Goal: Task Accomplishment & Management: Use online tool/utility

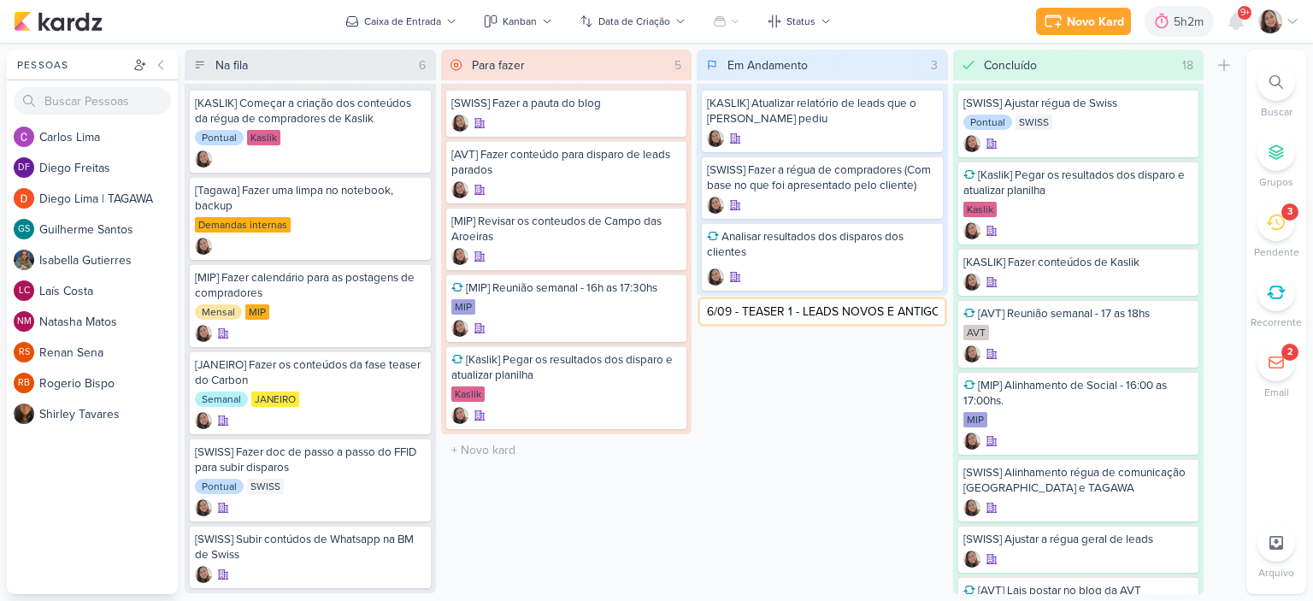
type input "[KASLIK] Disparo do dia 16/09 - TEASER 1 - LEADS NOVOS E ANTIGOS"
click at [925, 309] on icon at bounding box center [925, 311] width 9 height 9
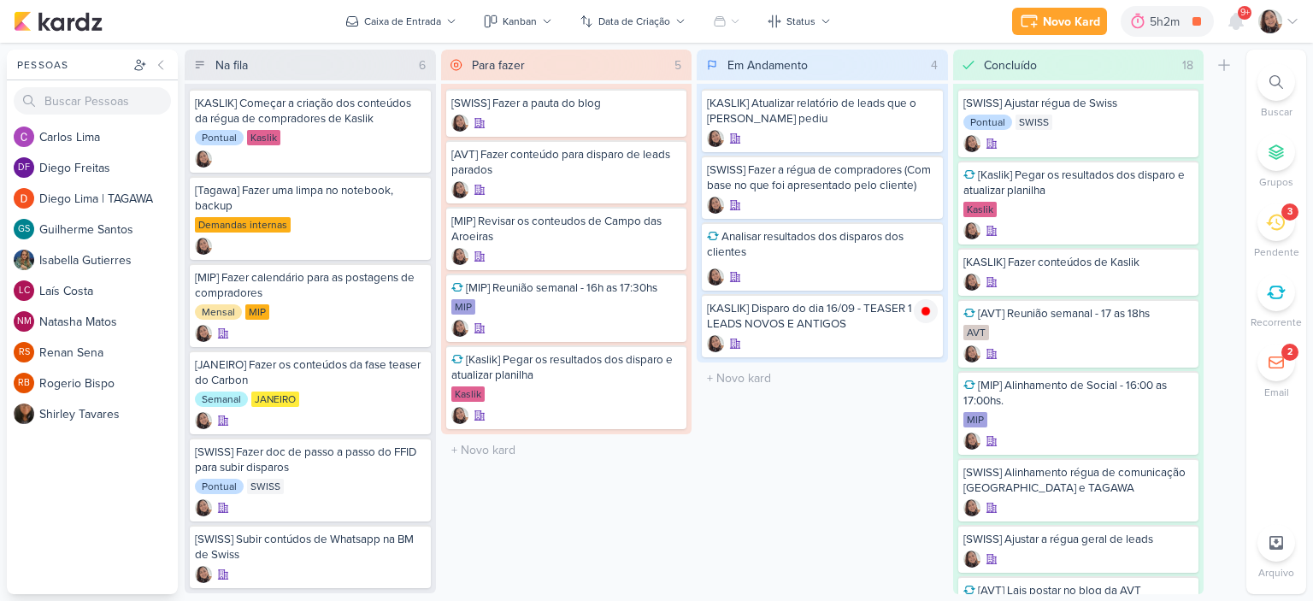
click at [1292, 23] on icon at bounding box center [1292, 22] width 9 height 4
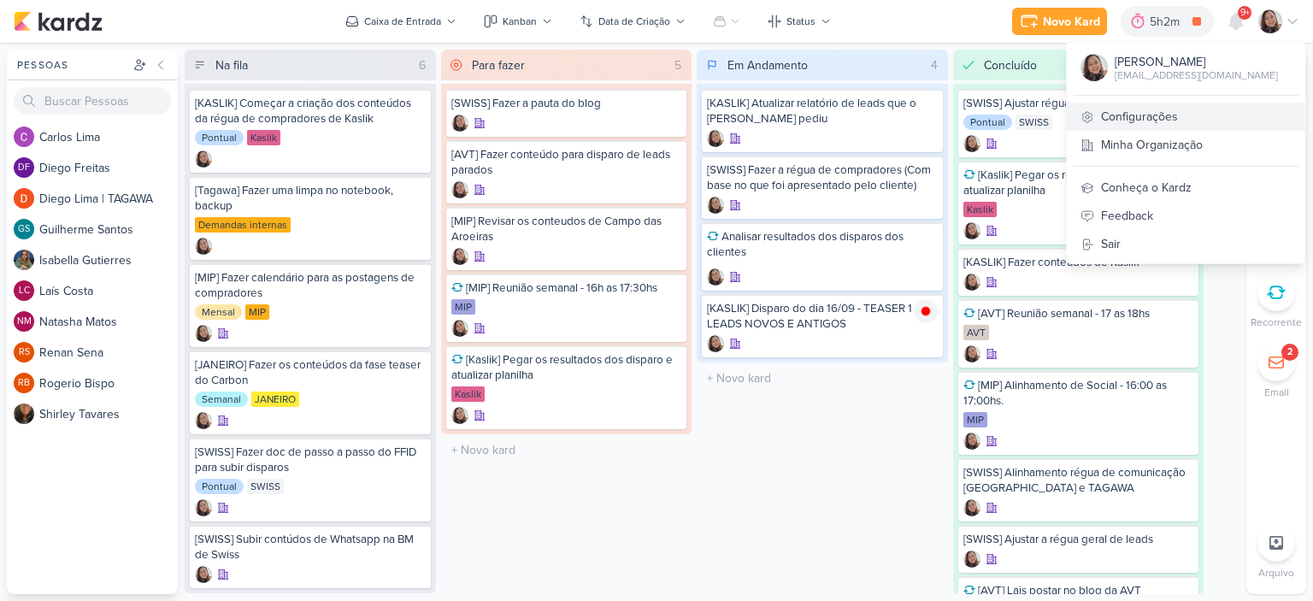
click at [1131, 122] on link "Configurações" at bounding box center [1186, 117] width 238 height 28
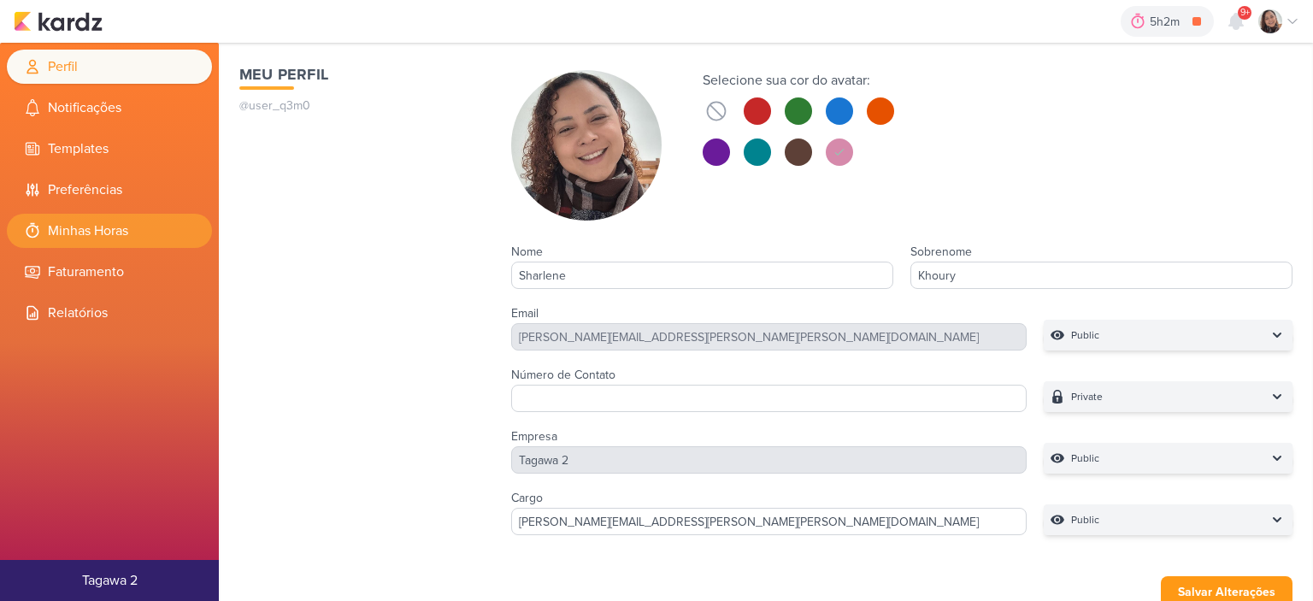
click at [111, 235] on li "Minhas Horas" at bounding box center [109, 231] width 205 height 34
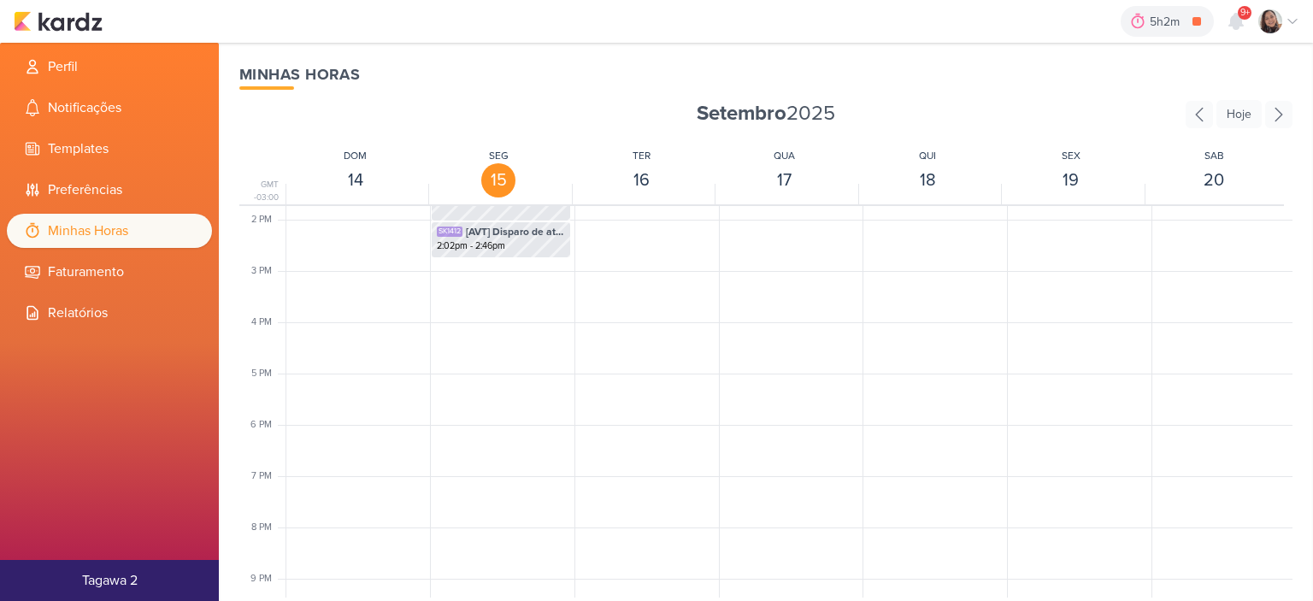
scroll to position [660, 0]
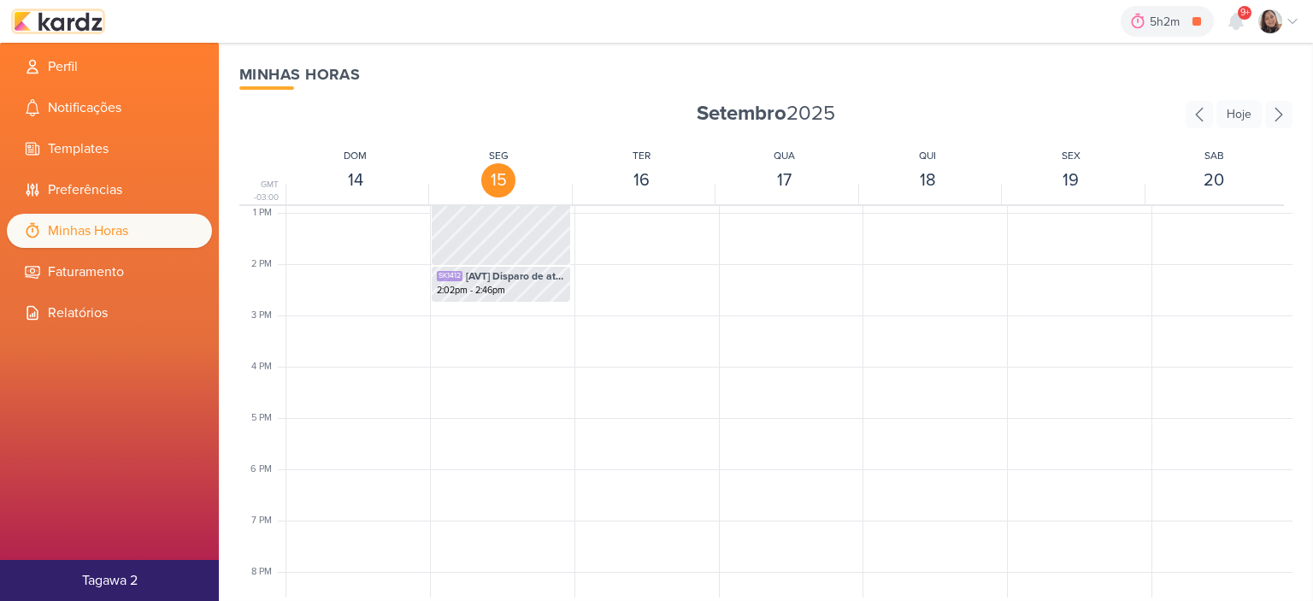
click at [72, 20] on img at bounding box center [58, 21] width 89 height 21
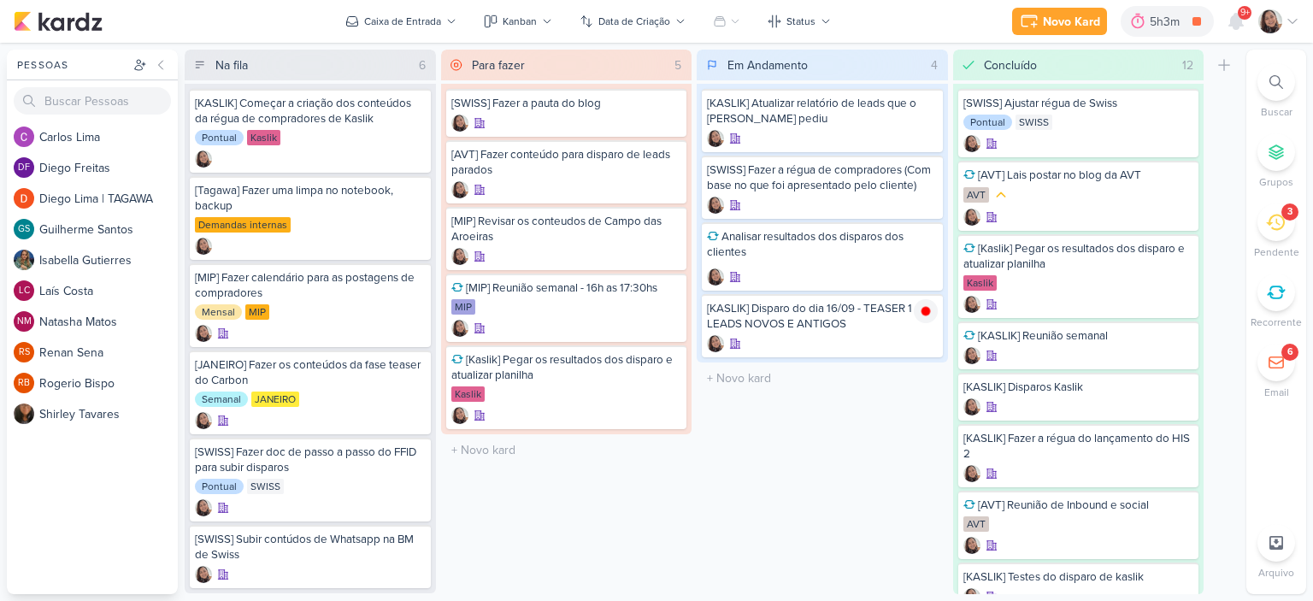
click at [1297, 17] on icon at bounding box center [1292, 22] width 14 height 14
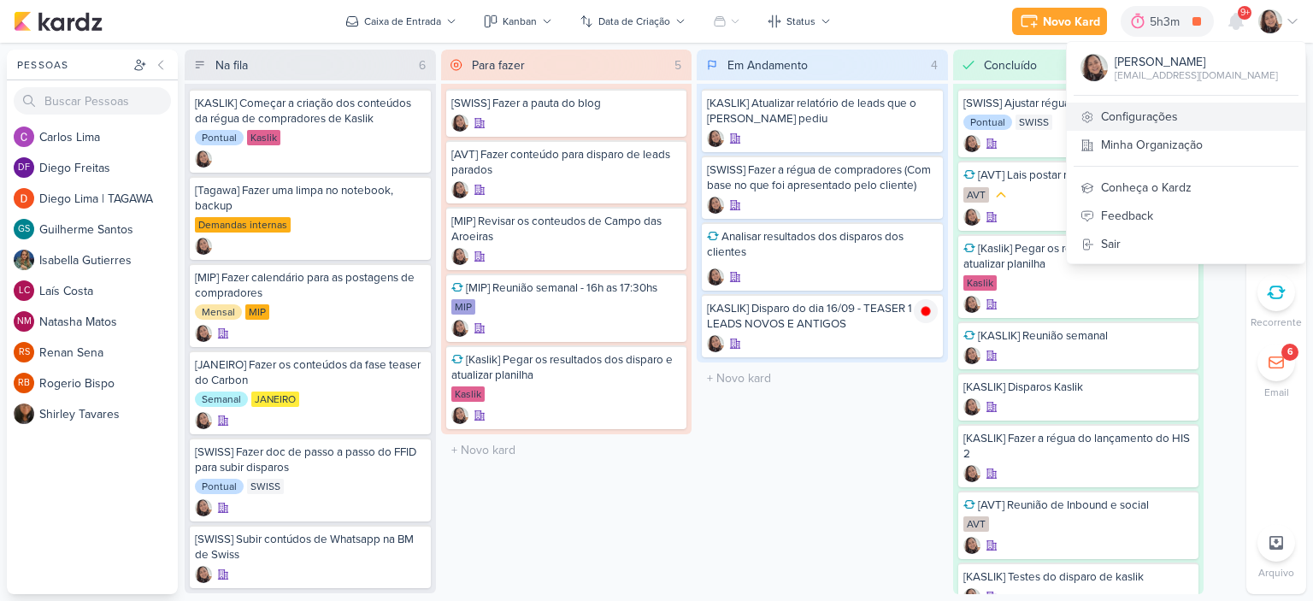
click at [1154, 118] on link "Configurações" at bounding box center [1186, 117] width 238 height 28
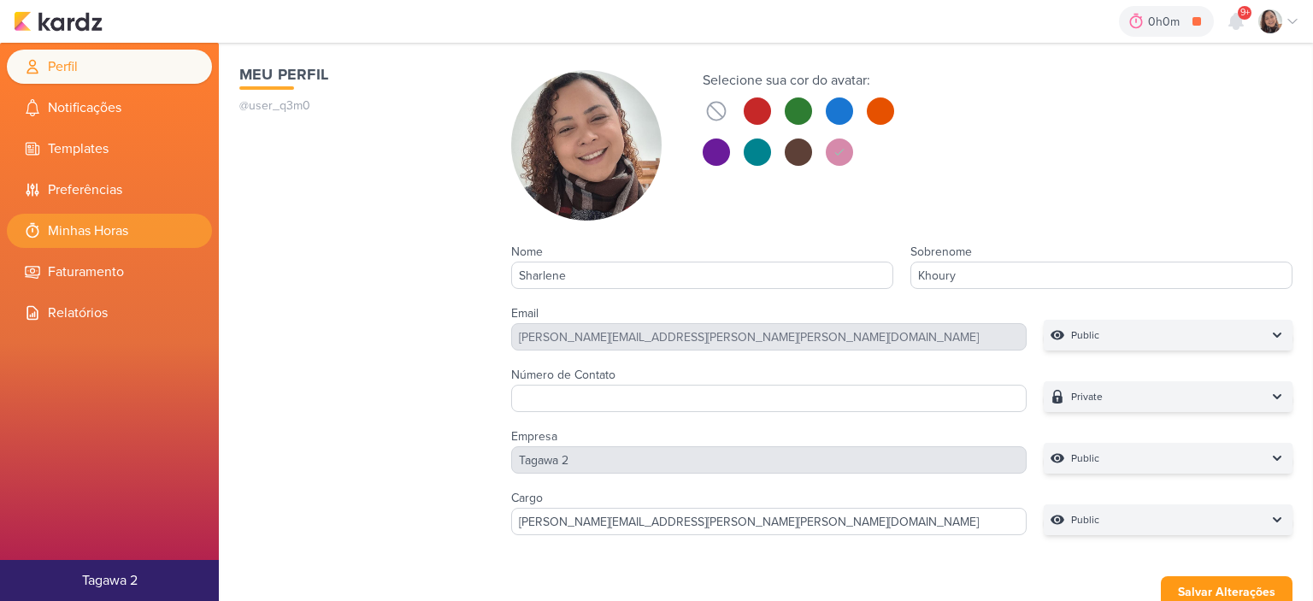
click at [131, 232] on li "Minhas Horas" at bounding box center [109, 231] width 205 height 34
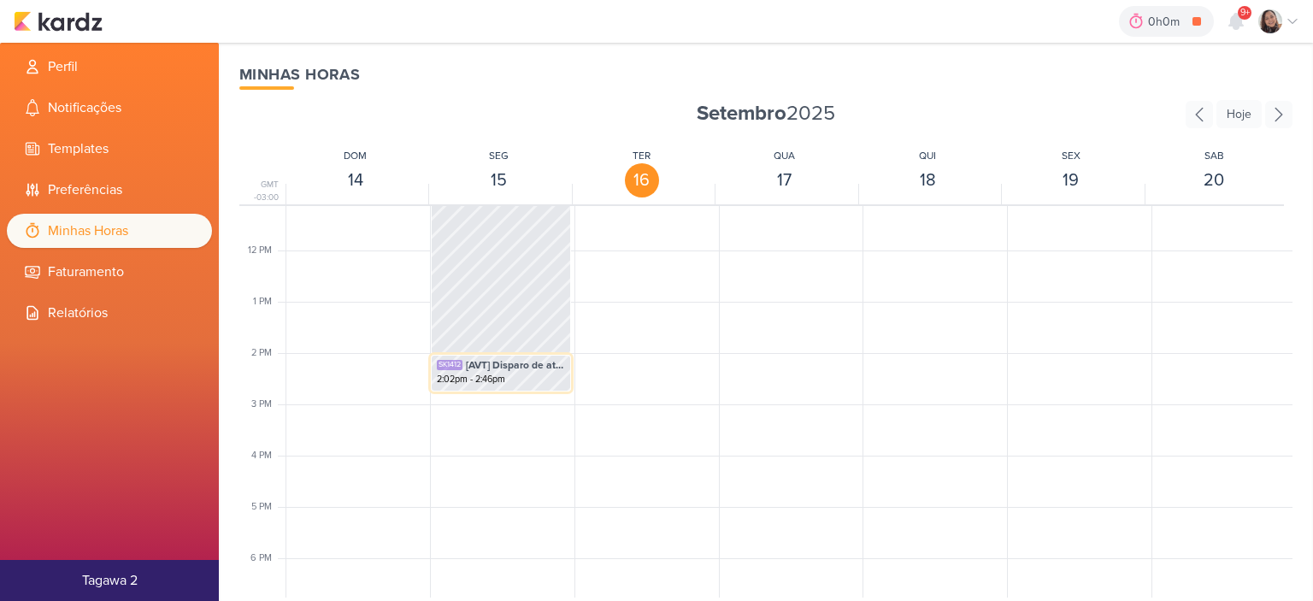
scroll to position [574, 0]
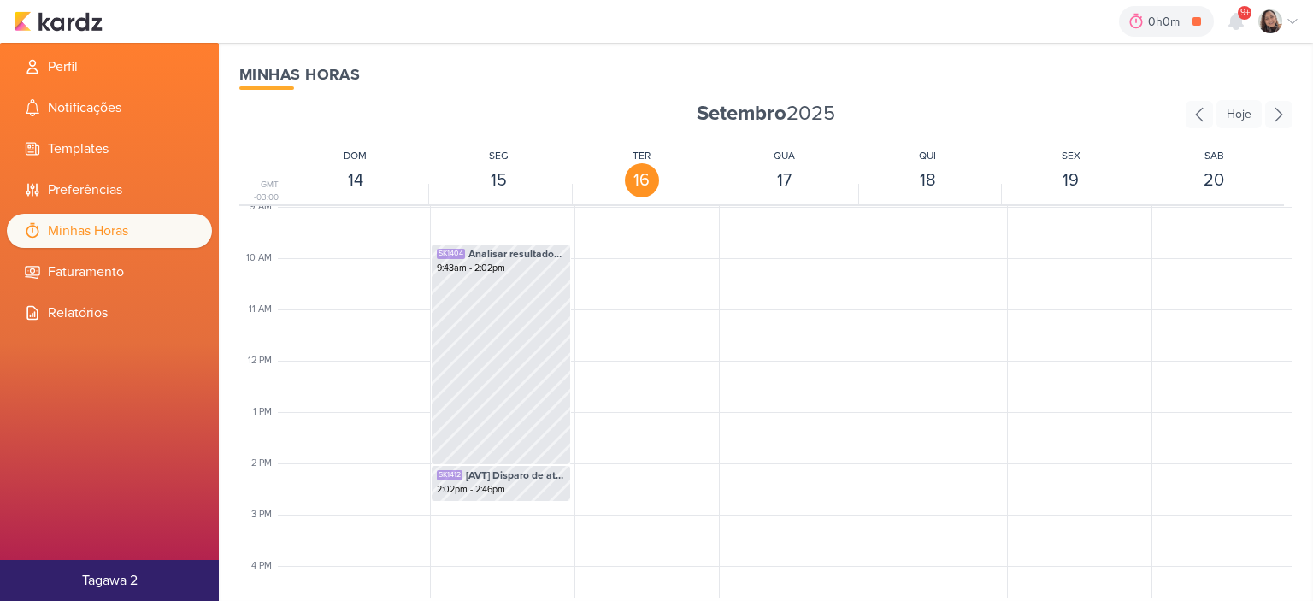
scroll to position [489, 0]
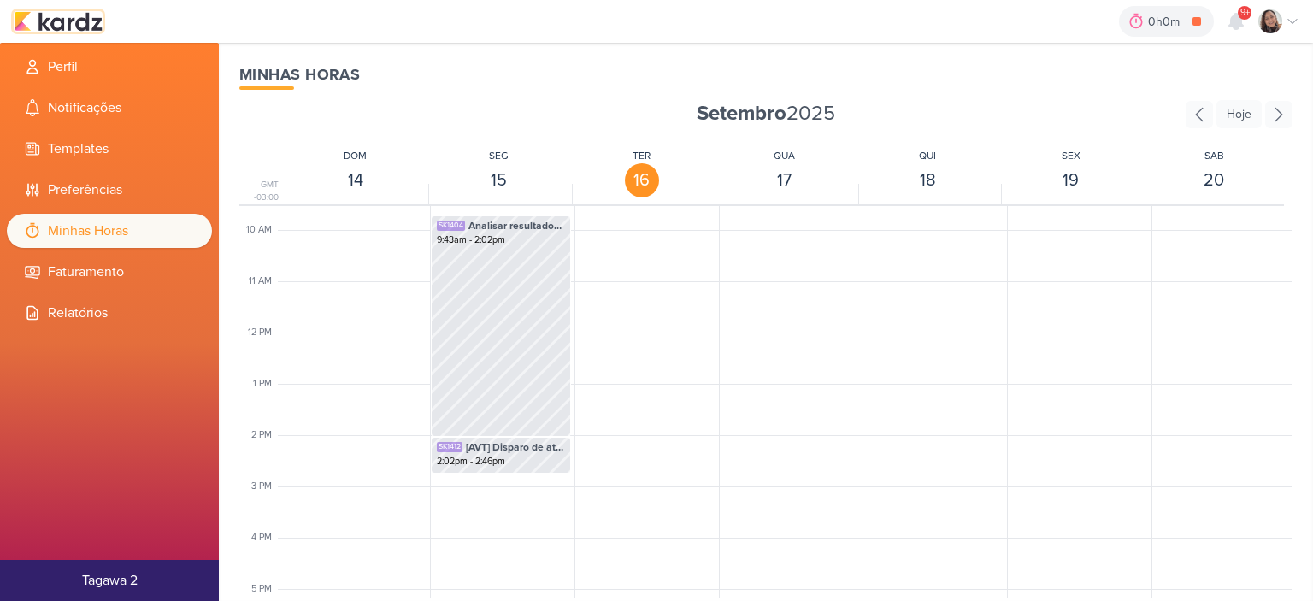
click at [62, 25] on img at bounding box center [58, 21] width 89 height 21
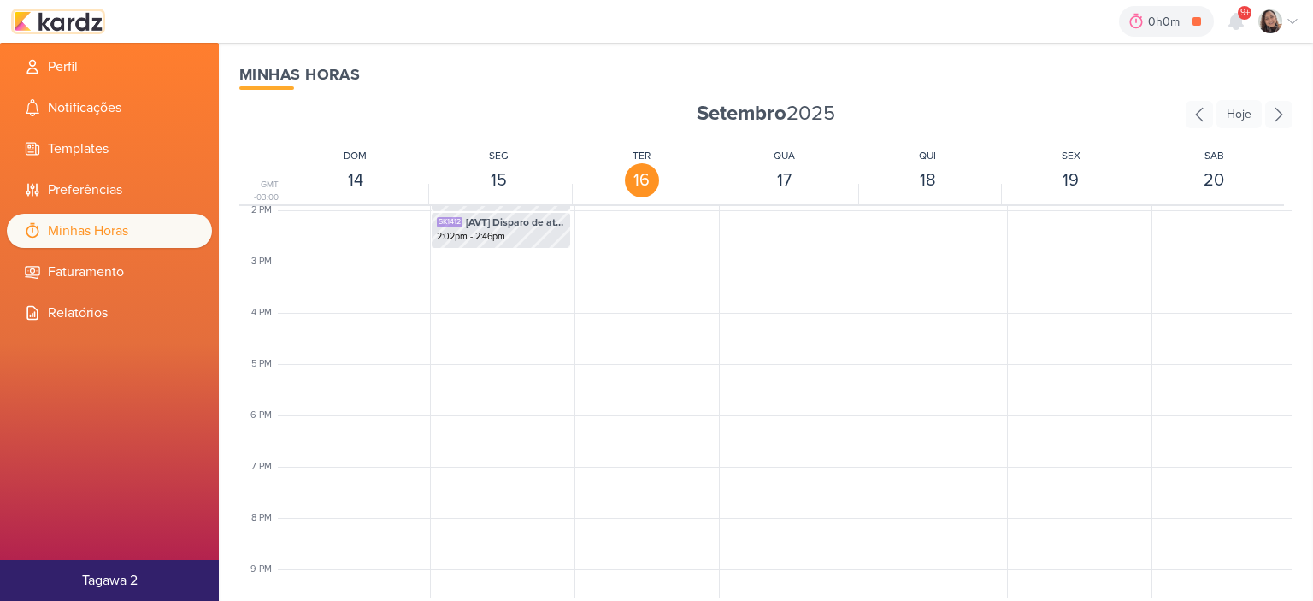
scroll to position [837, 0]
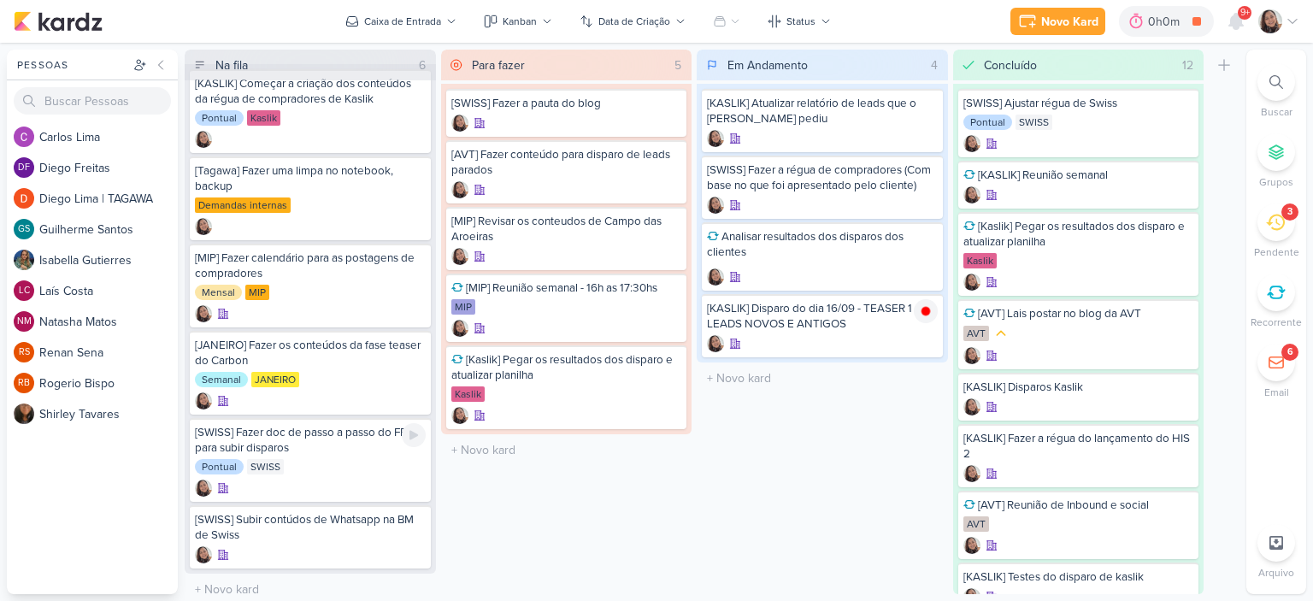
scroll to position [27, 0]
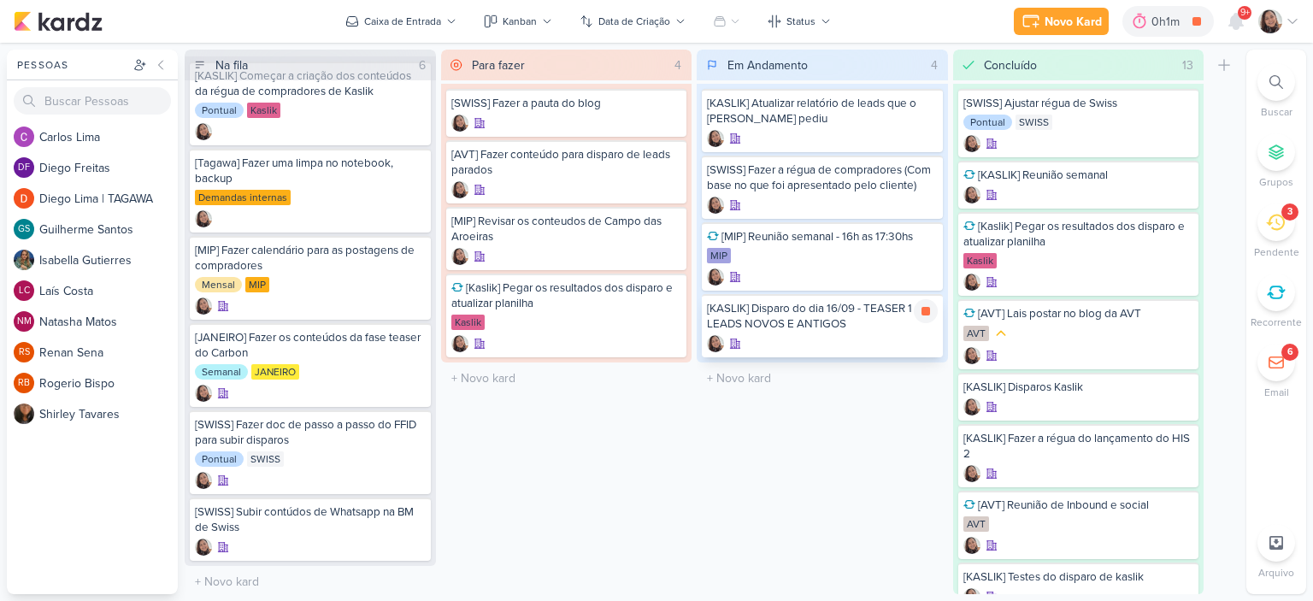
click at [849, 320] on div "[KASLIK] Disparo do dia 16/09 - TEASER 1 - LEADS NOVOS E ANTIGOS" at bounding box center [822, 316] width 231 height 31
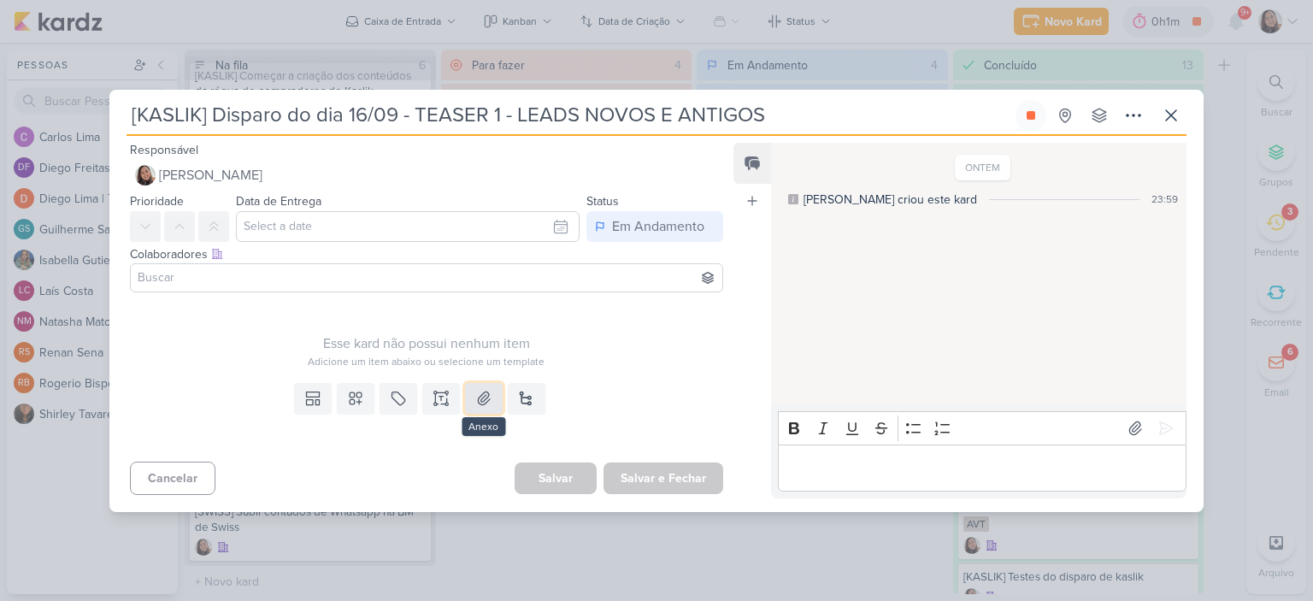
click at [488, 394] on icon at bounding box center [483, 398] width 17 height 17
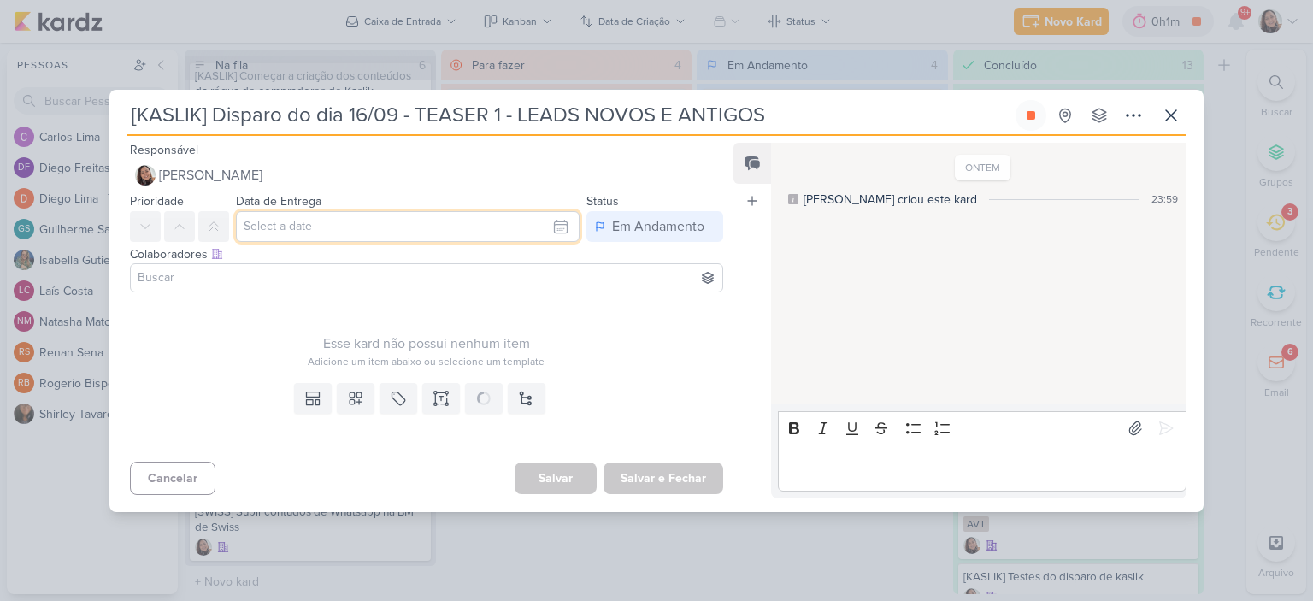
click at [561, 229] on input "text" at bounding box center [408, 226] width 344 height 31
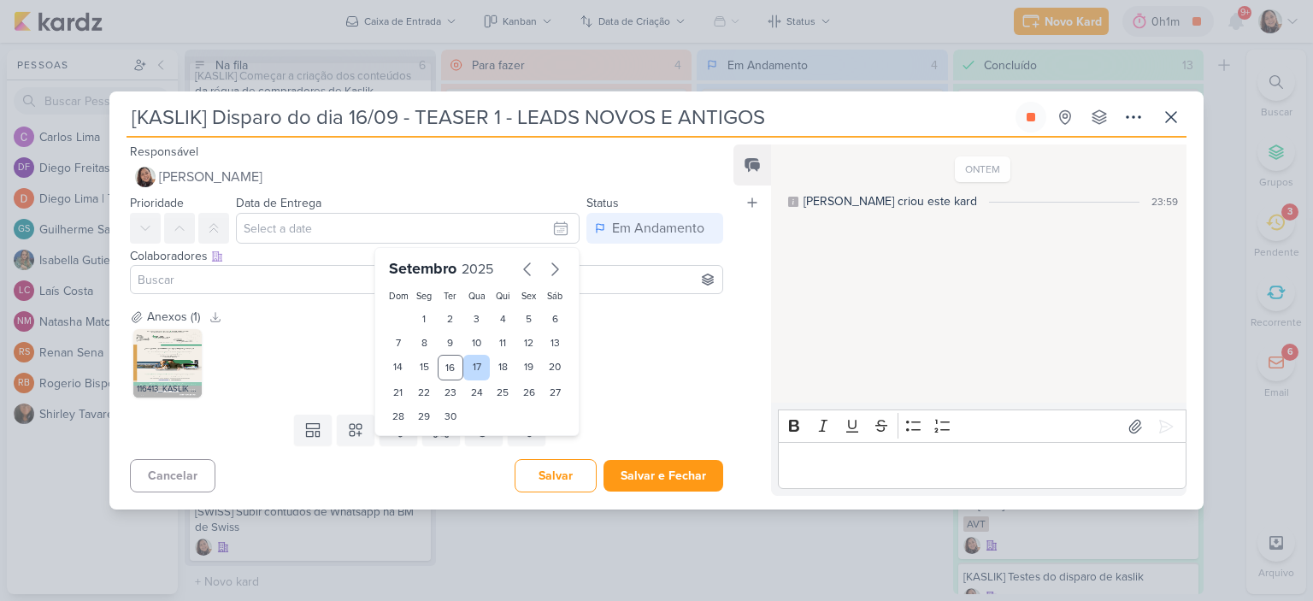
click at [472, 363] on div "17" at bounding box center [476, 368] width 26 height 26
click at [451, 364] on div "16" at bounding box center [451, 368] width 26 height 26
type input "16 de setembro de 2025 às 23:59"
click at [665, 334] on div "116413_KASLIK _ E-MAIL MKT _ IBIAPUERA STUDIOS BY KASLIK _ TEASER 1 _ SUA CONEX…" at bounding box center [426, 363] width 593 height 75
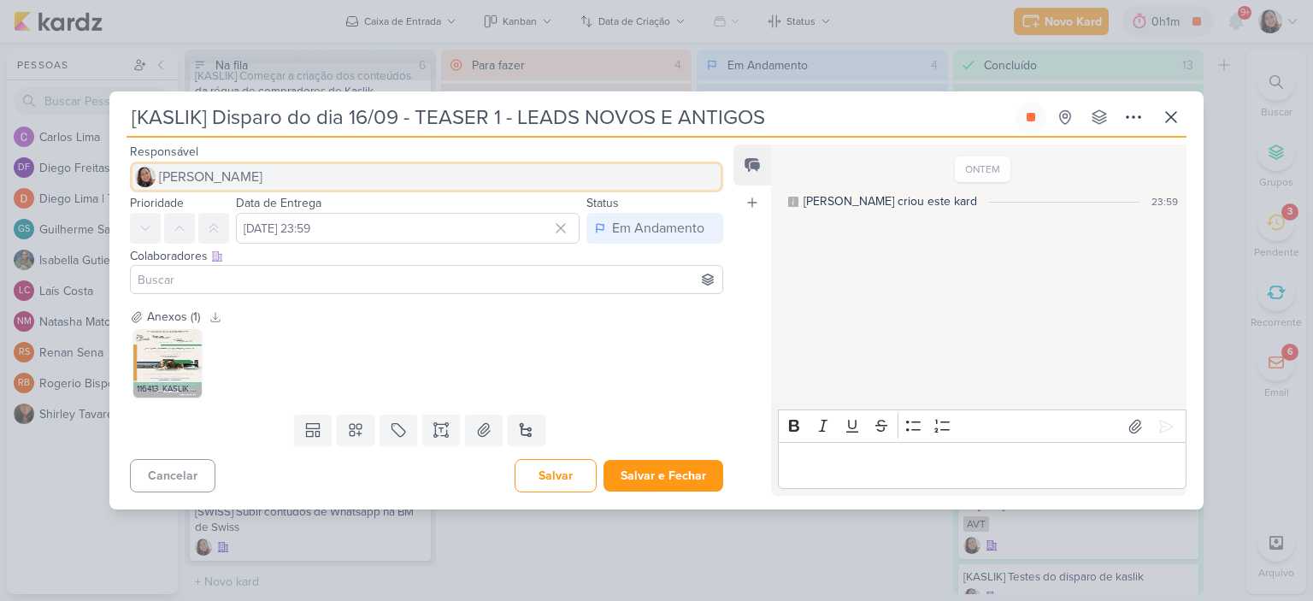
click at [216, 179] on span "[PERSON_NAME]" at bounding box center [210, 177] width 103 height 21
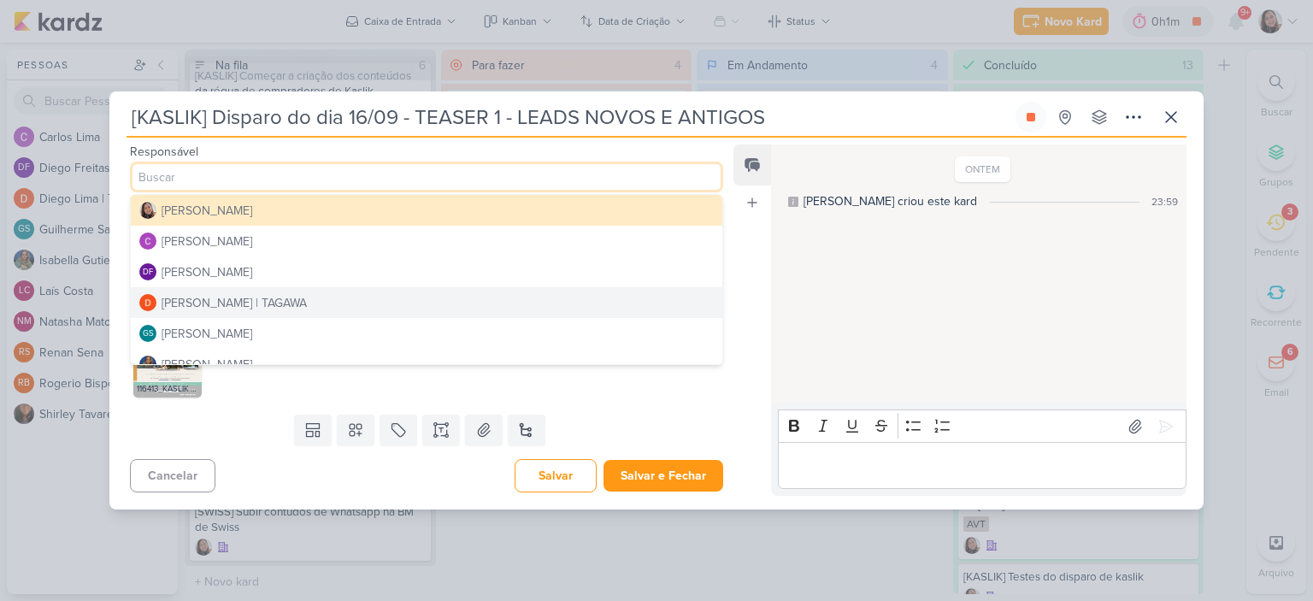
click at [222, 297] on div "Diego Lima | TAGAWA" at bounding box center [234, 303] width 145 height 18
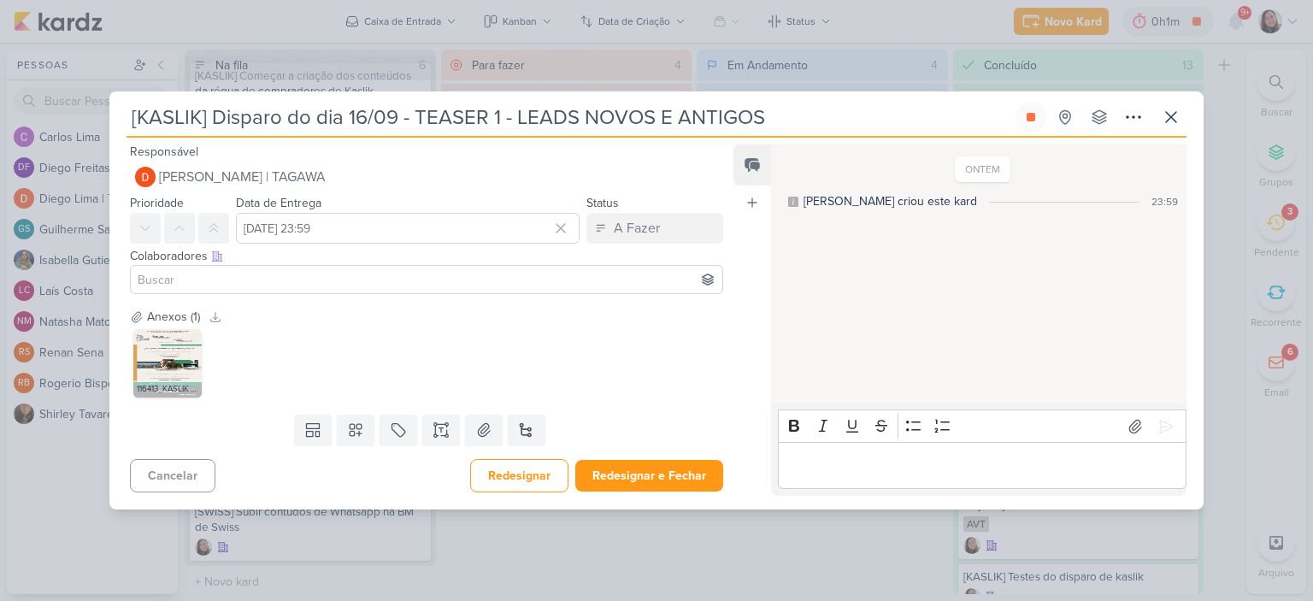
click at [183, 280] on input at bounding box center [426, 279] width 585 height 21
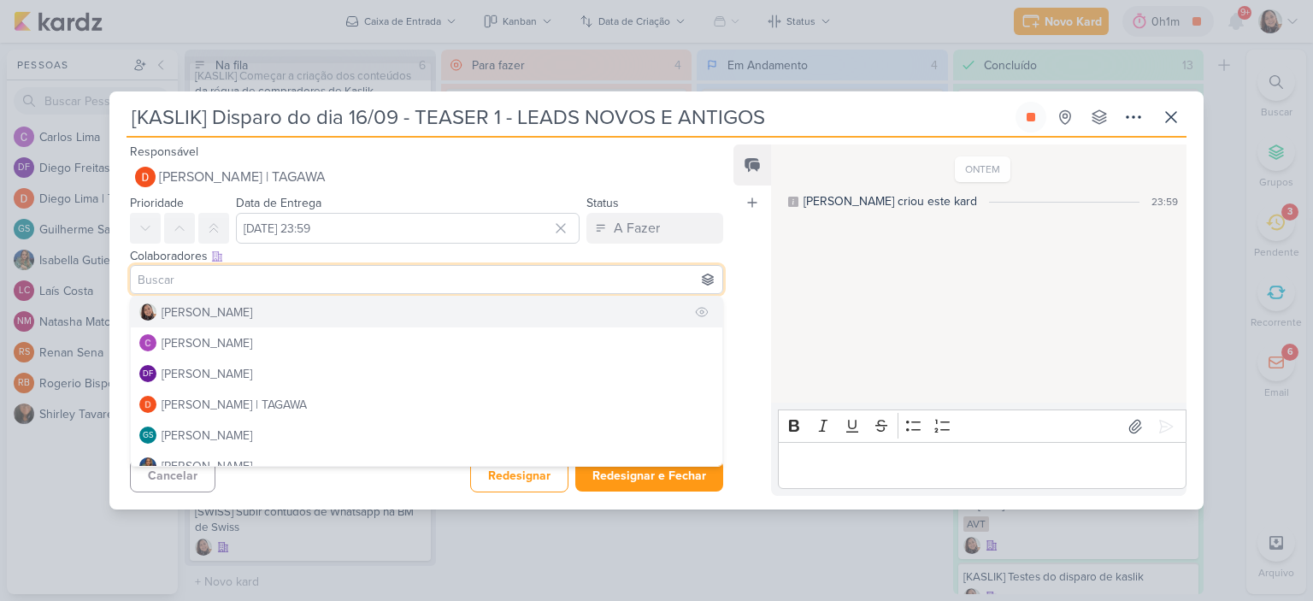
click at [185, 309] on div "[PERSON_NAME]" at bounding box center [207, 312] width 91 height 18
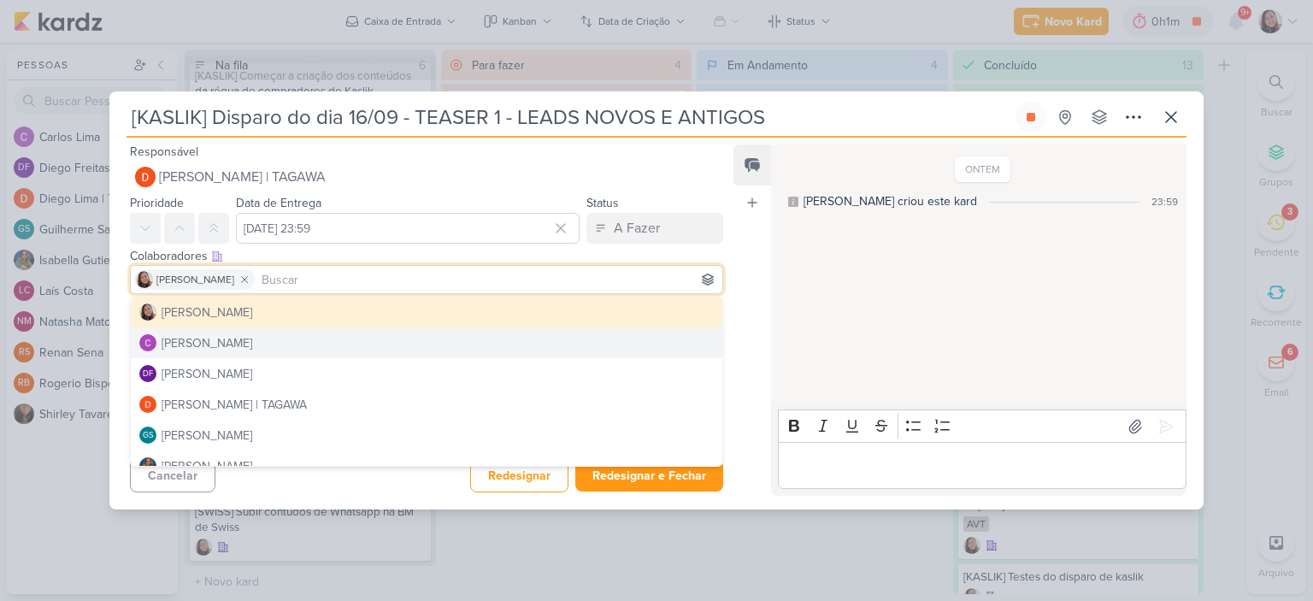
click at [761, 241] on div "Feed Atrelar email Solte o email para atrelar ao kard" at bounding box center [752, 319] width 38 height 351
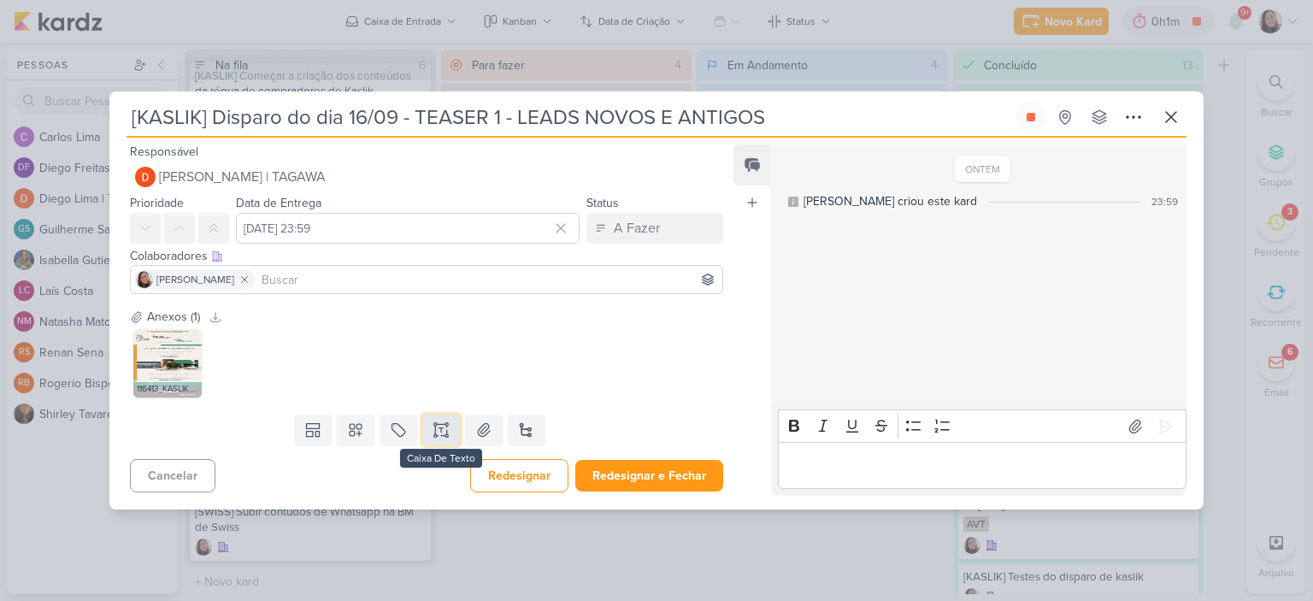
click at [449, 418] on button at bounding box center [441, 429] width 38 height 31
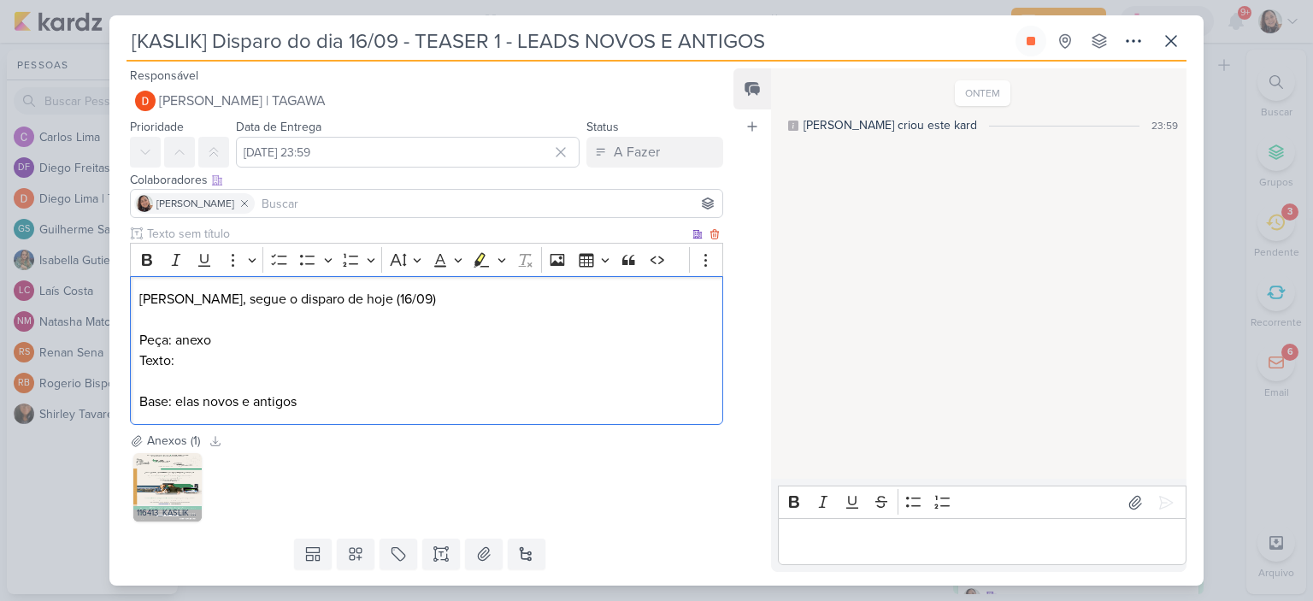
click at [361, 368] on p "Texto:" at bounding box center [426, 360] width 574 height 21
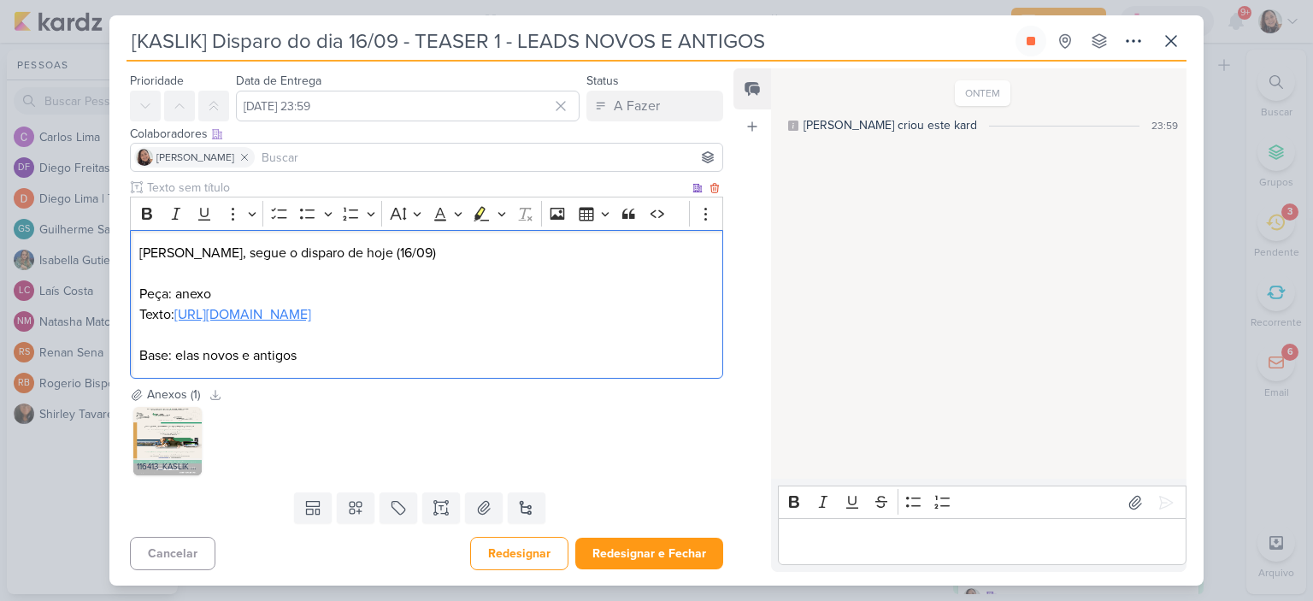
scroll to position [68, 0]
click at [175, 357] on p "Base: elas novos e antigos" at bounding box center [426, 354] width 574 height 21
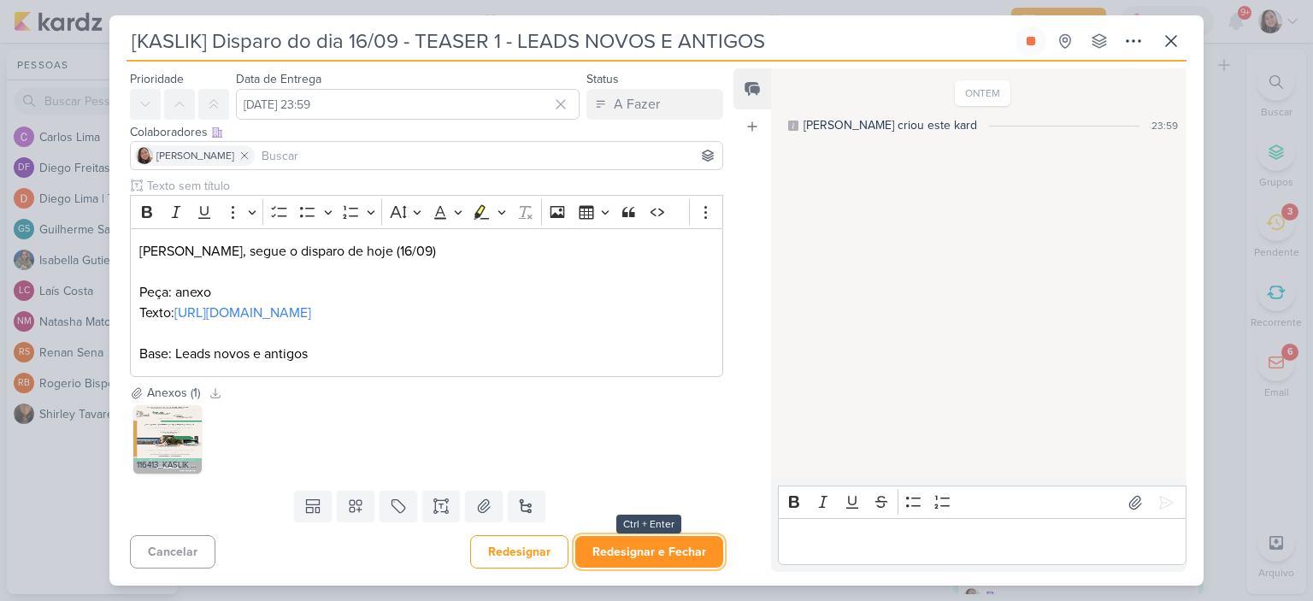
click at [640, 550] on button "Redesignar e Fechar" at bounding box center [649, 552] width 148 height 32
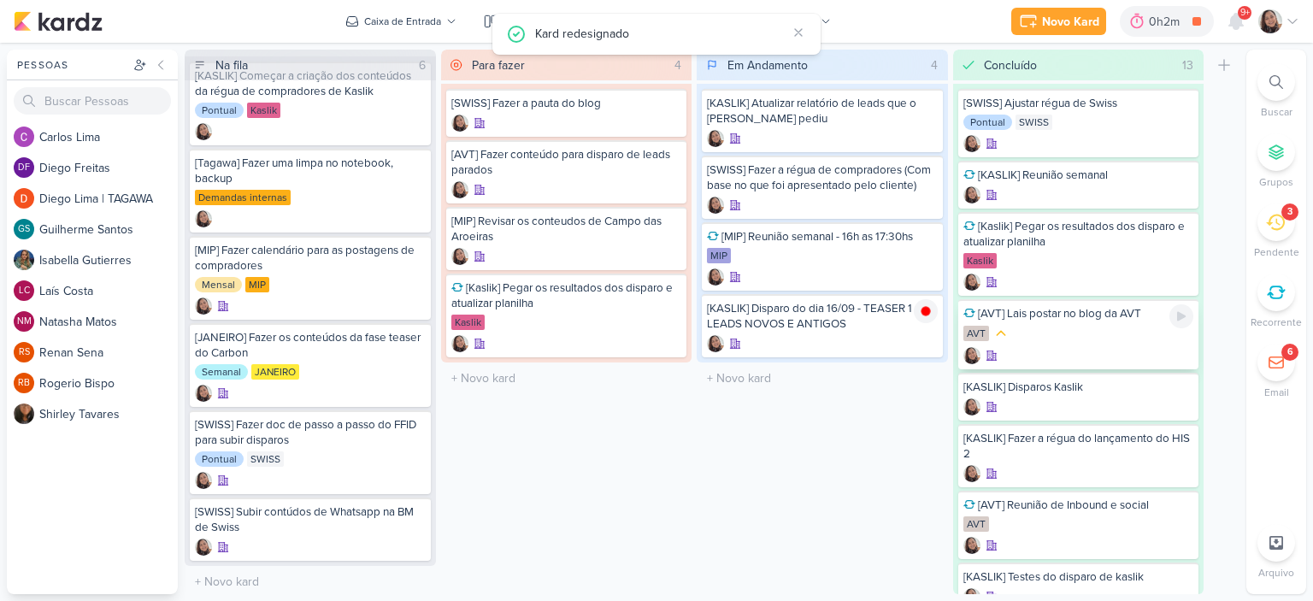
scroll to position [0, 0]
click at [1297, 20] on icon at bounding box center [1292, 22] width 14 height 14
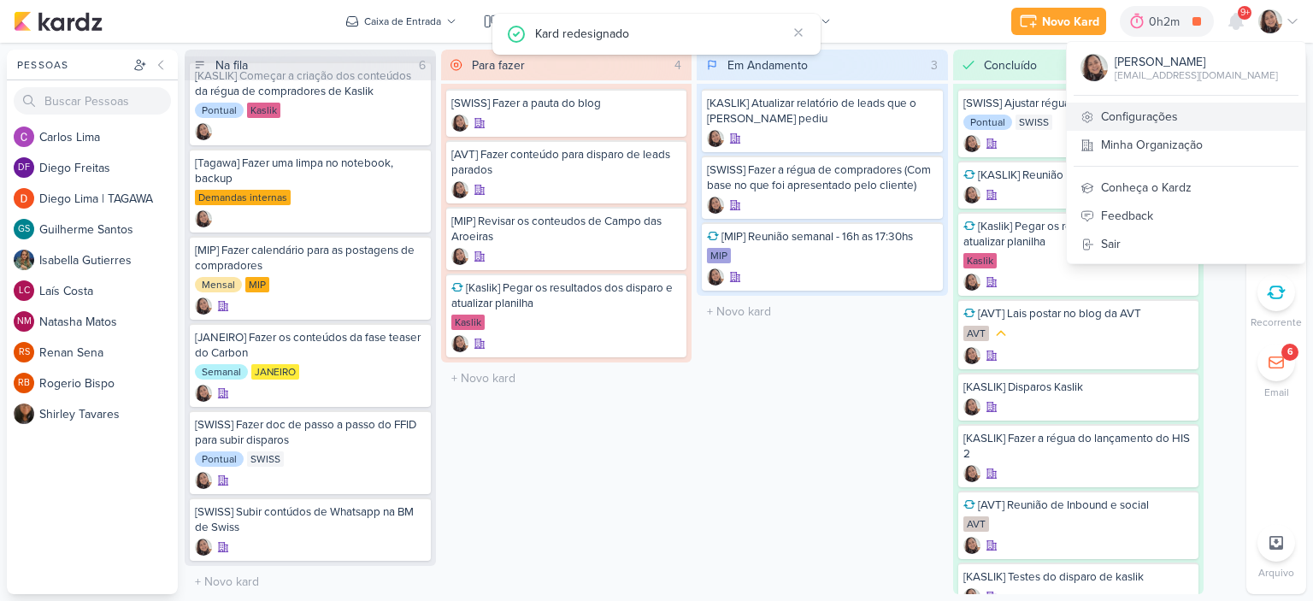
click at [1151, 108] on link "Configurações" at bounding box center [1186, 117] width 238 height 28
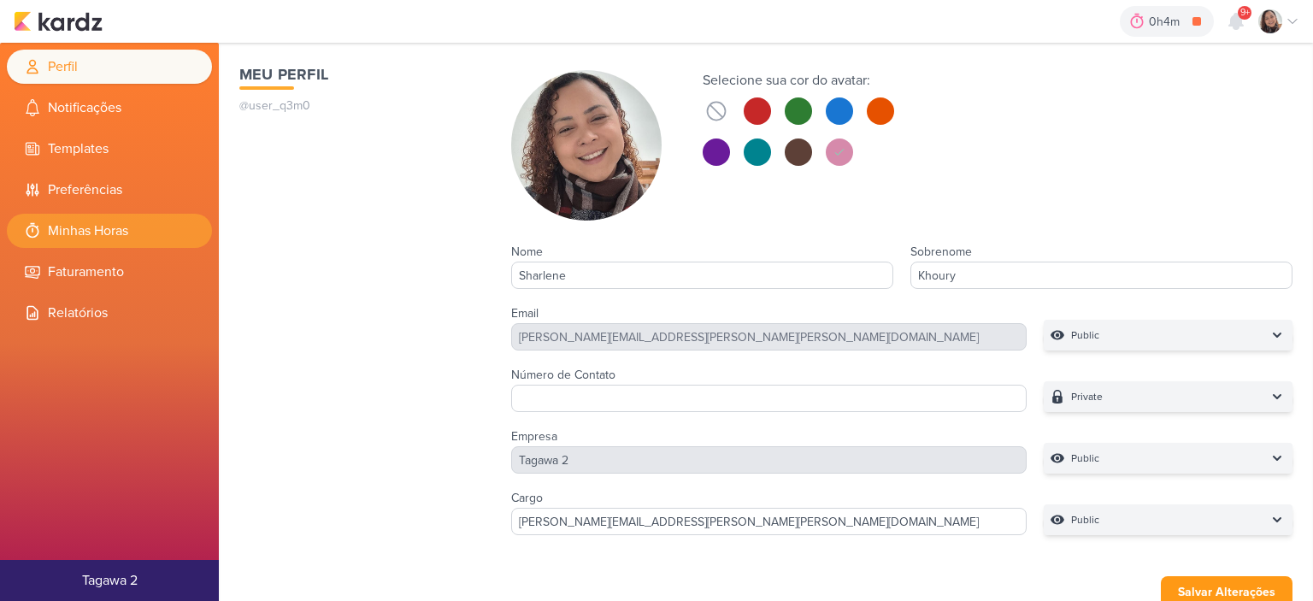
click at [110, 234] on li "Minhas Horas" at bounding box center [109, 231] width 205 height 34
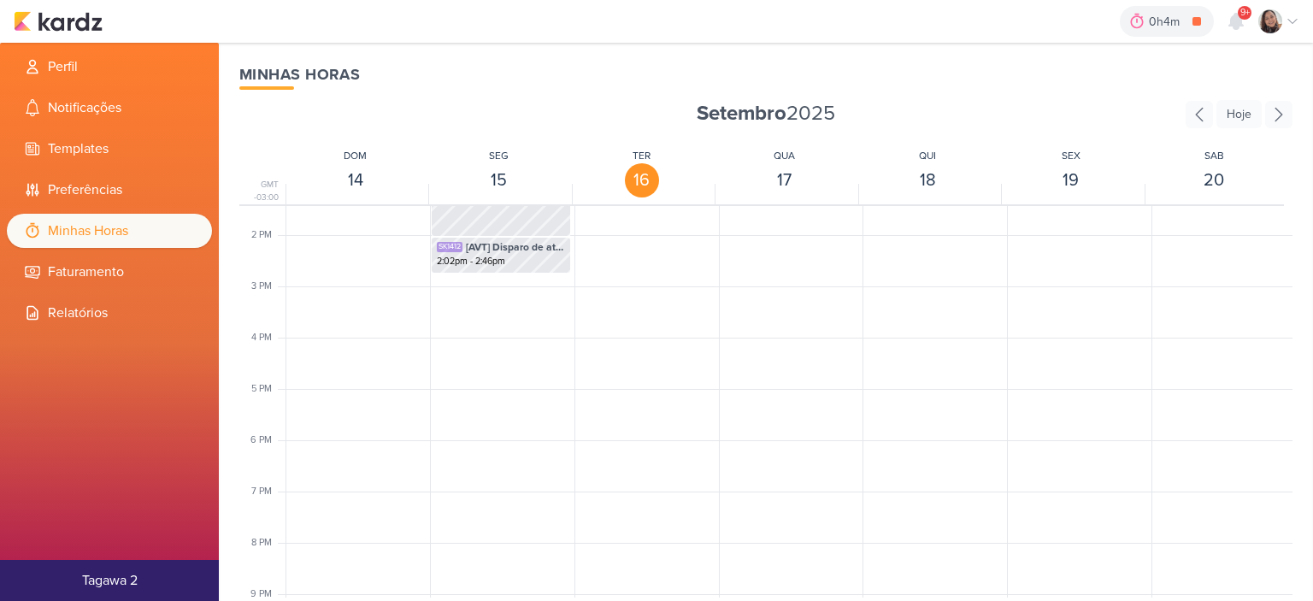
scroll to position [660, 0]
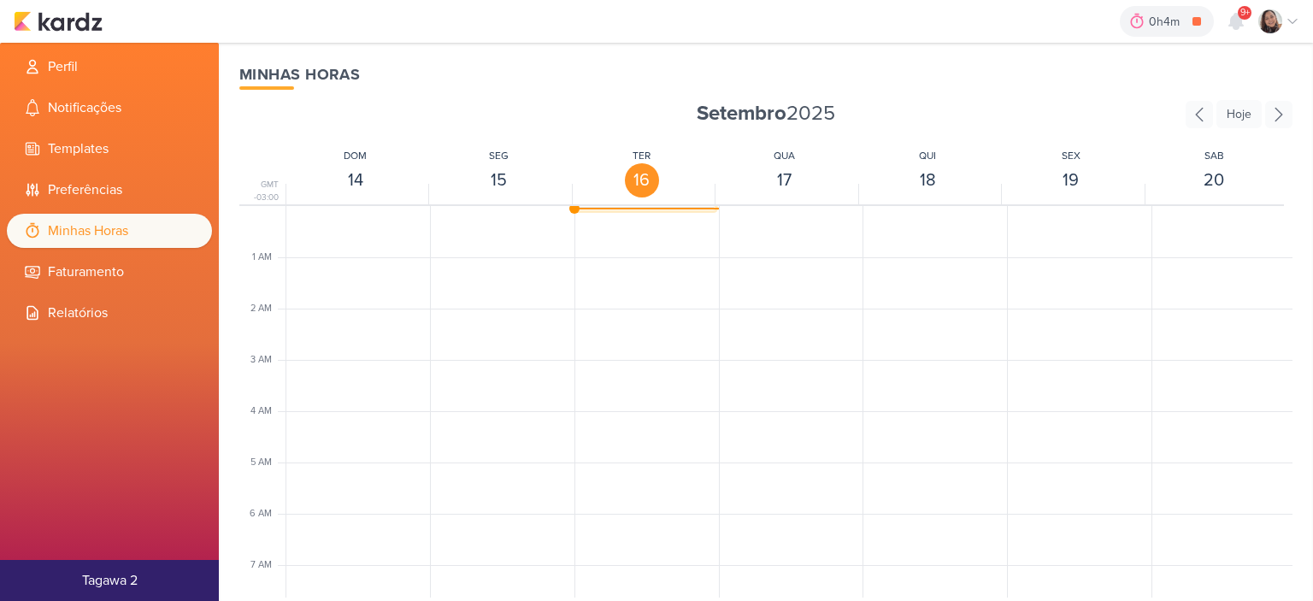
click at [653, 206] on div "SK1413 [KASLIK] Disparo do dia 16/09 - TEASER 1 - LEADS NOVOS E ANTIGOS 11:59pm…" at bounding box center [645, 208] width 140 height 4
select select "pm"
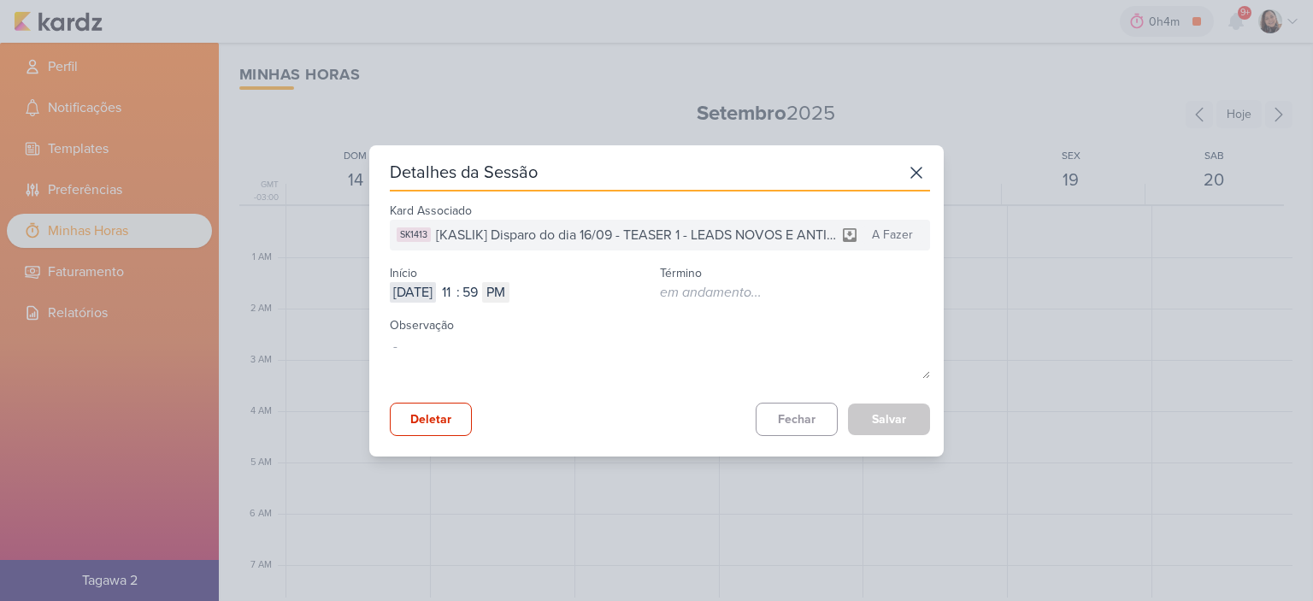
click at [436, 292] on input "2025-09-15" at bounding box center [413, 292] width 46 height 21
click at [456, 295] on input "11" at bounding box center [446, 292] width 21 height 21
type input "8"
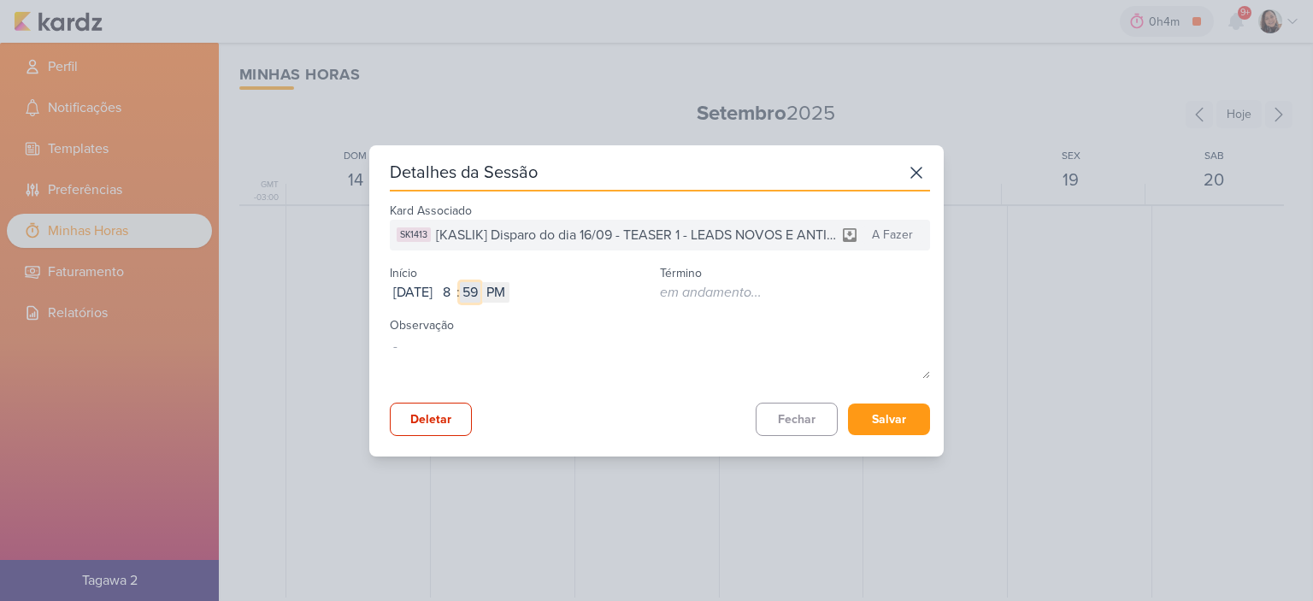
click at [480, 297] on input "59" at bounding box center [470, 292] width 21 height 21
type input "25"
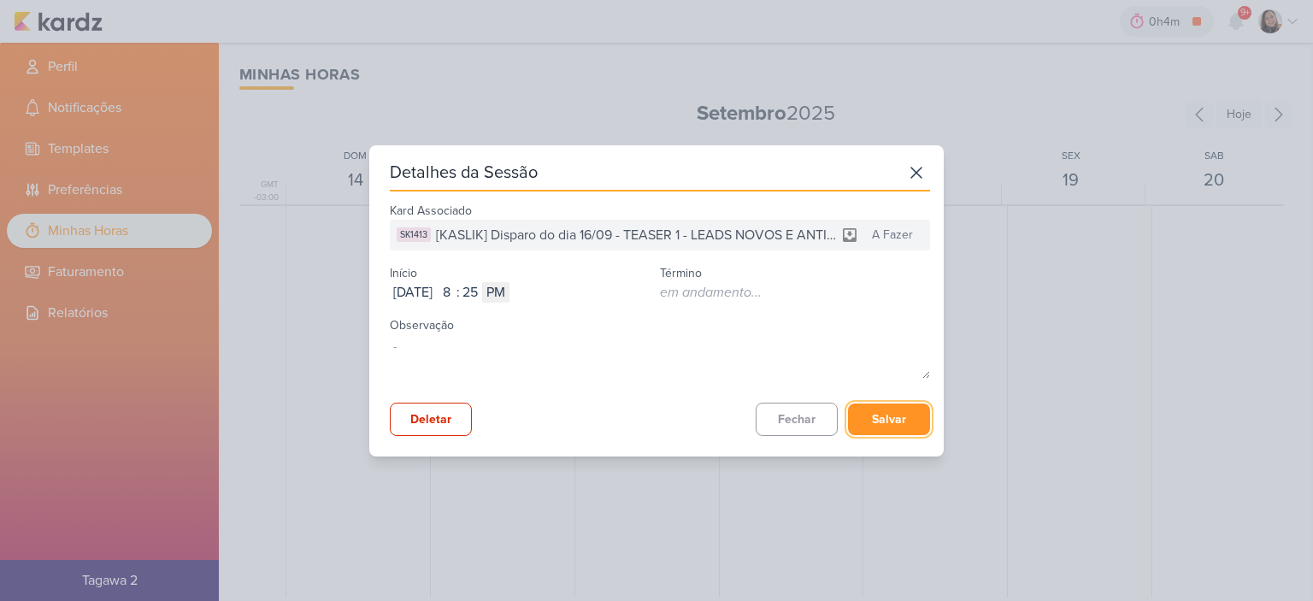
click at [874, 413] on button "Salvar" at bounding box center [889, 419] width 82 height 32
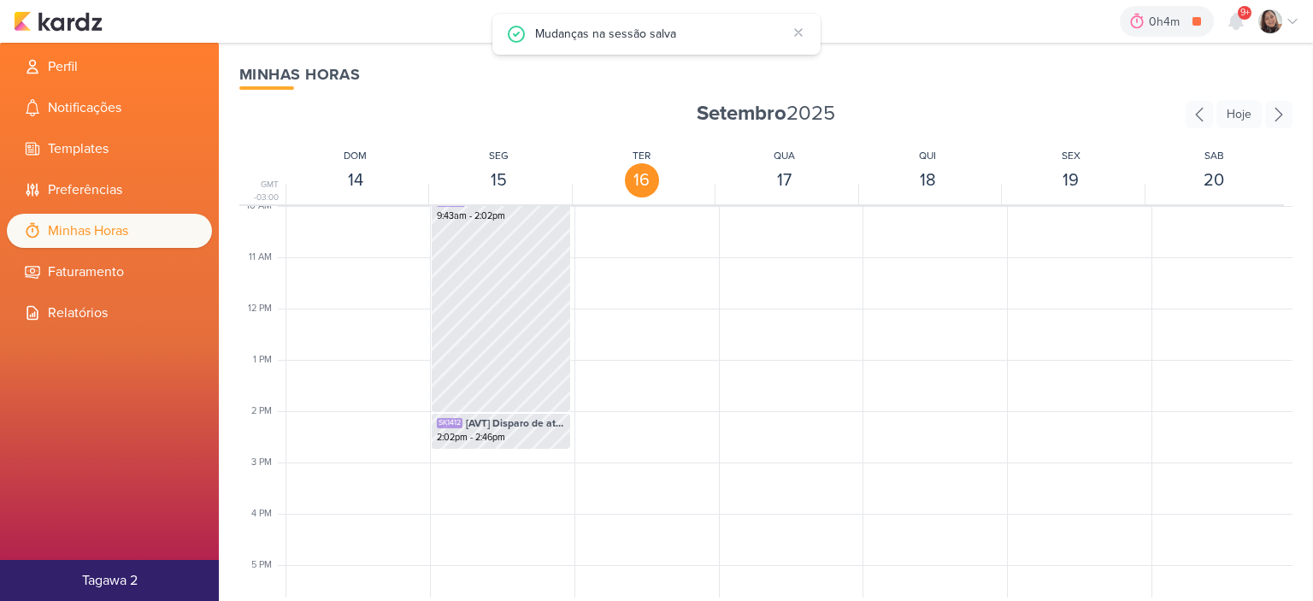
scroll to position [838, 0]
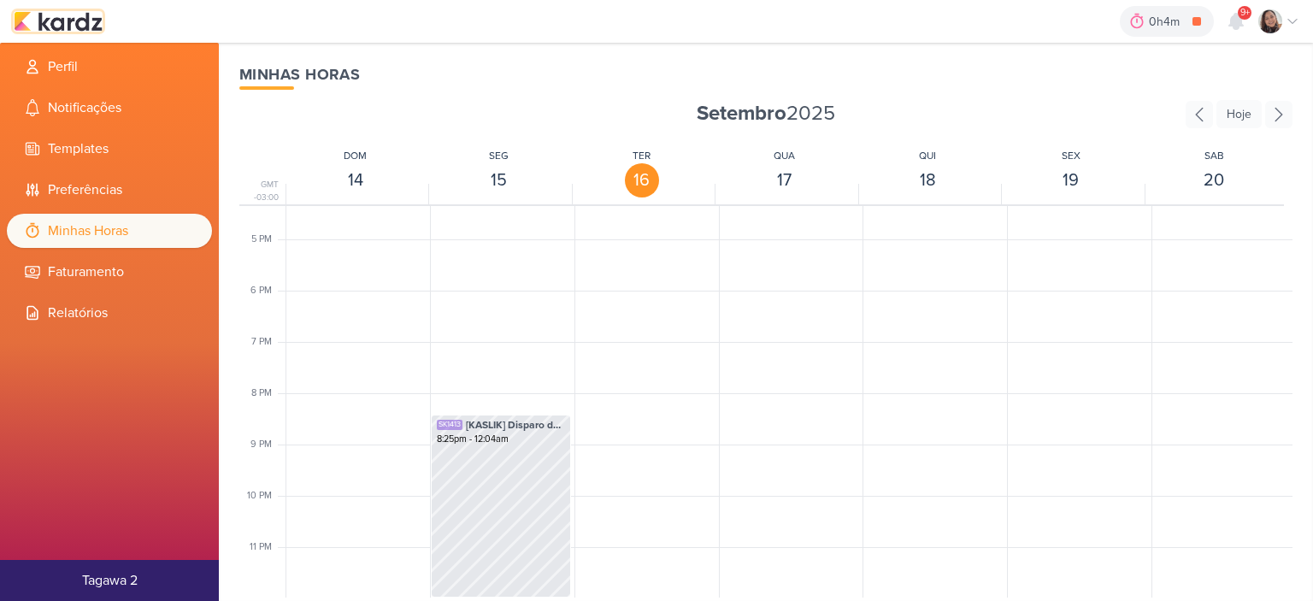
click at [86, 21] on img at bounding box center [58, 21] width 89 height 21
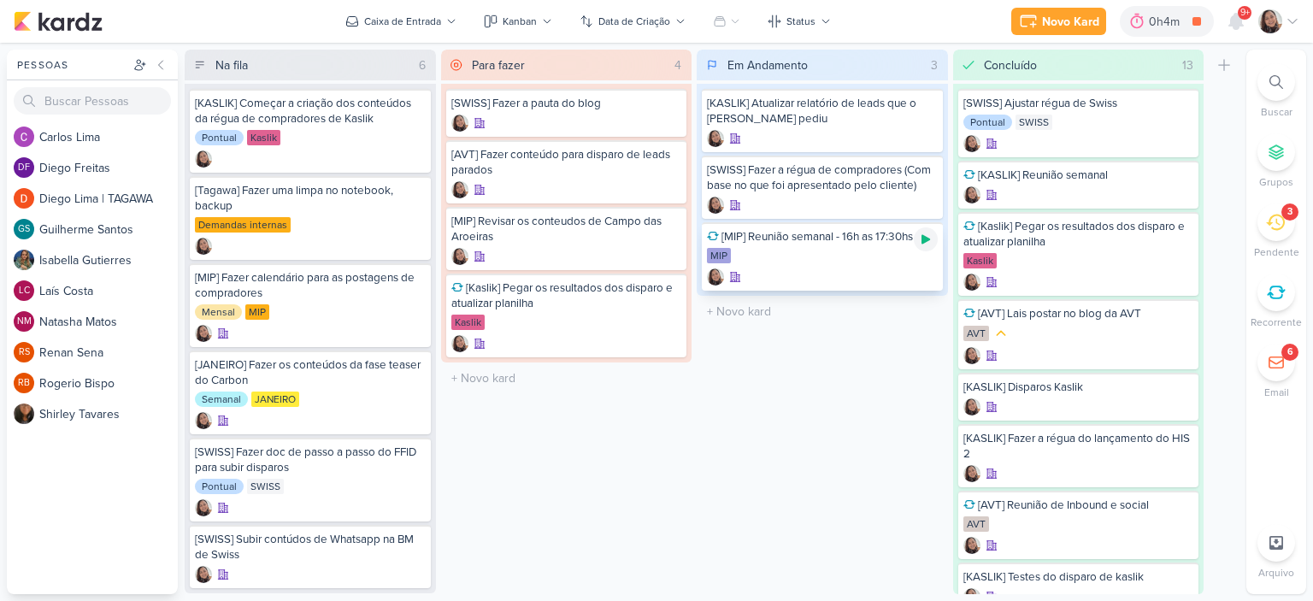
click at [924, 235] on icon at bounding box center [925, 239] width 9 height 9
click at [1292, 19] on icon at bounding box center [1292, 22] width 14 height 14
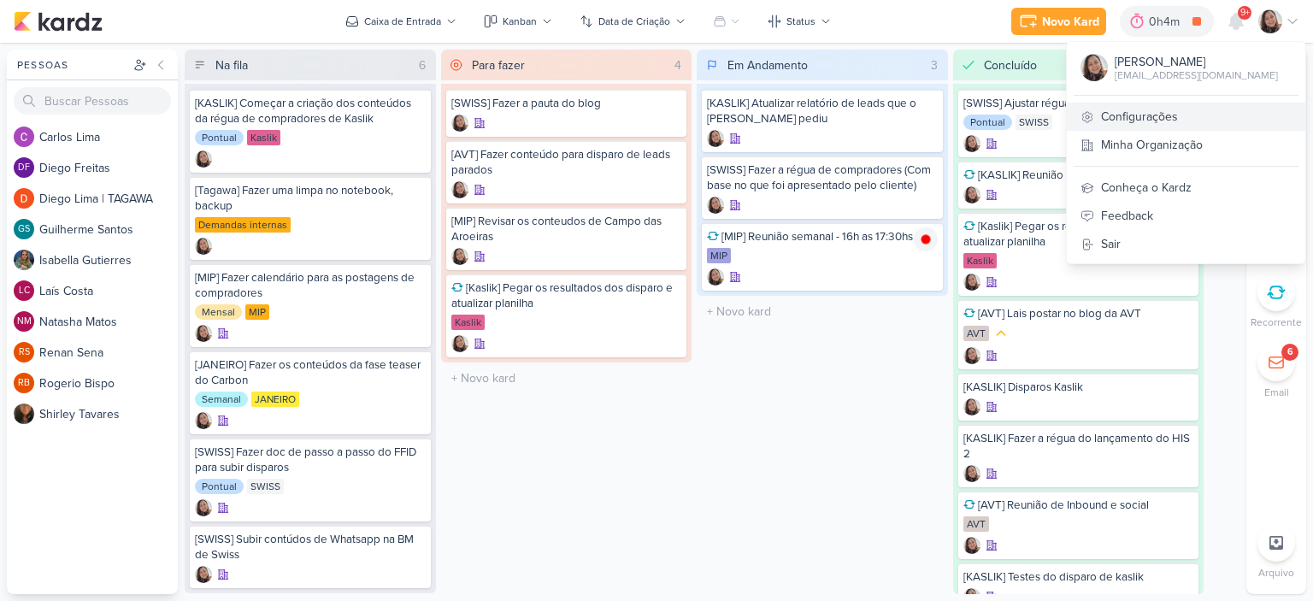
click at [1165, 116] on link "Configurações" at bounding box center [1186, 117] width 238 height 28
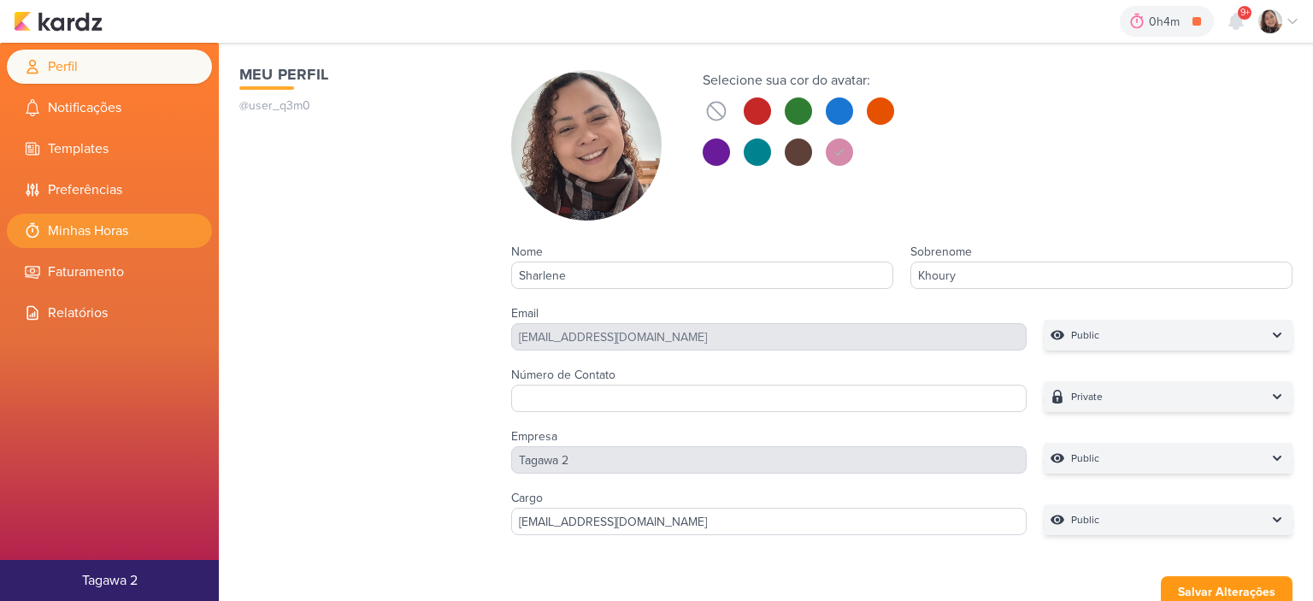
click at [128, 220] on li "Minhas Horas" at bounding box center [109, 231] width 205 height 34
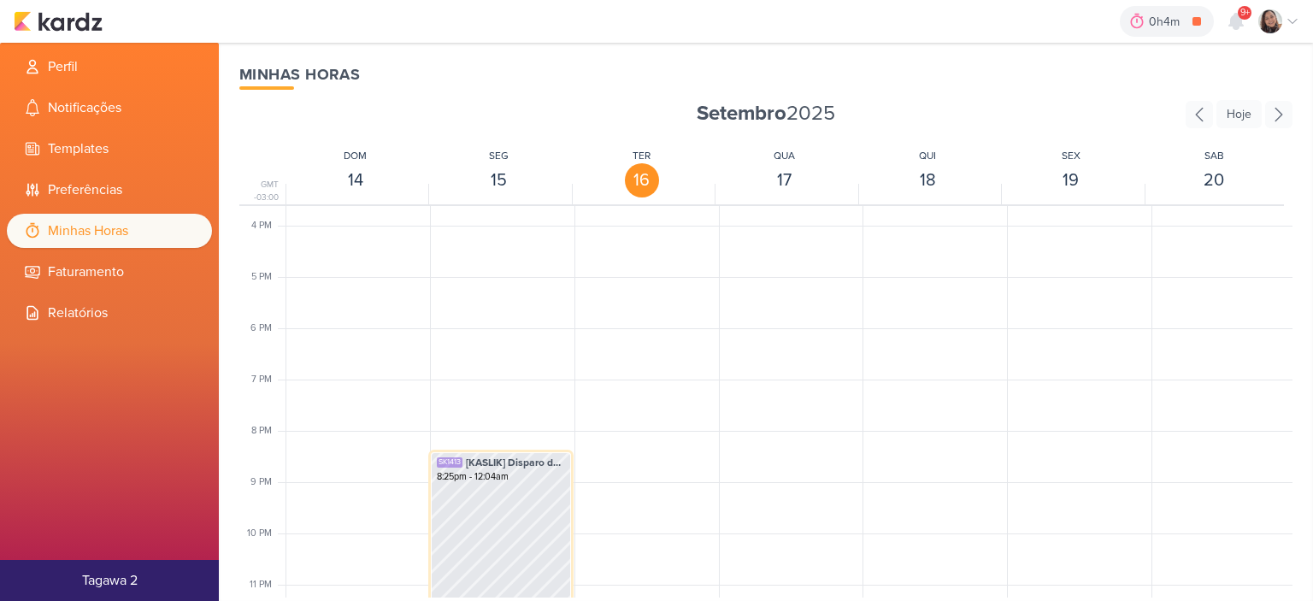
scroll to position [838, 0]
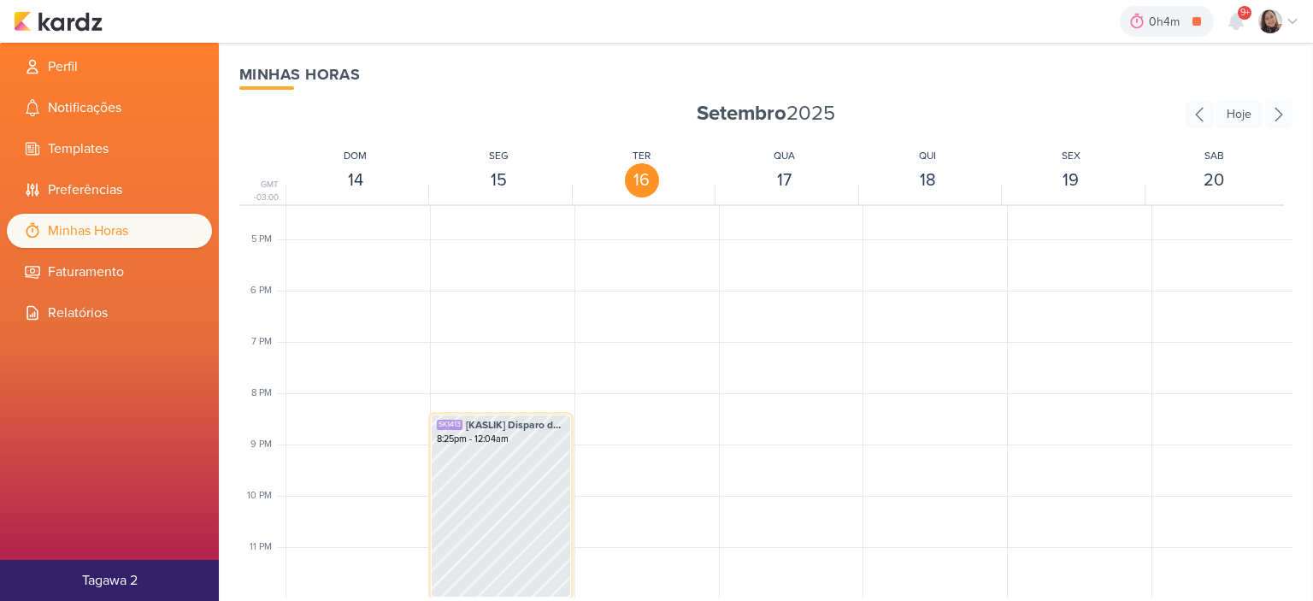
click at [509, 498] on div "SK1413 [KASLIK] Disparo do dia 16/09 - TEASER 1 - LEADS NOVOS E ANTIGOS 8:25pm …" at bounding box center [501, 505] width 140 height 183
select select "pm"
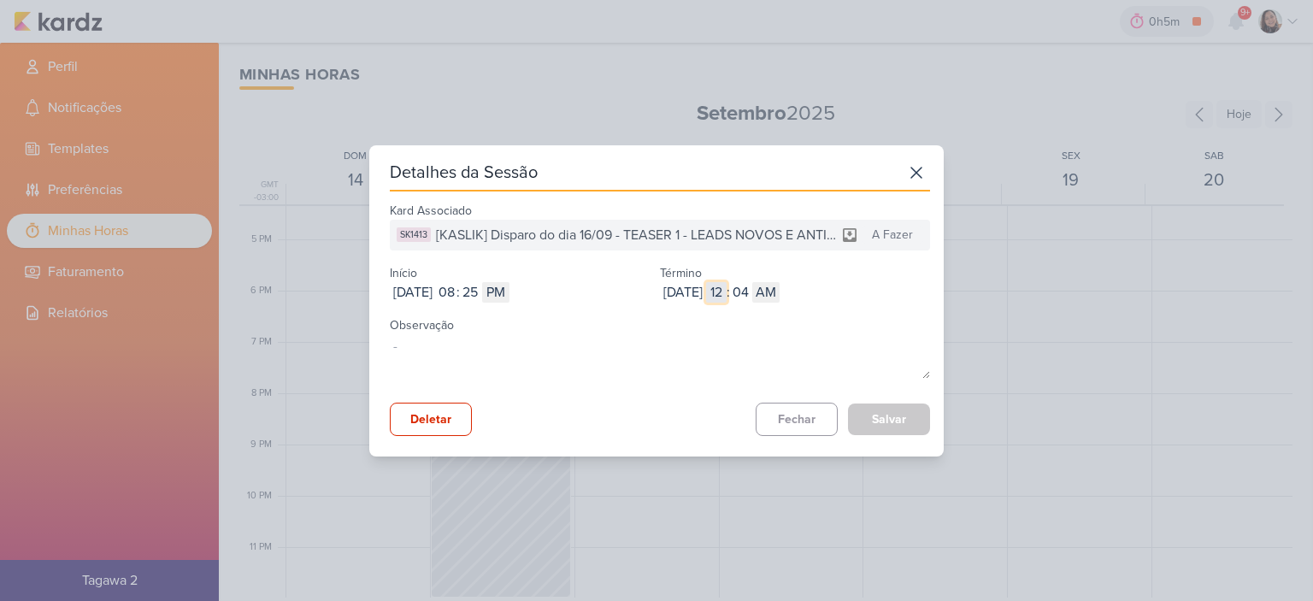
click at [726, 292] on input "12" at bounding box center [716, 292] width 21 height 21
type input "9"
click at [750, 287] on input "04" at bounding box center [740, 292] width 21 height 21
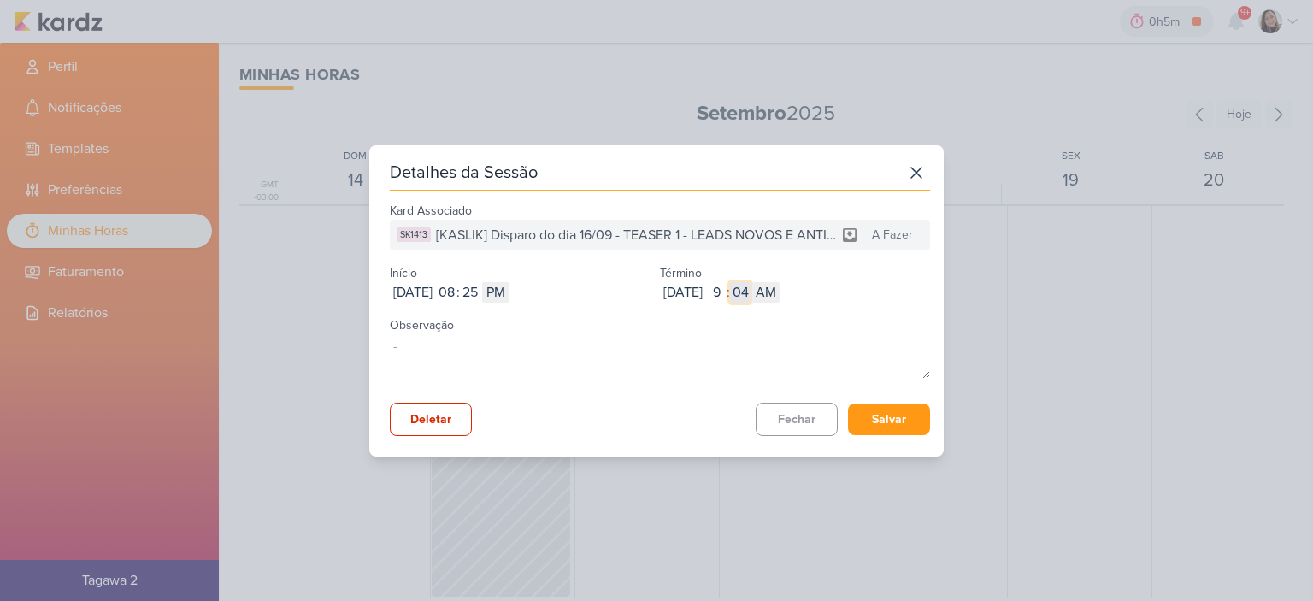
click at [750, 287] on input "04" at bounding box center [740, 292] width 21 height 21
type input "3"
type input "2"
type input "26"
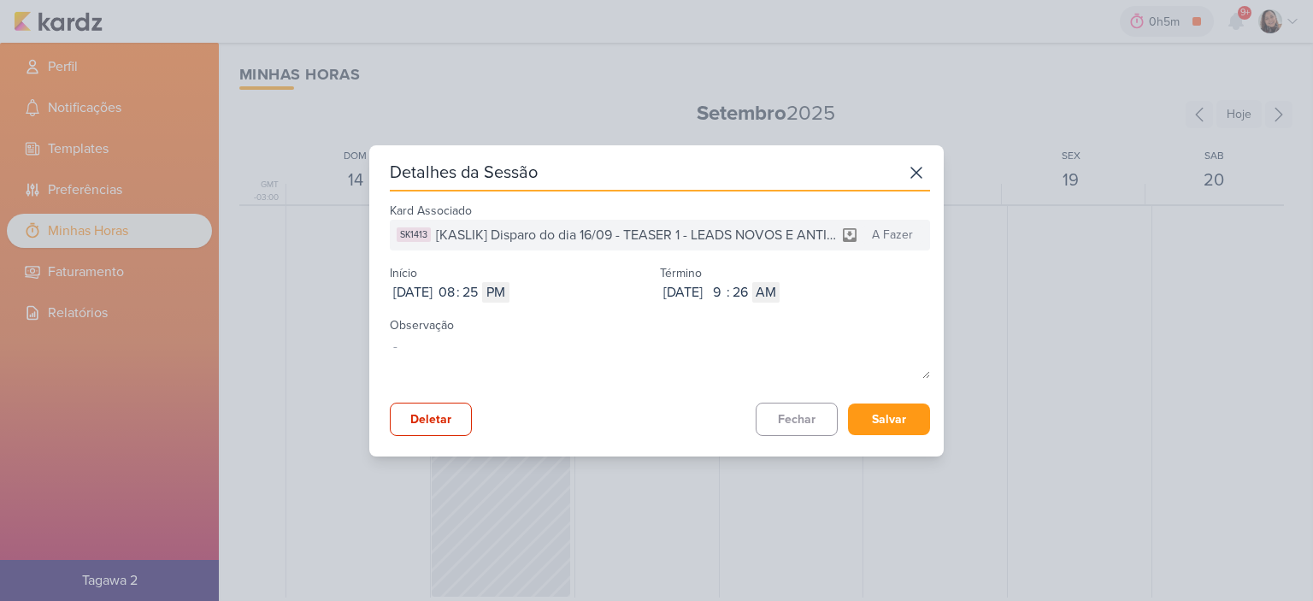
click at [691, 277] on label "Término" at bounding box center [681, 273] width 42 height 15
click at [699, 297] on input "2025-09-16" at bounding box center [683, 292] width 46 height 21
type input "2025-09-15"
click at [800, 308] on div "Kard Associado SK1413 [KASLIK] Disparo do dia 16/09 - TEASER 1 - LEADS NOVOS E …" at bounding box center [660, 317] width 540 height 238
click at [779, 291] on select "AM PM" at bounding box center [765, 292] width 27 height 21
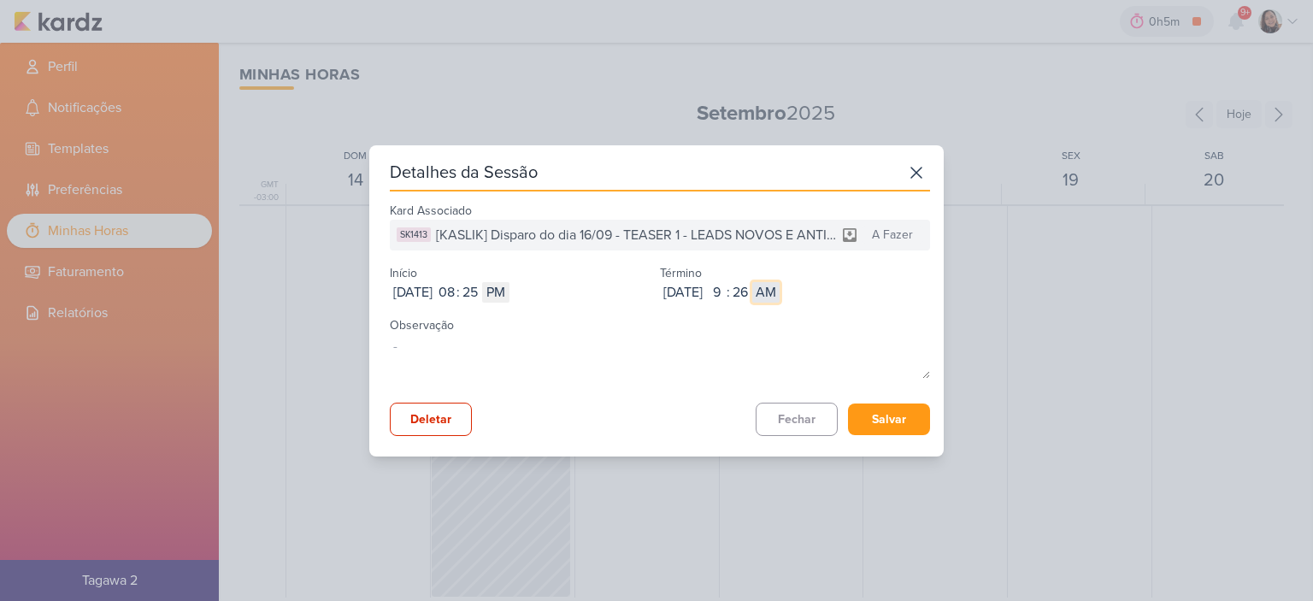
select select "pm"
click at [779, 282] on select "AM PM" at bounding box center [765, 292] width 27 height 21
click at [883, 421] on button "Salvar" at bounding box center [889, 419] width 82 height 32
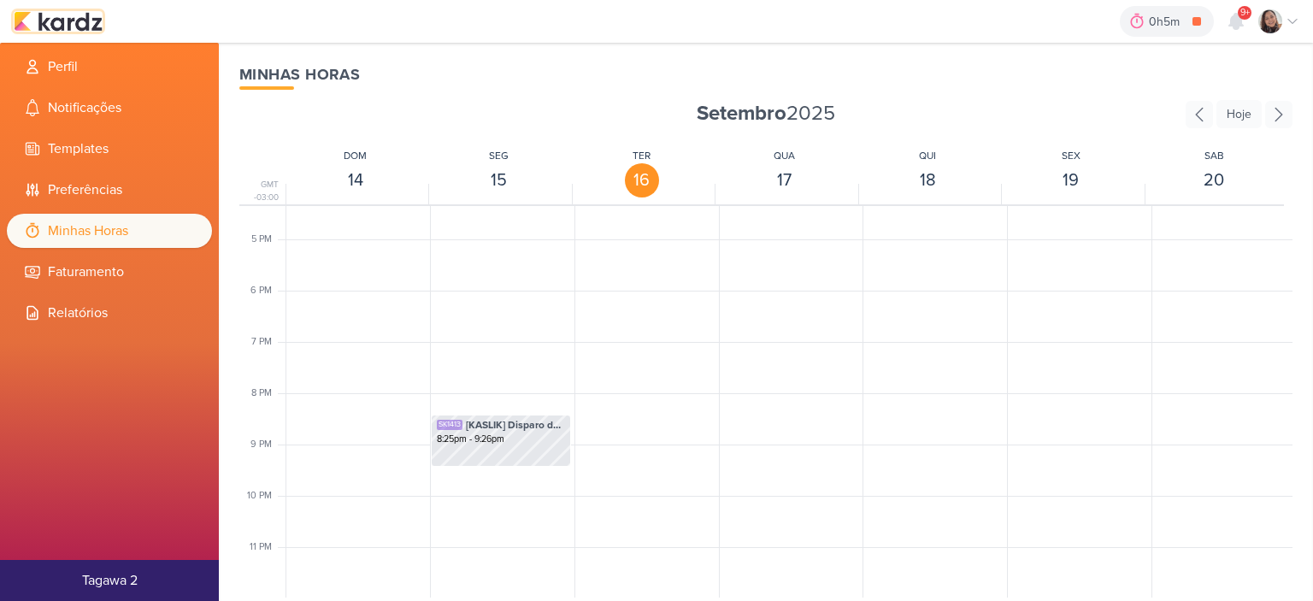
click at [96, 22] on img at bounding box center [58, 21] width 89 height 21
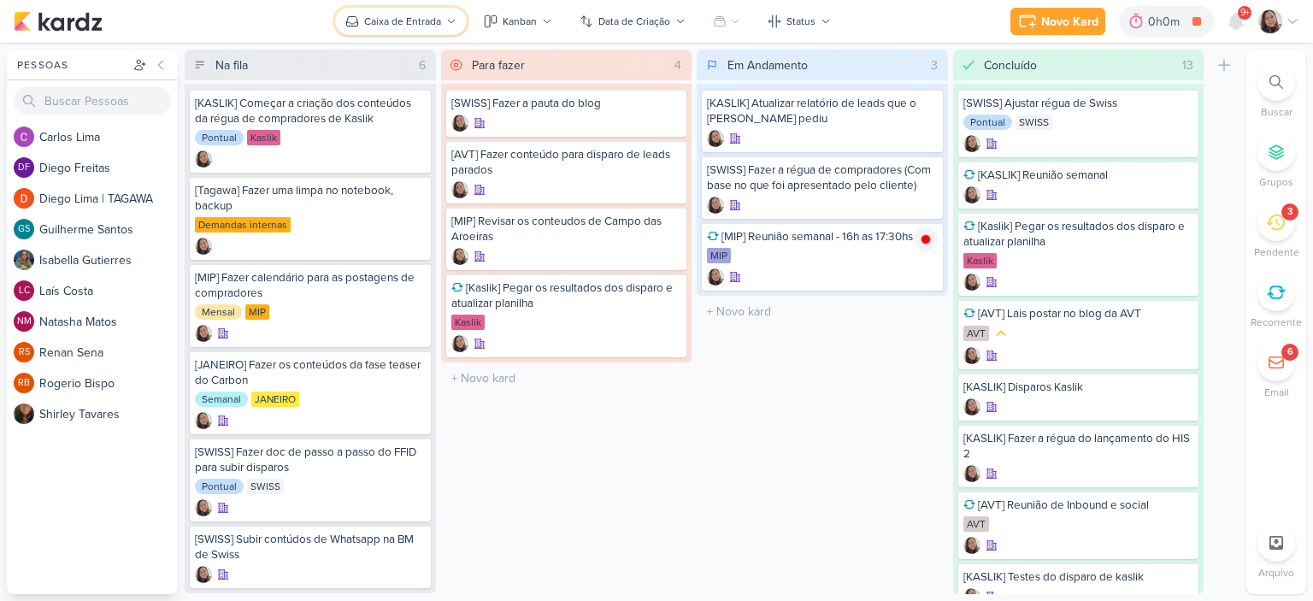
click at [442, 12] on button "Caixa de Entrada" at bounding box center [401, 21] width 132 height 27
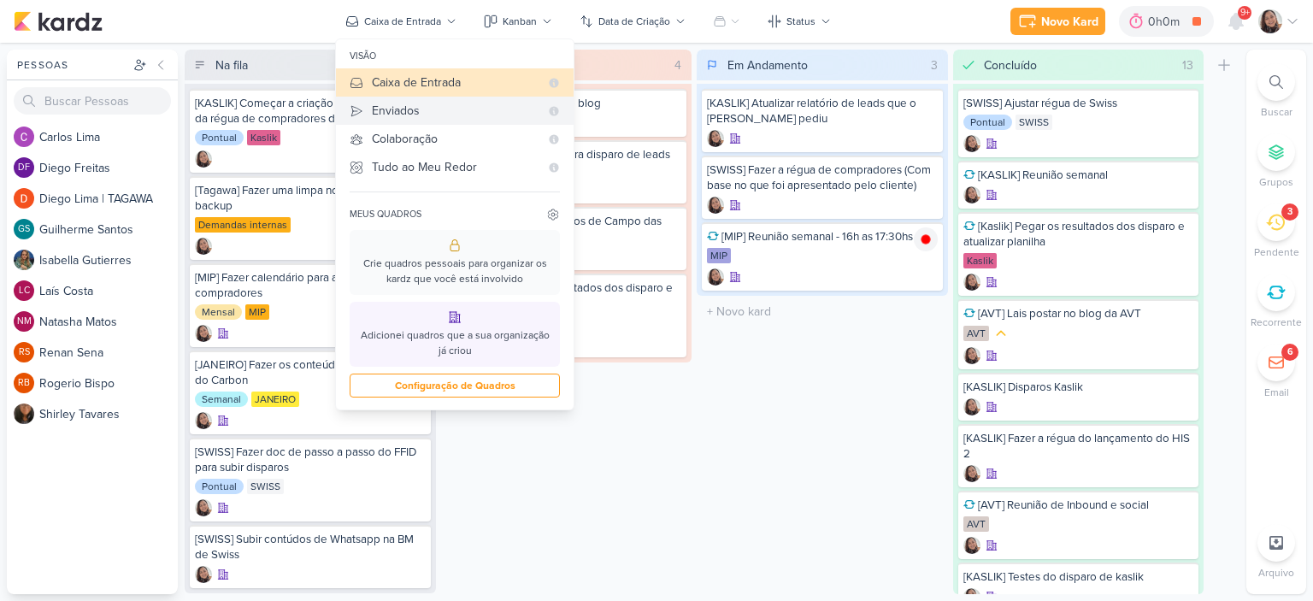
click at [431, 107] on div "Enviados" at bounding box center [456, 111] width 168 height 18
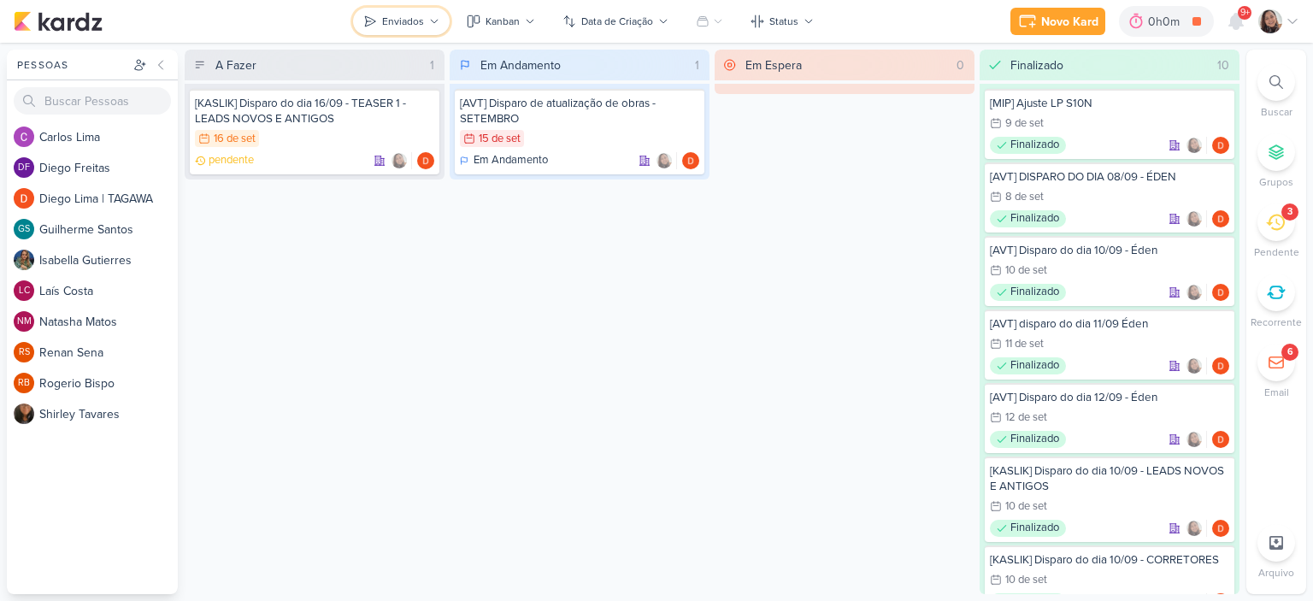
click at [408, 18] on div "Enviados" at bounding box center [403, 21] width 42 height 15
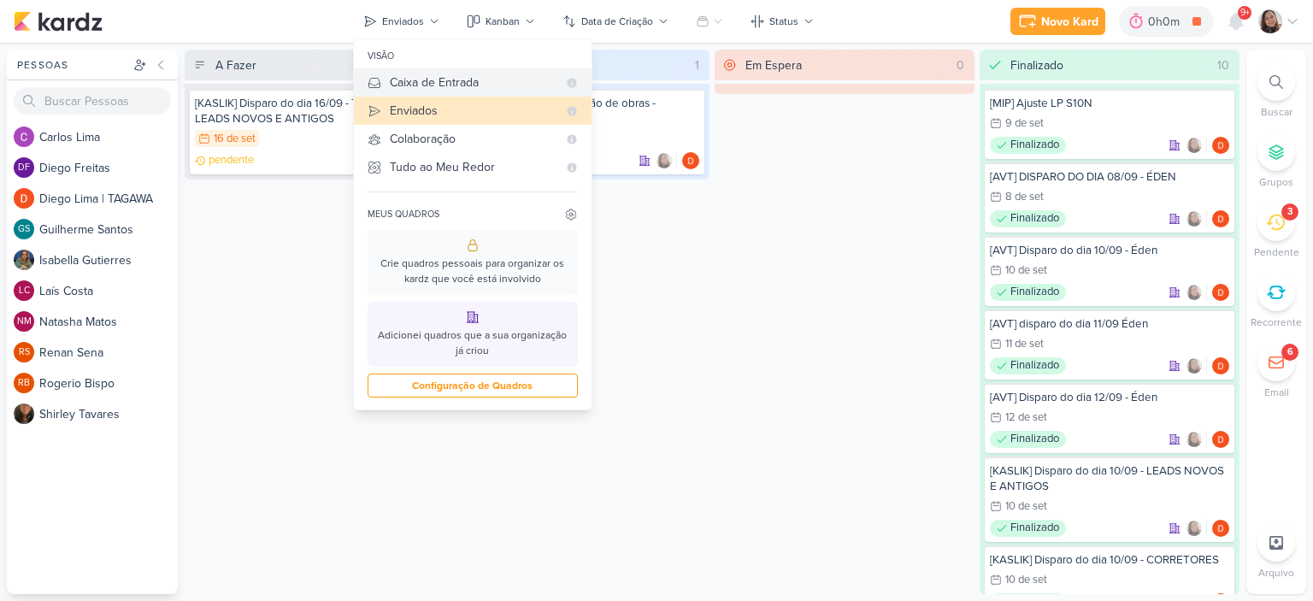
click at [409, 79] on div "Caixa de Entrada" at bounding box center [474, 82] width 168 height 18
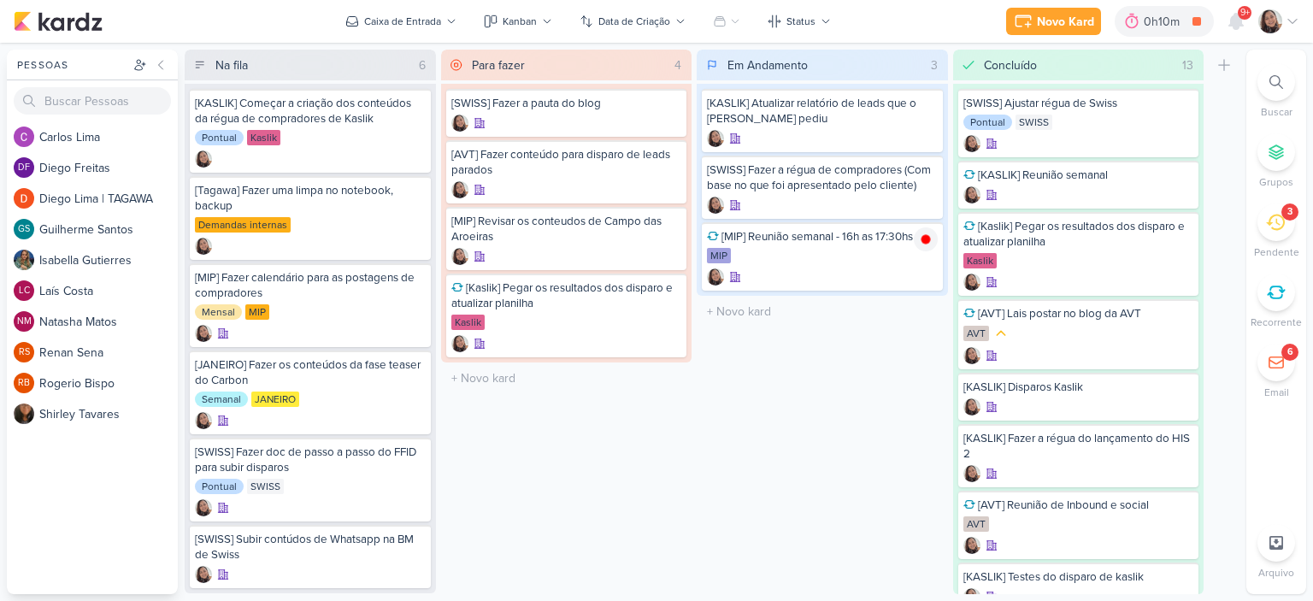
click at [1301, 18] on div "Novo Kard Ctrl + k 0h10m [MIP] Reunião semanal - 16h as 17:30hs 0h0m Hoje 0h10m…" at bounding box center [656, 21] width 1313 height 43
click at [1294, 19] on icon at bounding box center [1292, 22] width 14 height 14
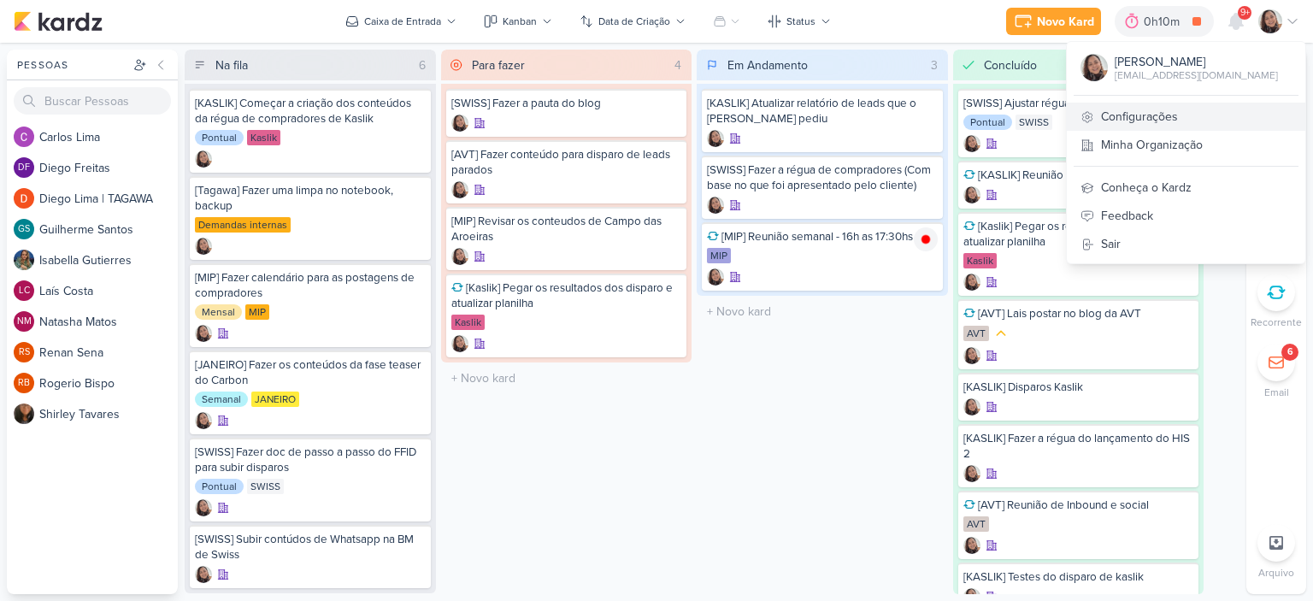
click at [1159, 112] on link "Configurações" at bounding box center [1186, 117] width 238 height 28
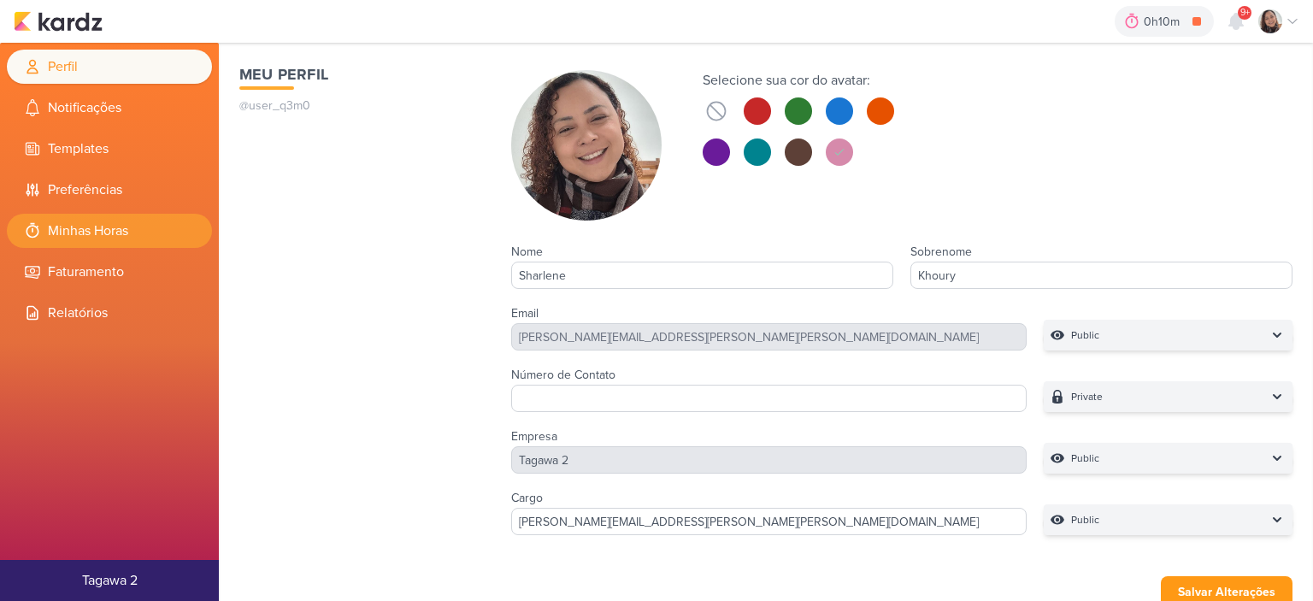
click at [124, 231] on li "Minhas Horas" at bounding box center [109, 231] width 205 height 34
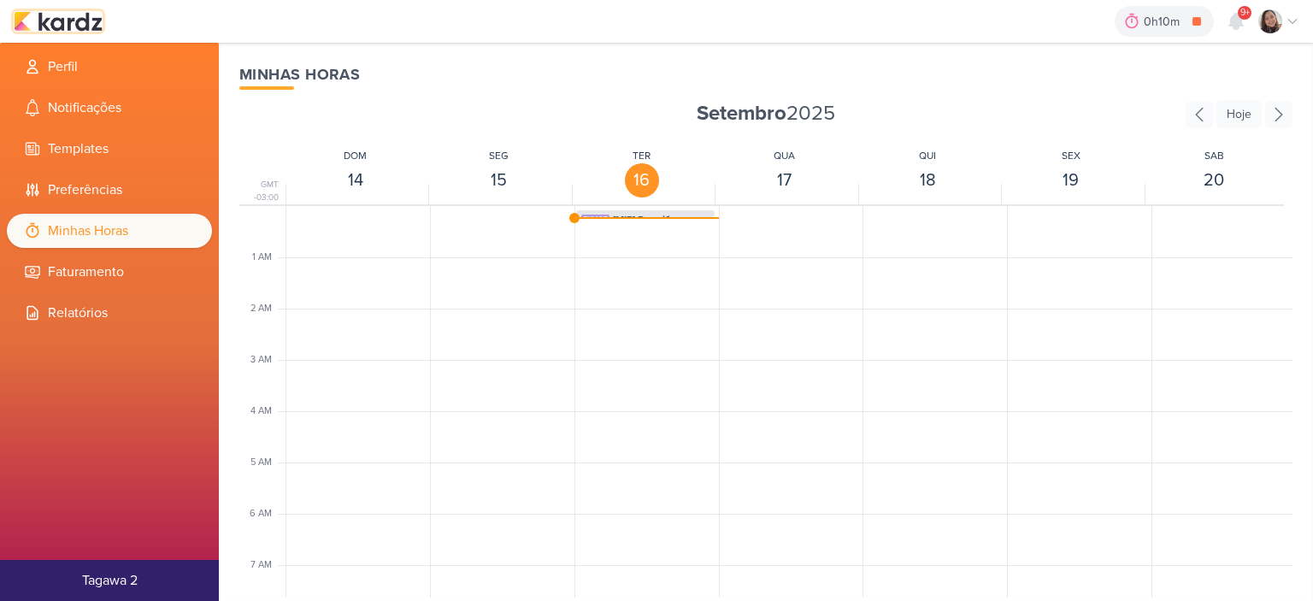
click at [86, 15] on img at bounding box center [58, 21] width 89 height 21
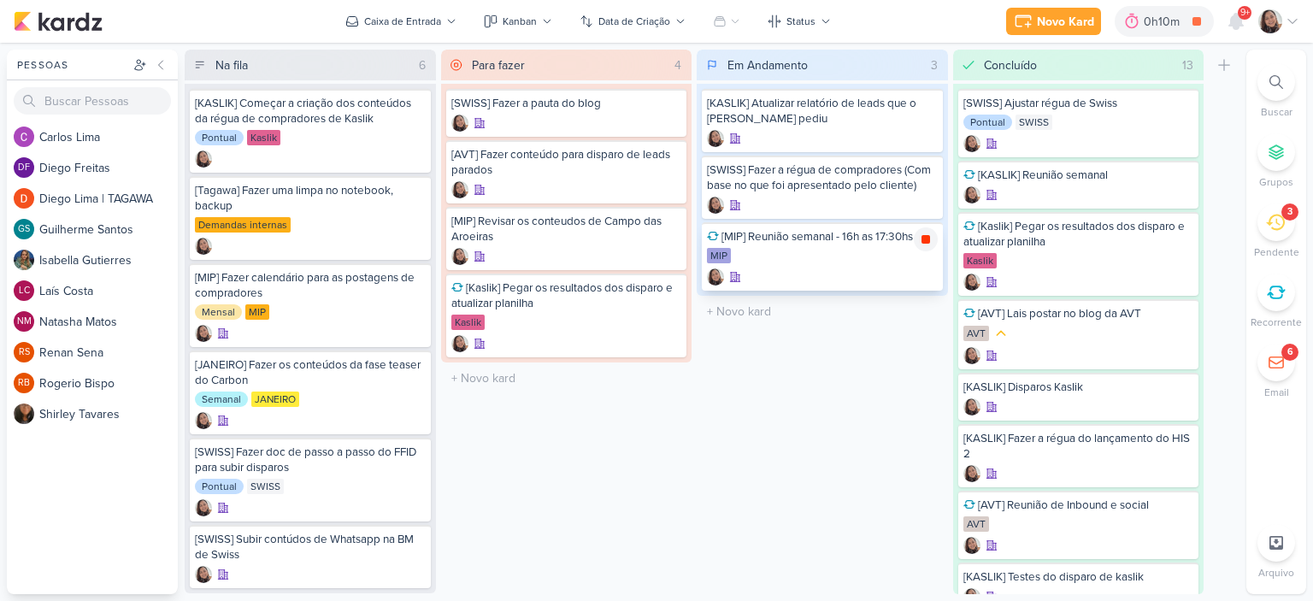
click at [929, 242] on icon at bounding box center [926, 239] width 14 height 14
click at [1302, 14] on div "Novo Kard Ctrl + k 0h10m Sessão desligada... Hoje 0h10m Semana 0h0m Mês 0h0m 00" at bounding box center [656, 21] width 1313 height 43
click at [1294, 24] on icon at bounding box center [1292, 22] width 14 height 14
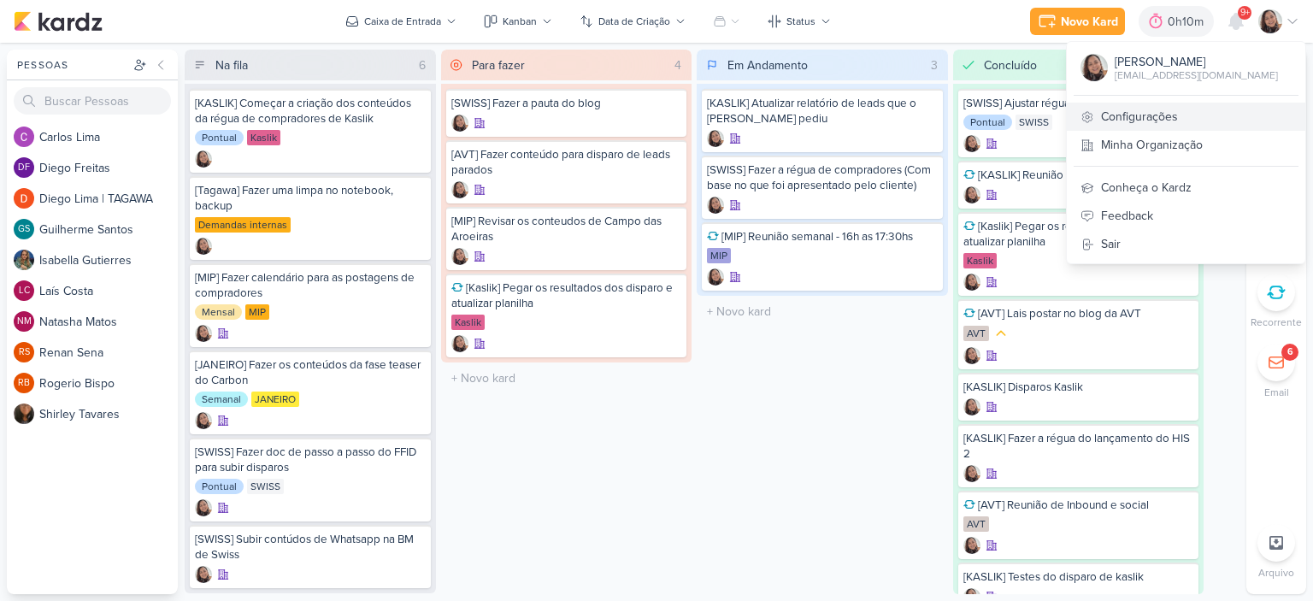
click at [1138, 116] on link "Configurações" at bounding box center [1186, 117] width 238 height 28
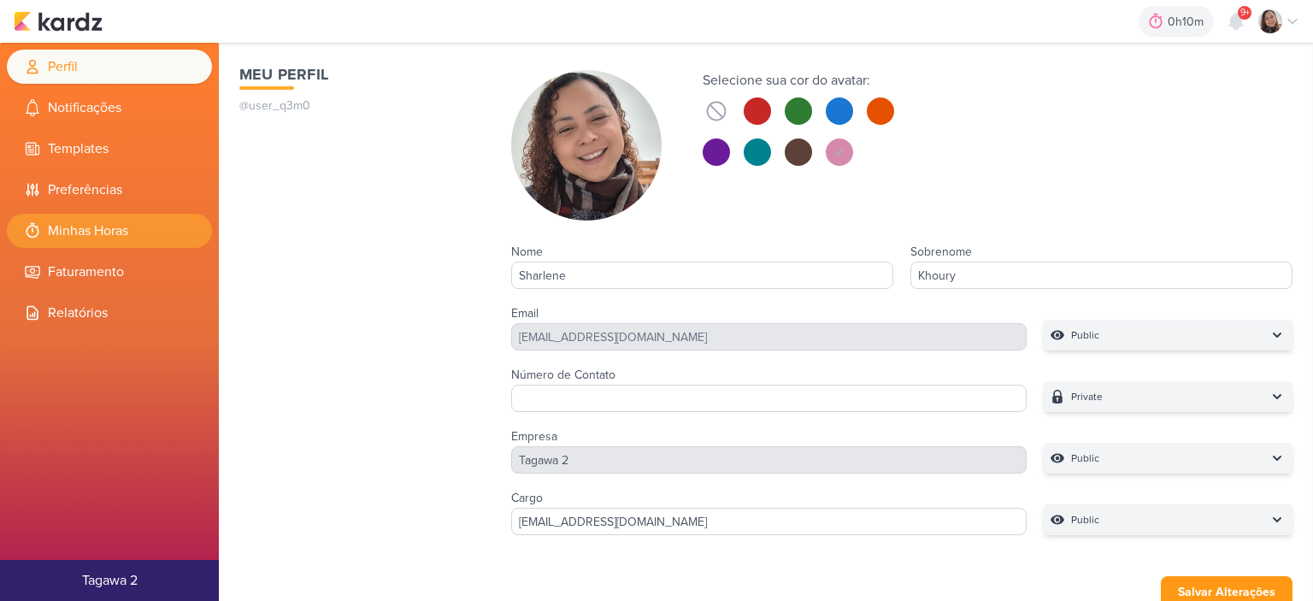
click at [131, 242] on li "Minhas Horas" at bounding box center [109, 231] width 205 height 34
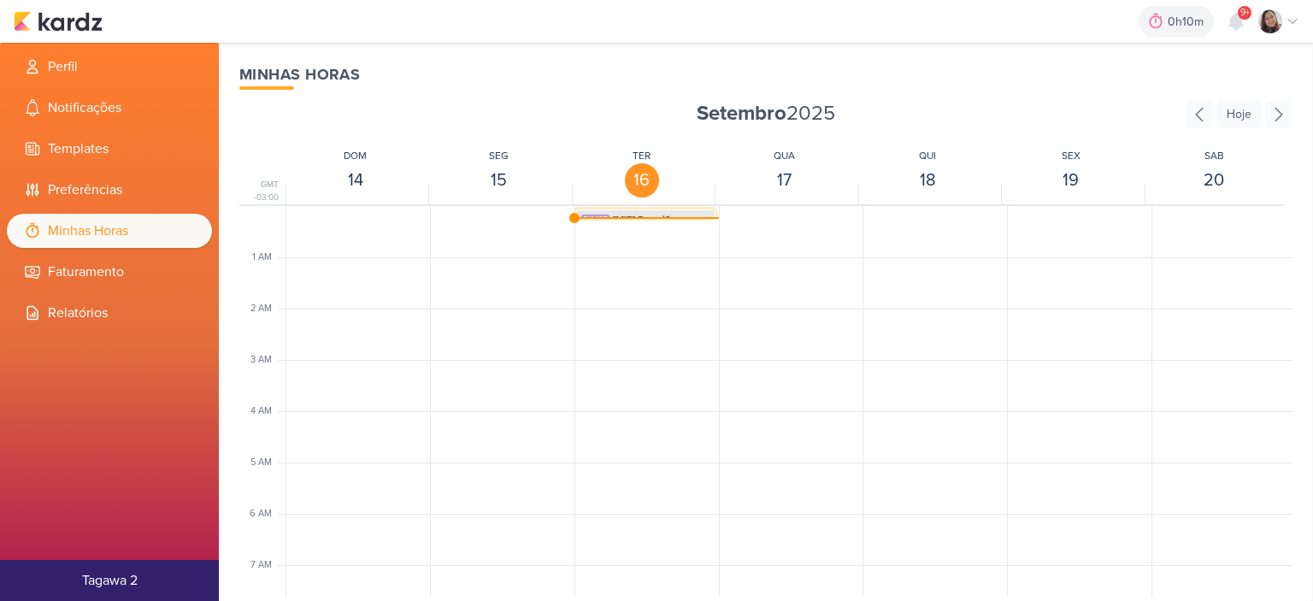
click at [664, 215] on span "[MIP] Reunião semanal - 16h as 17:30hs" at bounding box center [661, 219] width 97 height 15
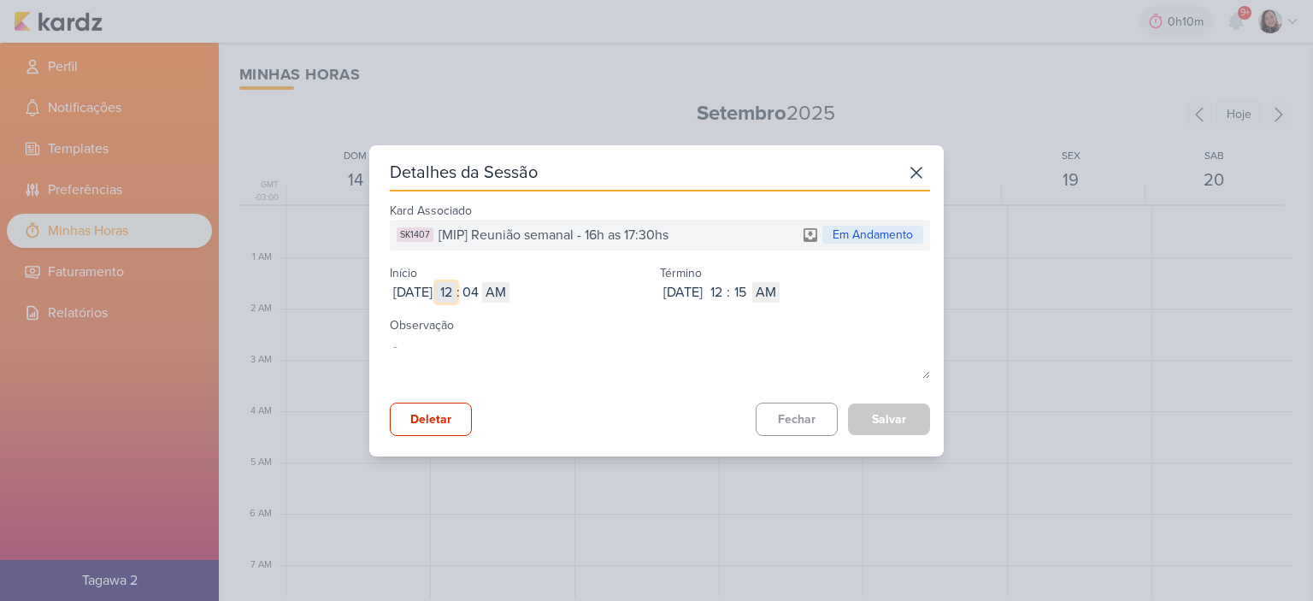
click at [456, 292] on input "12" at bounding box center [446, 292] width 21 height 21
click at [436, 292] on input "2025-09-16" at bounding box center [413, 292] width 46 height 21
type input "2025-09-15"
click at [456, 302] on input "12" at bounding box center [446, 292] width 21 height 21
click at [456, 293] on input "12" at bounding box center [446, 292] width 21 height 21
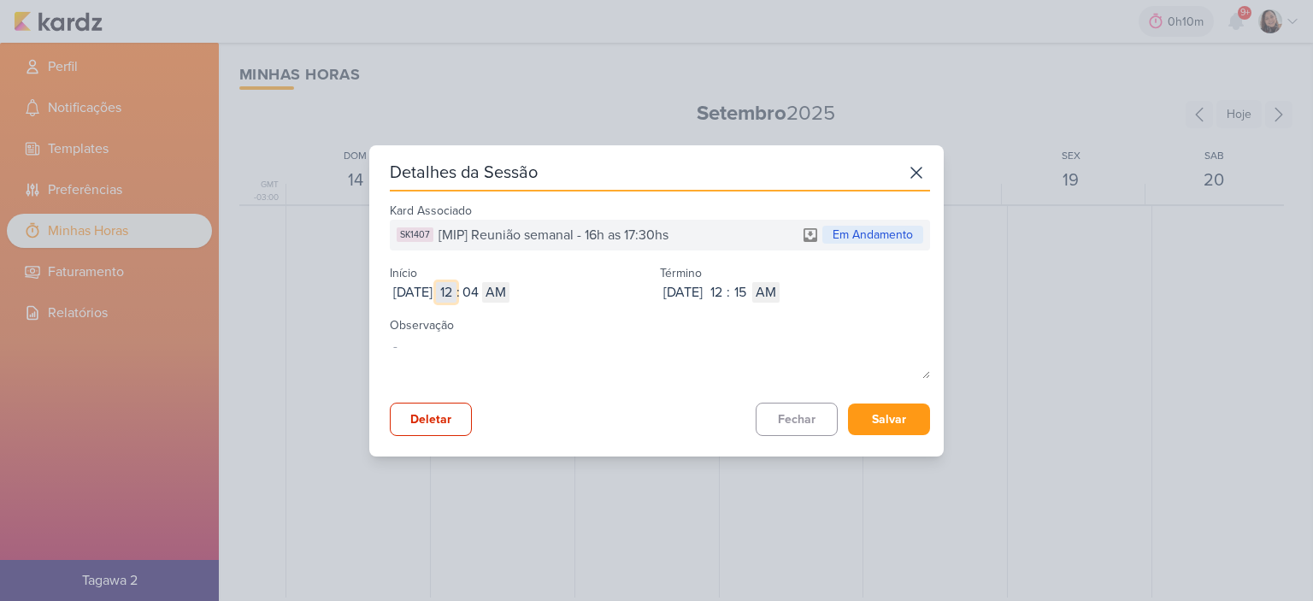
click at [456, 293] on input "12" at bounding box center [446, 292] width 21 height 21
type input "4"
click at [480, 302] on input "04" at bounding box center [470, 292] width 21 height 21
type input "04"
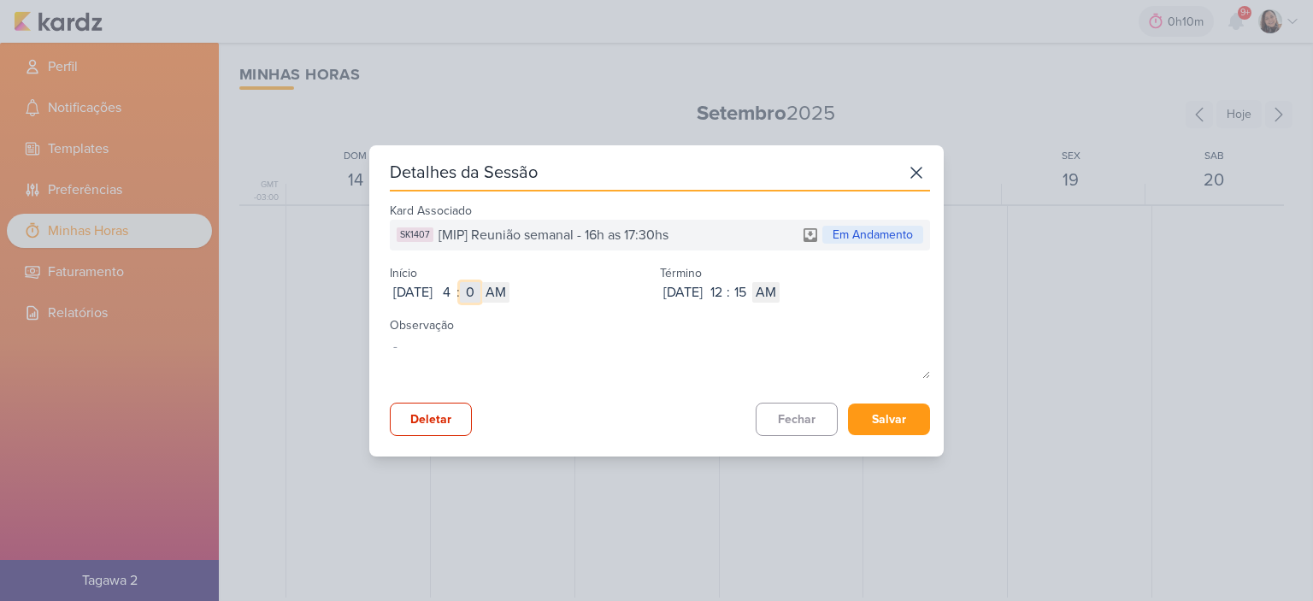
type input "00"
click at [533, 303] on div "Kard Associado SK1407 [MIP] Reunião semanal - 16h as 17:30hs Em Andamento Iníci…" at bounding box center [660, 317] width 540 height 238
click at [509, 301] on select "AM PM" at bounding box center [495, 292] width 27 height 21
select select "pm"
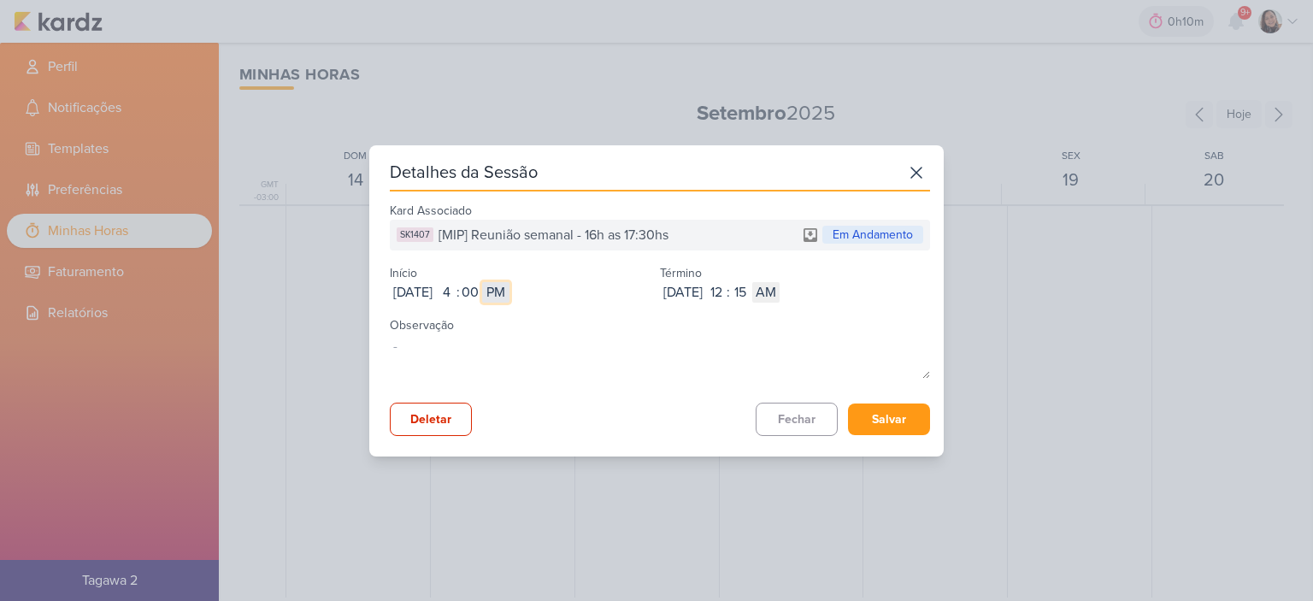
click at [509, 282] on select "AM PM" at bounding box center [495, 292] width 27 height 21
click at [726, 288] on input "12" at bounding box center [716, 292] width 21 height 21
type input "5"
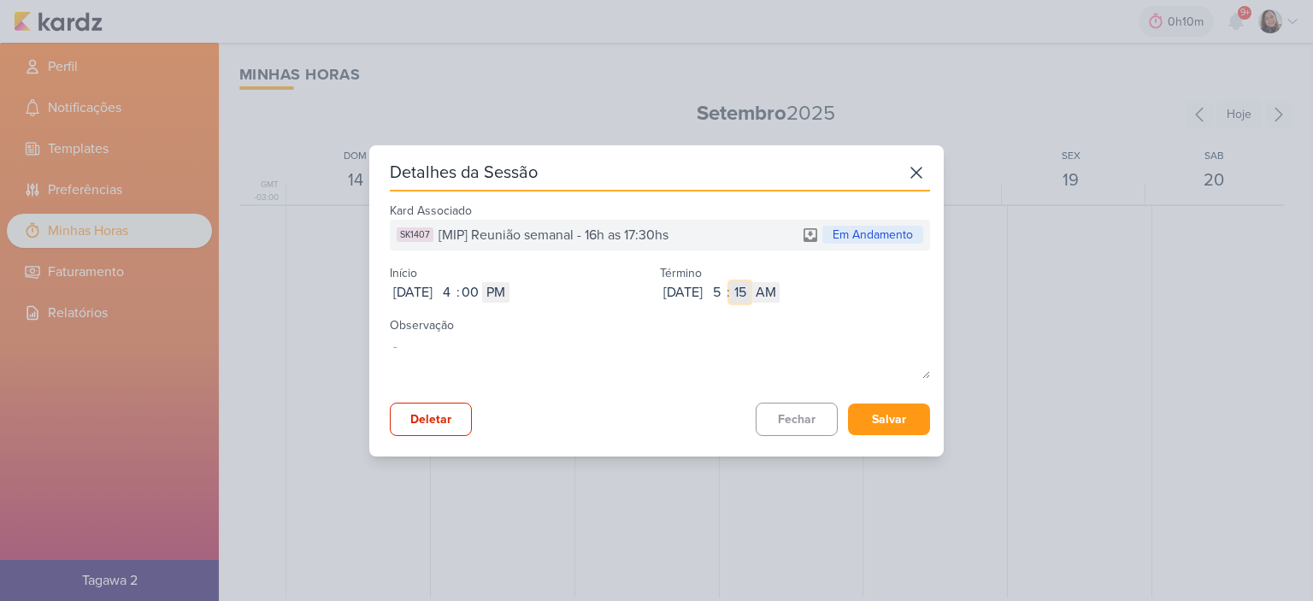
click at [750, 296] on input "15" at bounding box center [740, 292] width 21 height 21
type input "02"
click at [779, 293] on select "AM PM" at bounding box center [765, 292] width 27 height 21
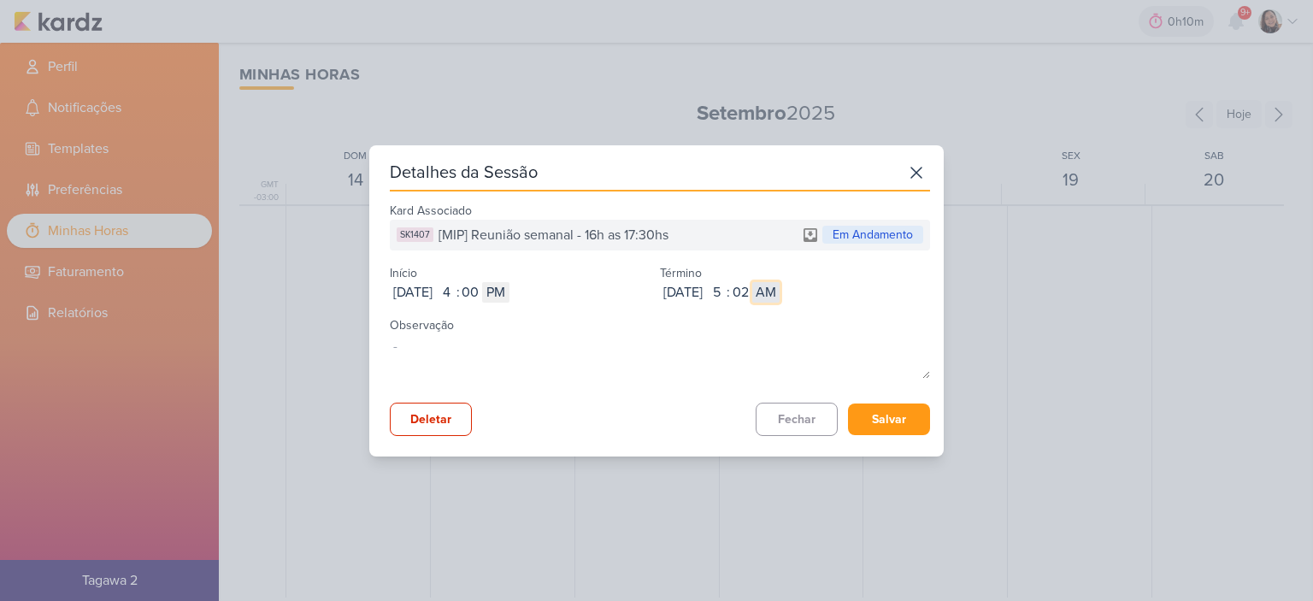
select select "pm"
click at [779, 282] on select "AM PM" at bounding box center [765, 292] width 27 height 21
click at [750, 291] on input "02" at bounding box center [740, 292] width 21 height 21
type input "05"
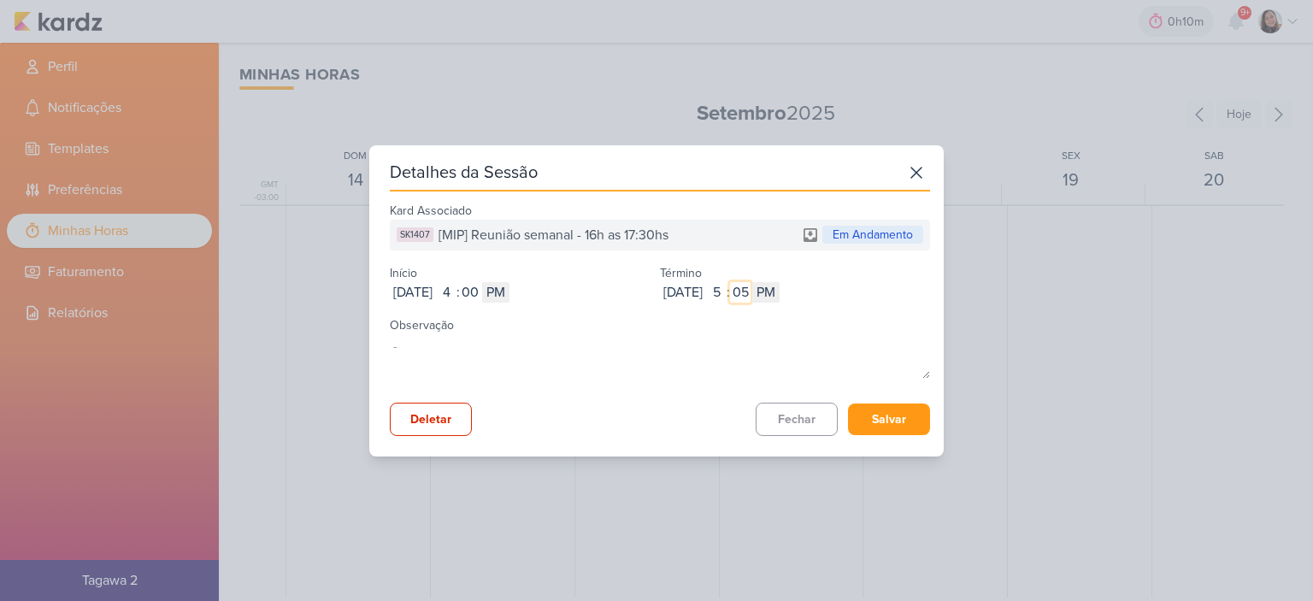
type input "0"
type input "07"
click at [688, 291] on input "2025-09-16" at bounding box center [683, 292] width 46 height 21
type input "2025-09-15"
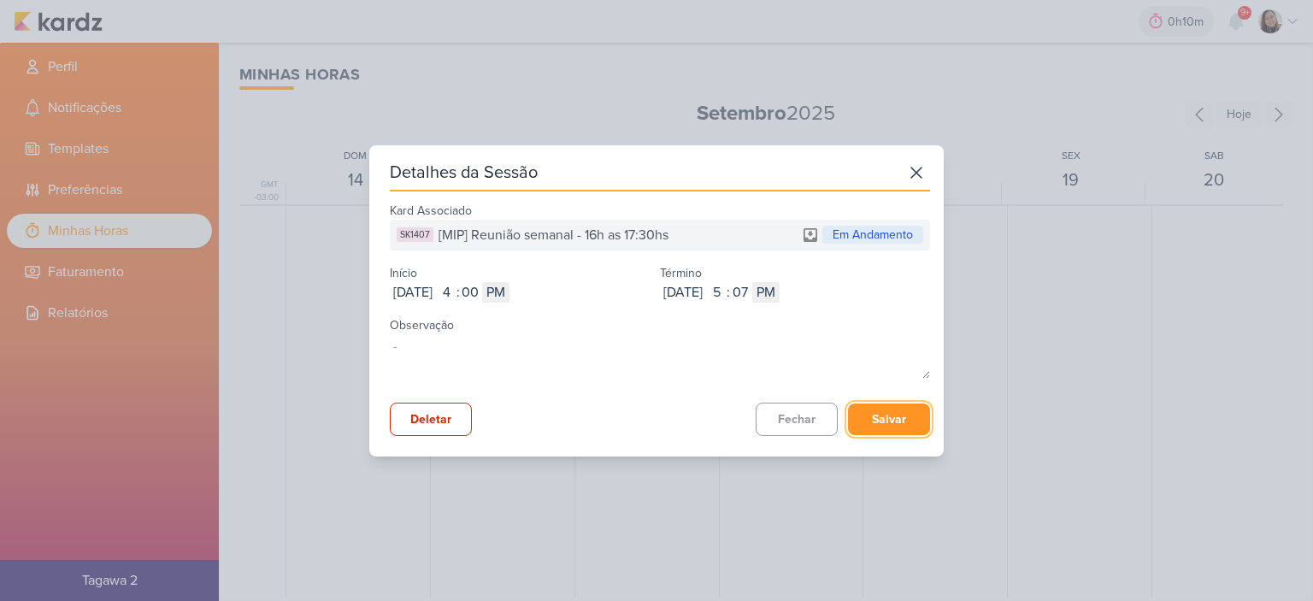
click at [867, 403] on button "Salvar" at bounding box center [889, 419] width 82 height 32
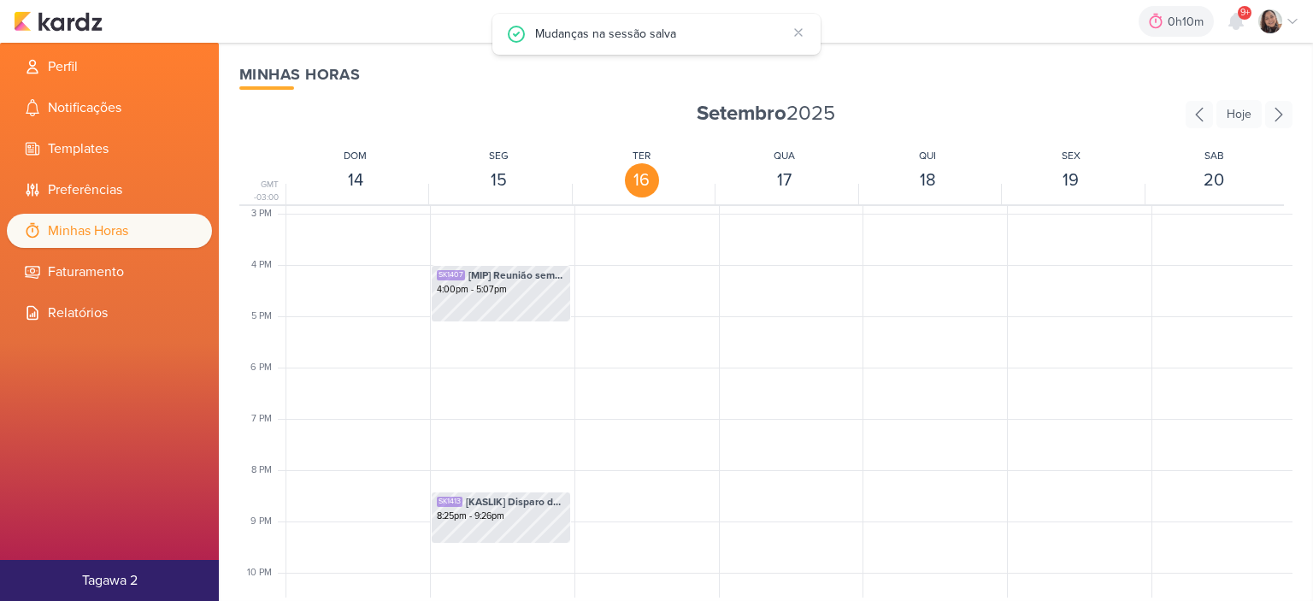
scroll to position [769, 0]
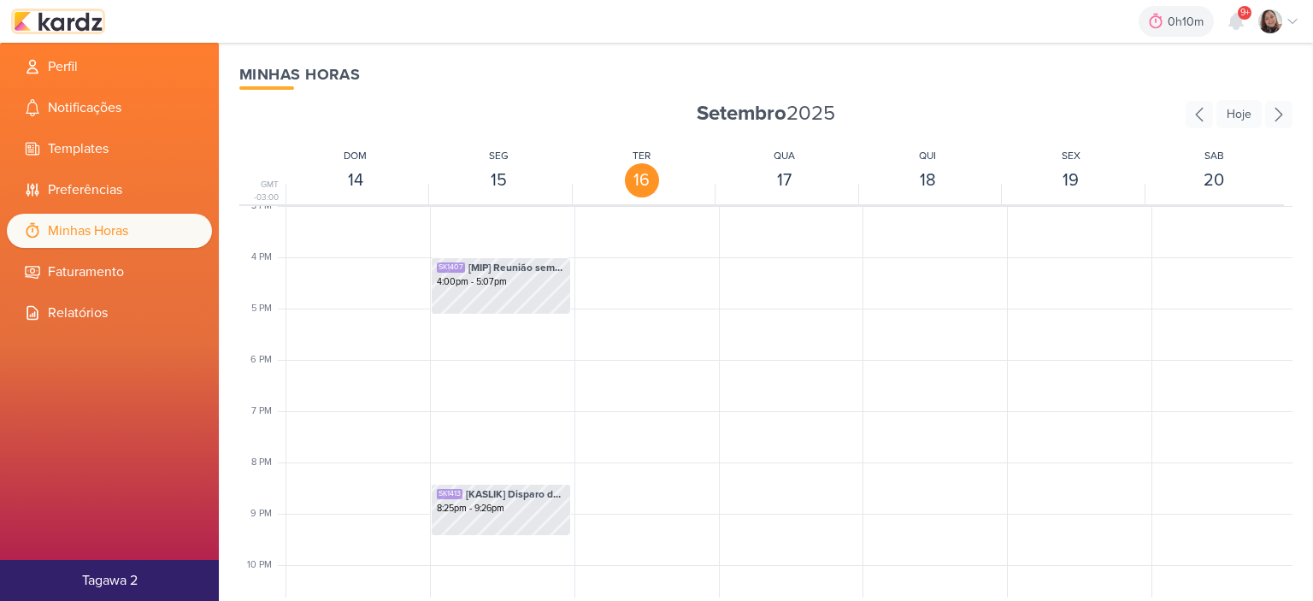
click at [94, 26] on img at bounding box center [58, 21] width 89 height 21
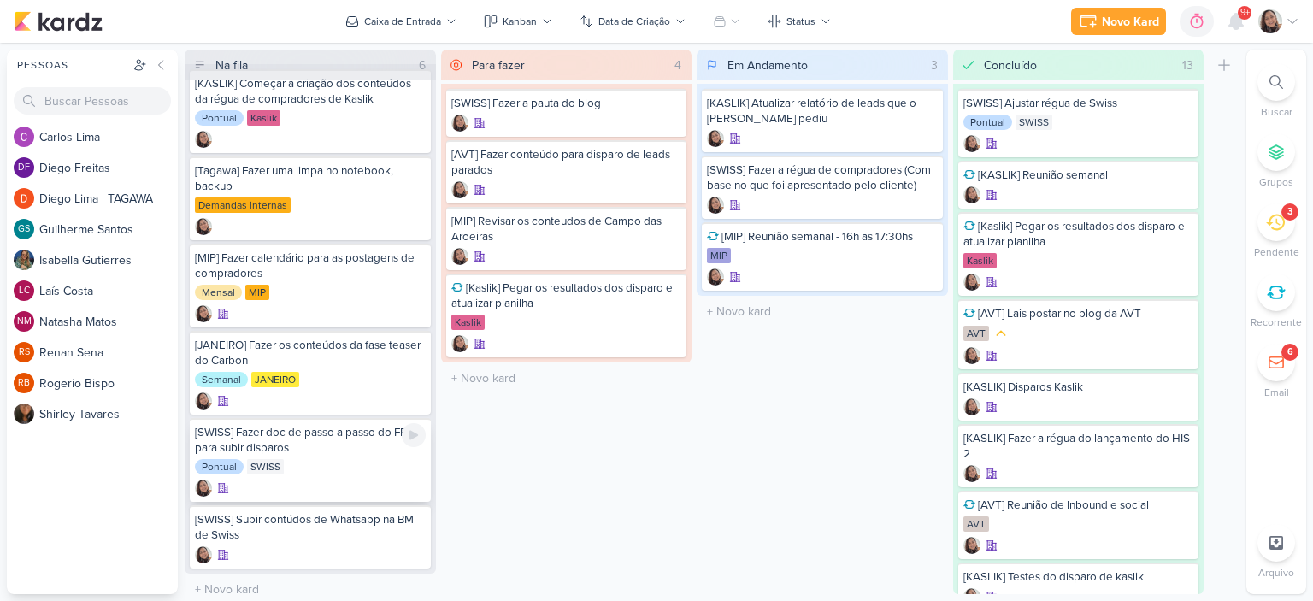
scroll to position [27, 0]
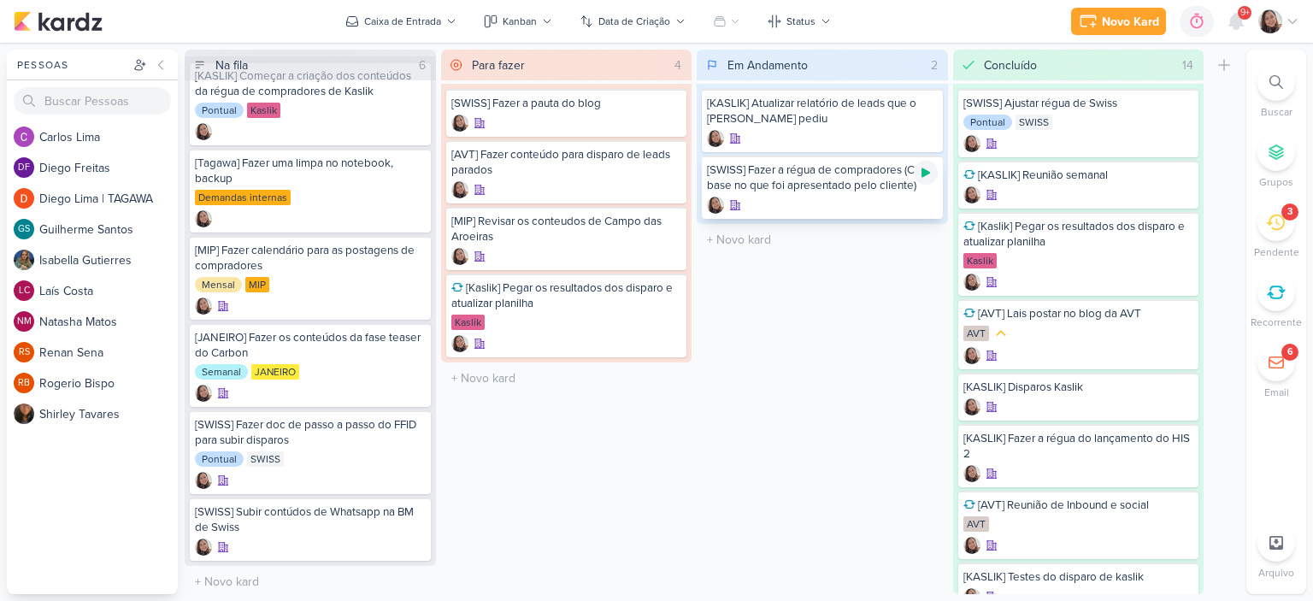
click at [926, 170] on icon at bounding box center [925, 172] width 9 height 9
click at [1296, 16] on icon at bounding box center [1292, 22] width 14 height 14
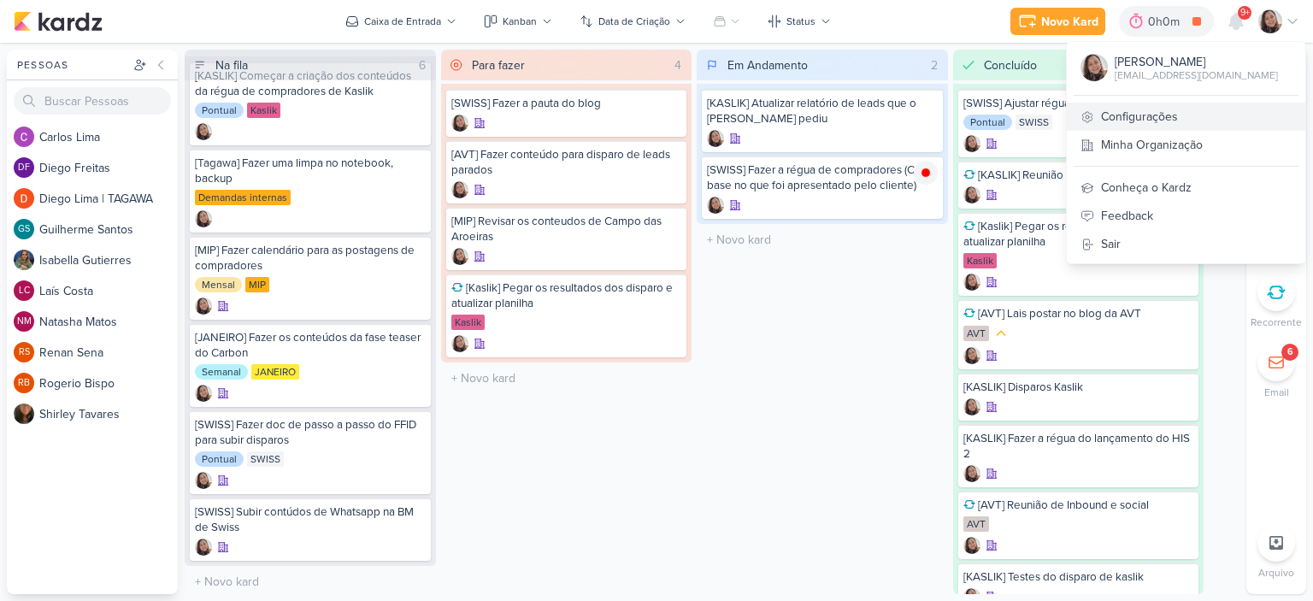
click at [1128, 109] on link "Configurações" at bounding box center [1186, 117] width 238 height 28
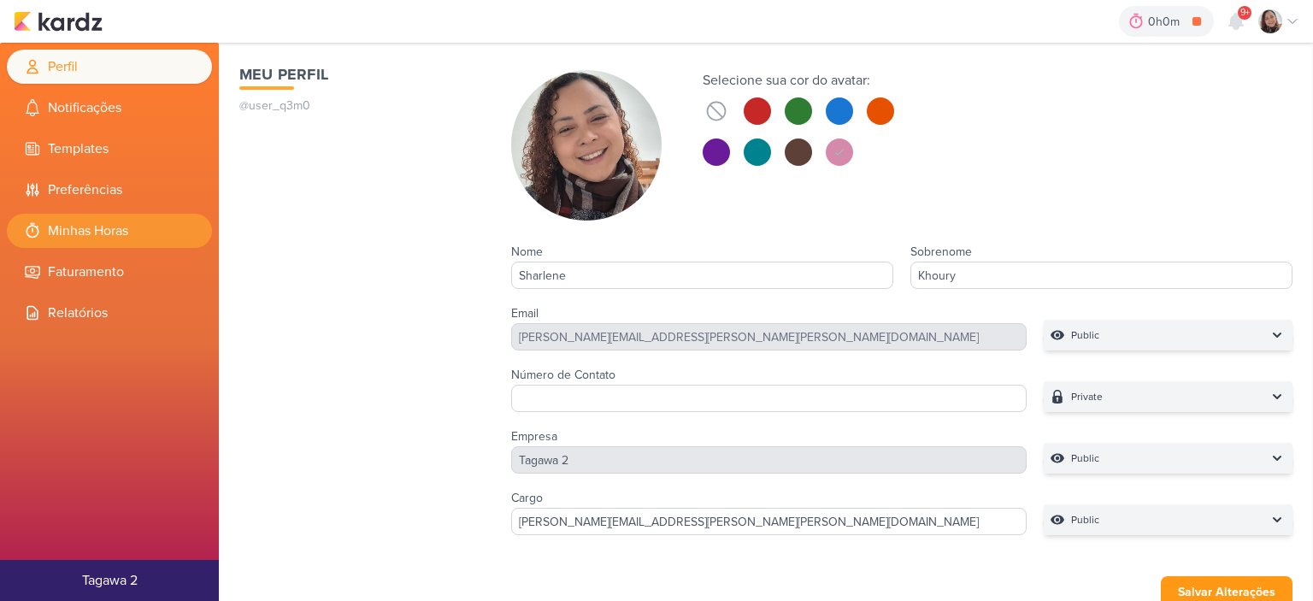
click at [115, 233] on li "Minhas Horas" at bounding box center [109, 231] width 205 height 34
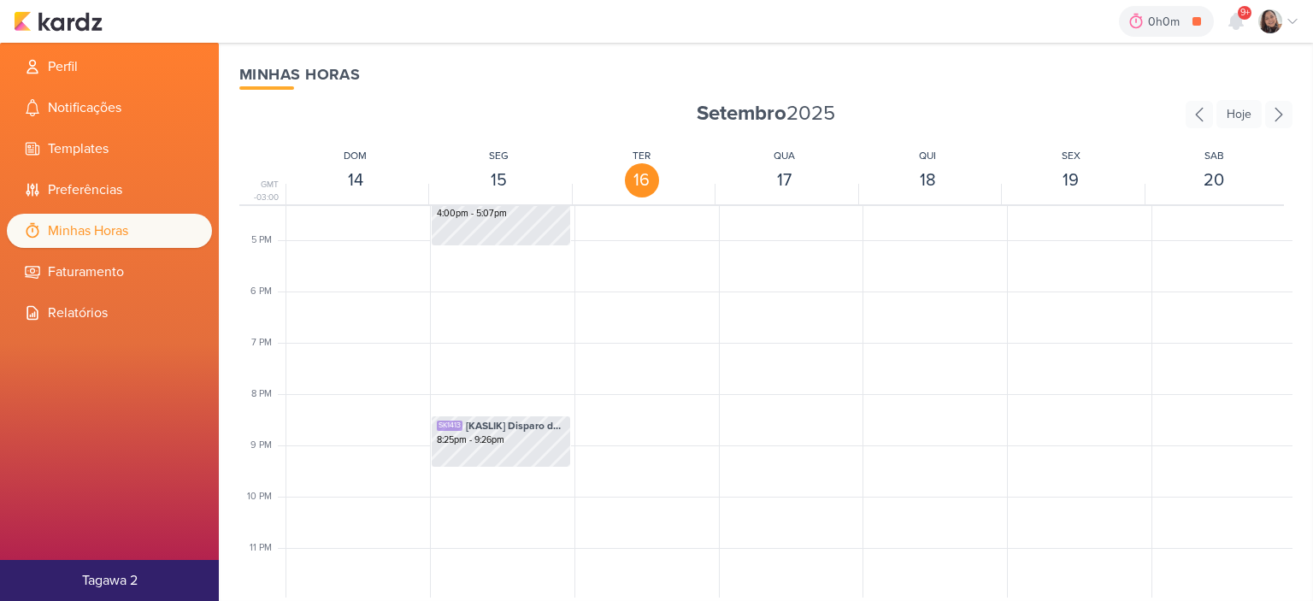
scroll to position [838, 0]
click at [63, 16] on img at bounding box center [58, 21] width 89 height 21
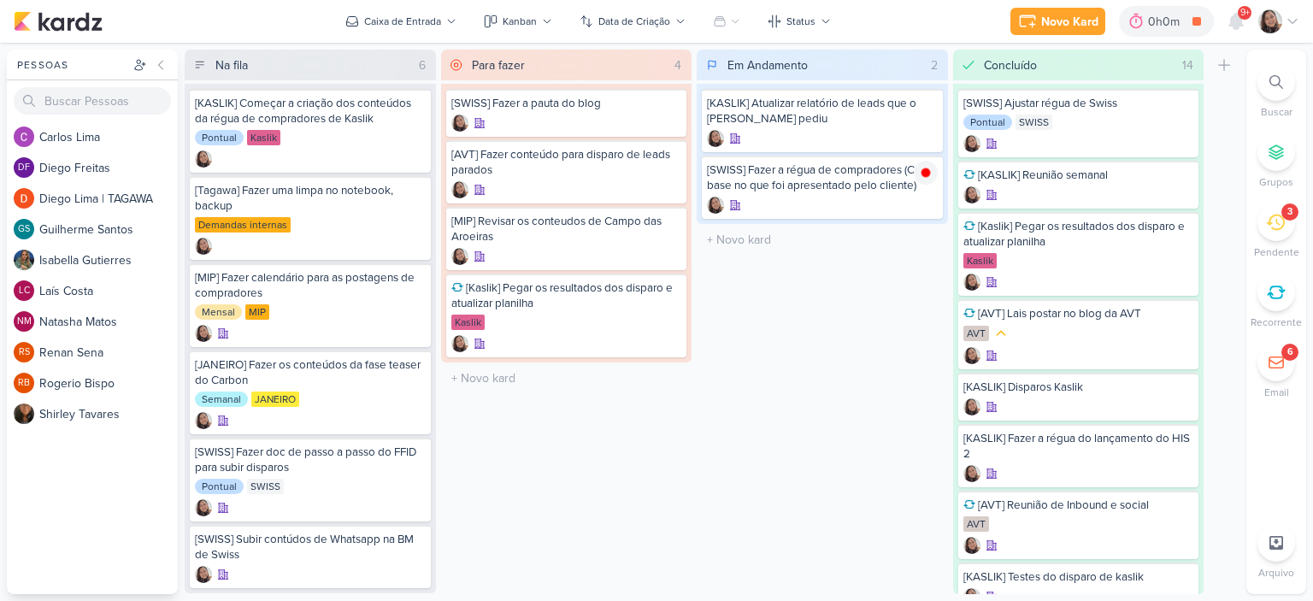
click at [1292, 16] on icon at bounding box center [1292, 22] width 14 height 14
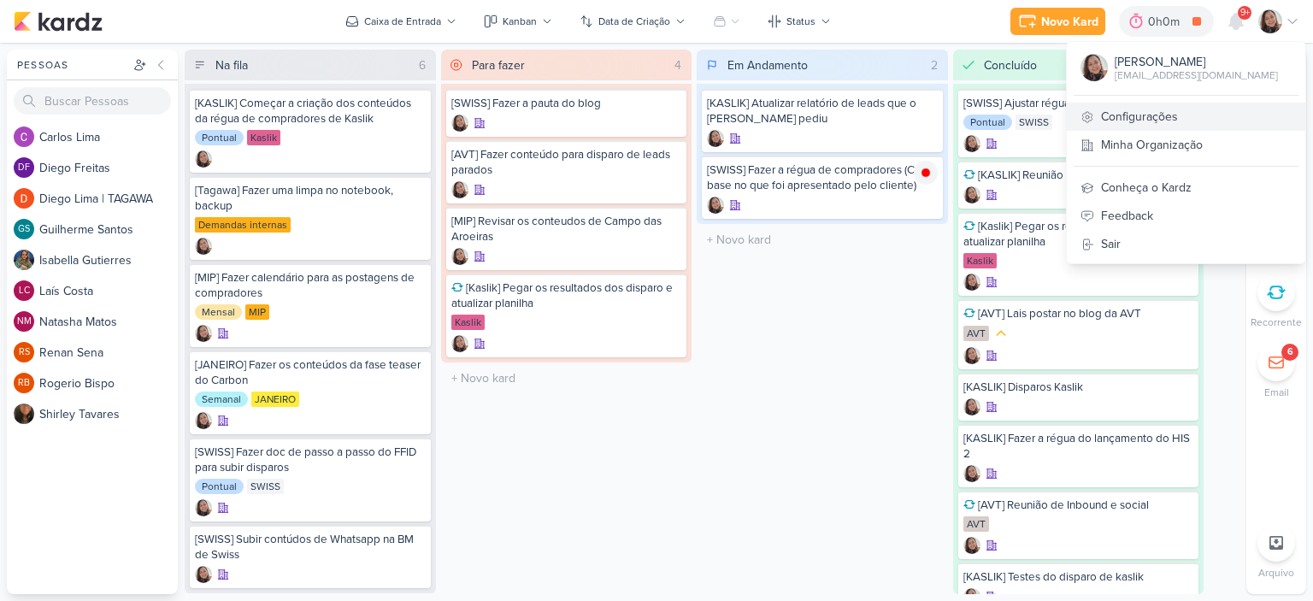
click at [1125, 119] on link "Configurações" at bounding box center [1186, 117] width 238 height 28
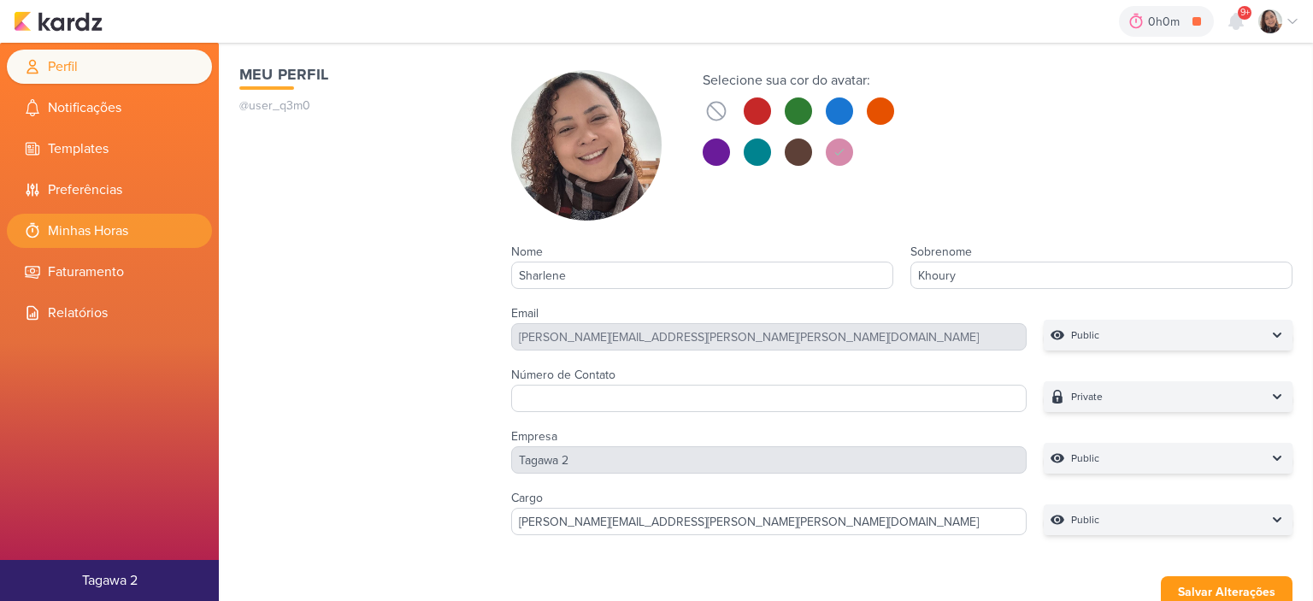
click at [110, 215] on li "Minhas Horas" at bounding box center [109, 231] width 205 height 34
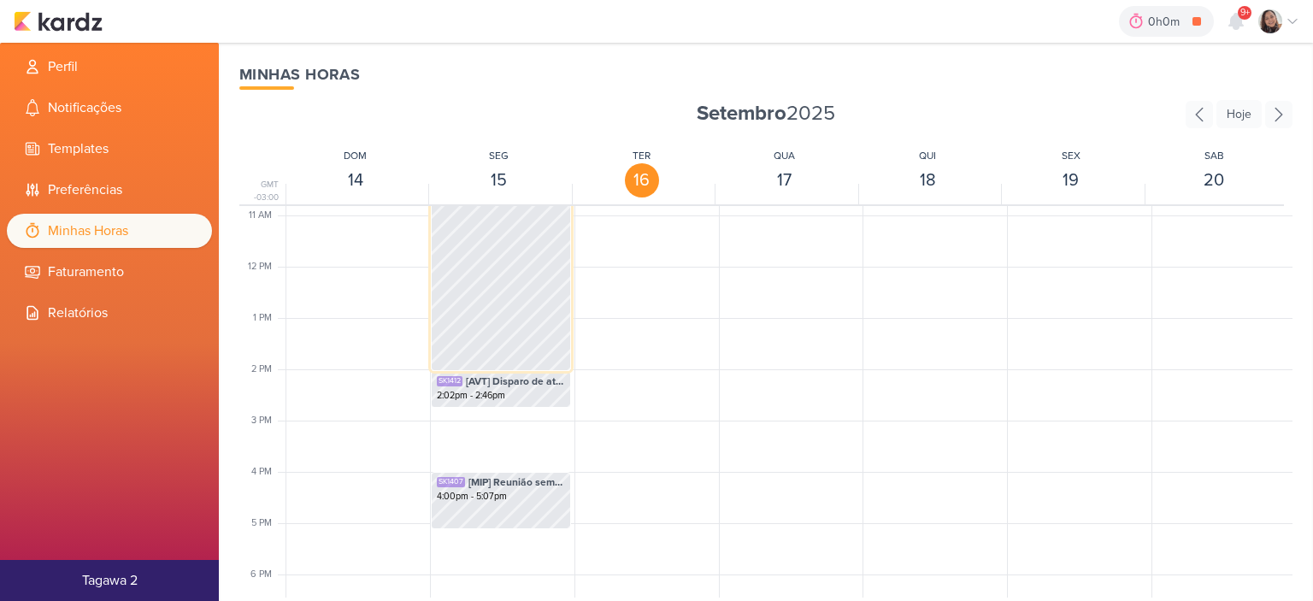
scroll to position [831, 0]
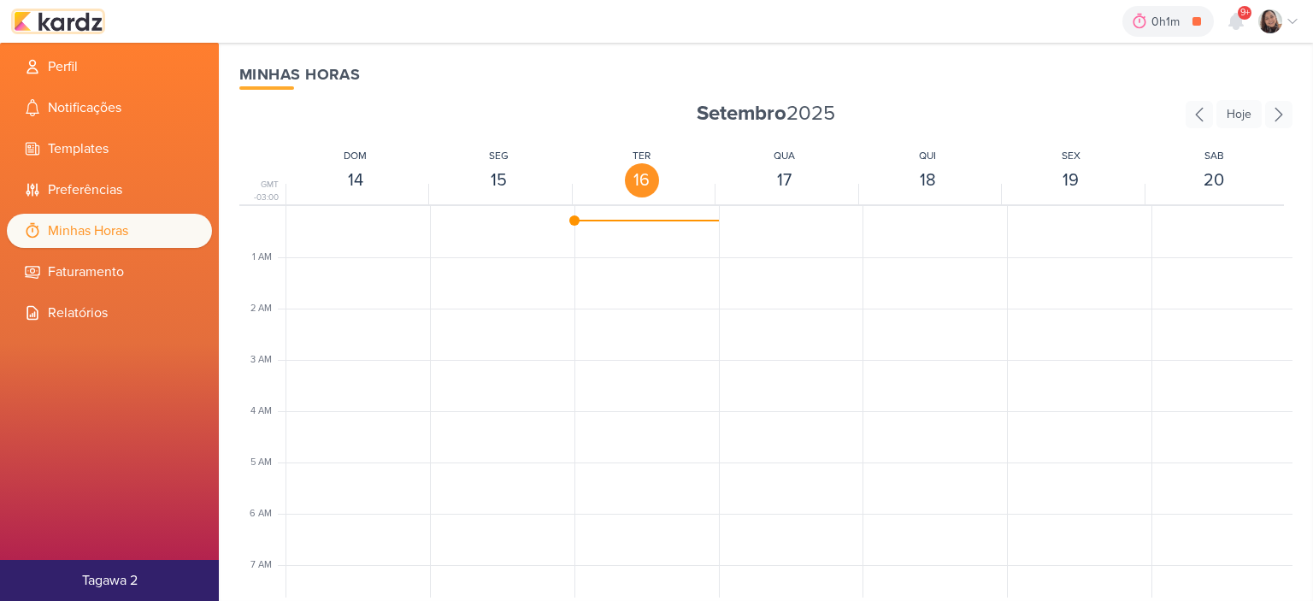
click at [92, 26] on img at bounding box center [58, 21] width 89 height 21
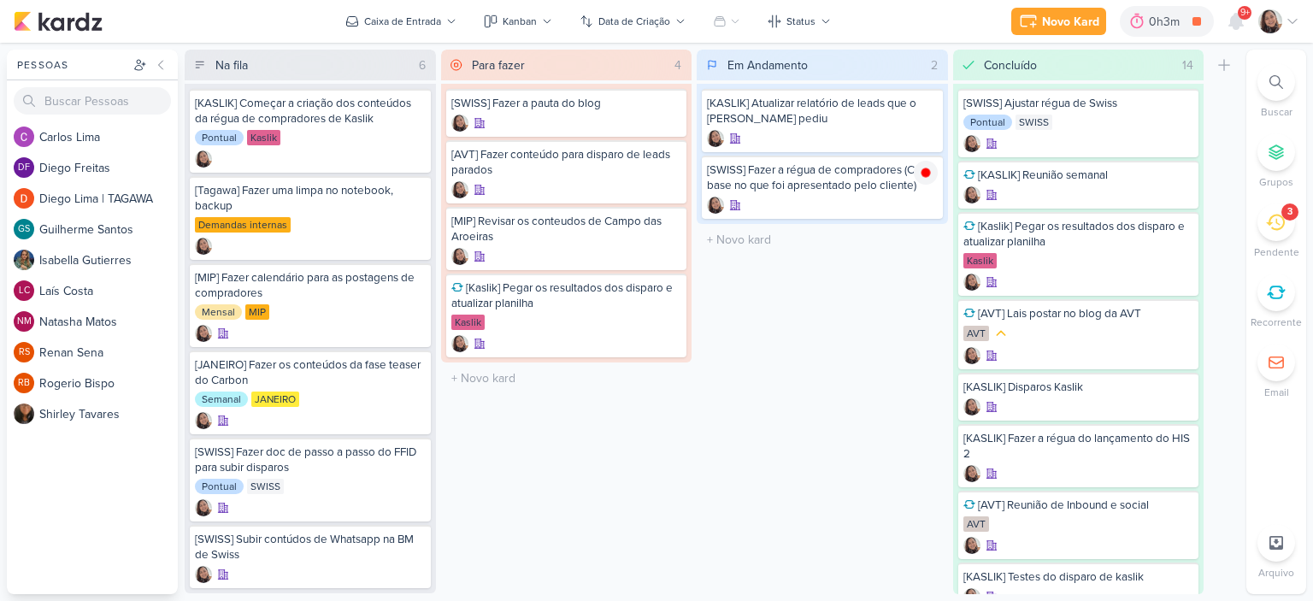
click at [1297, 20] on icon at bounding box center [1292, 22] width 14 height 14
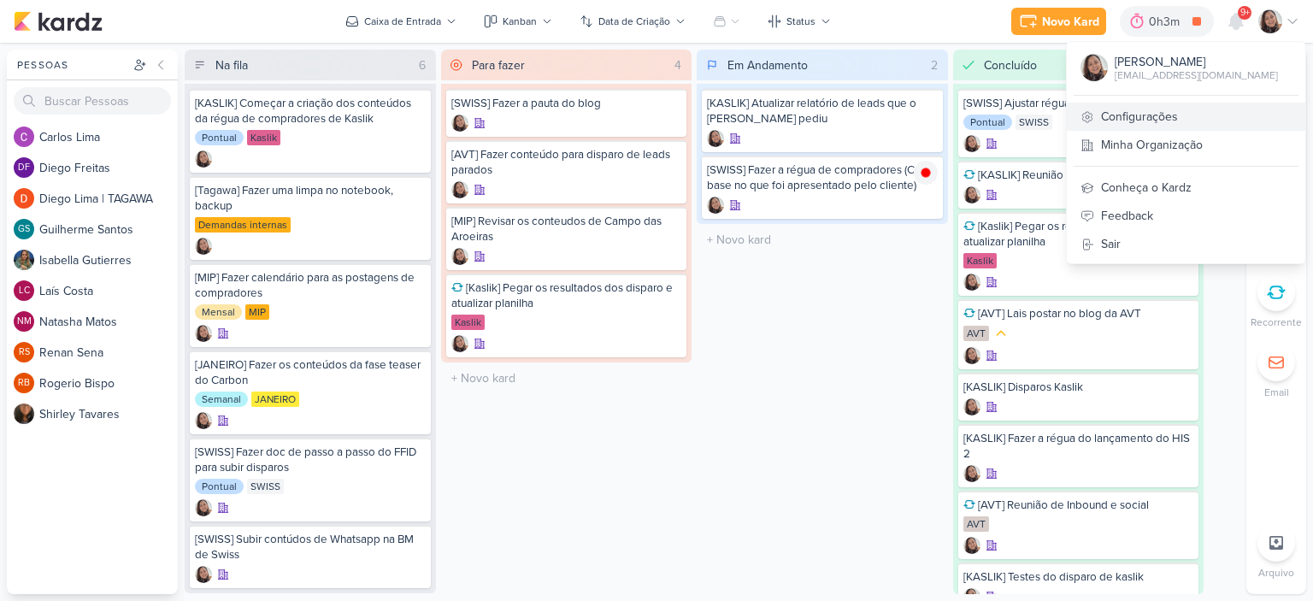
click at [1157, 123] on link "Configurações" at bounding box center [1186, 117] width 238 height 28
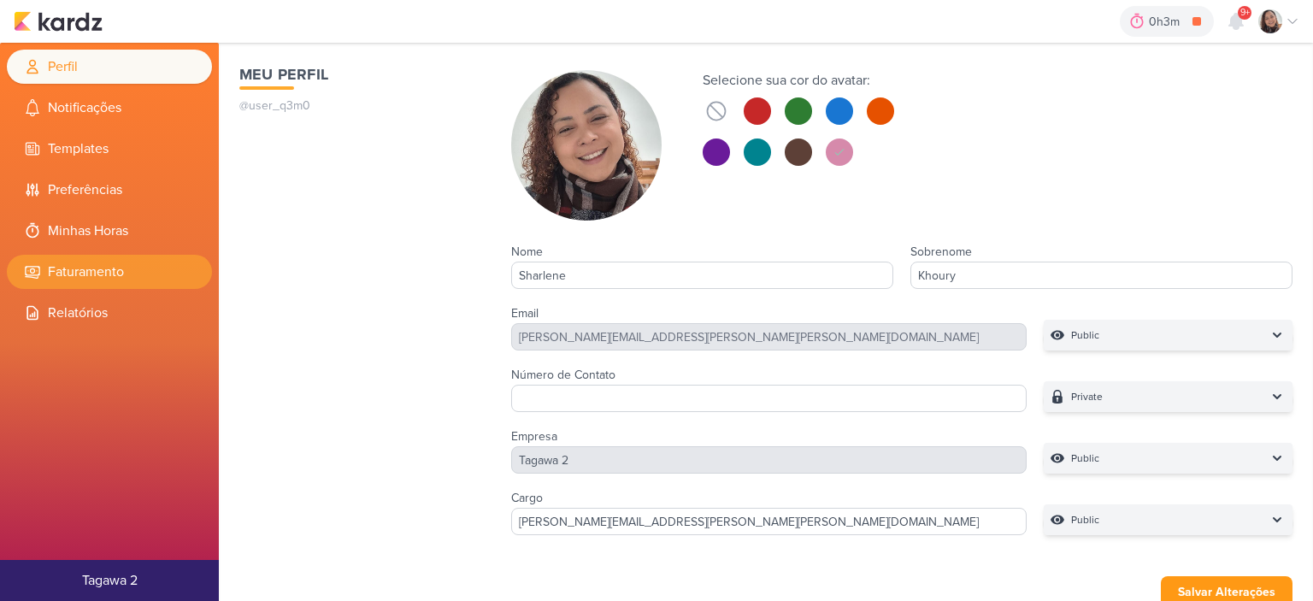
click at [122, 267] on li "Faturamento" at bounding box center [109, 272] width 205 height 34
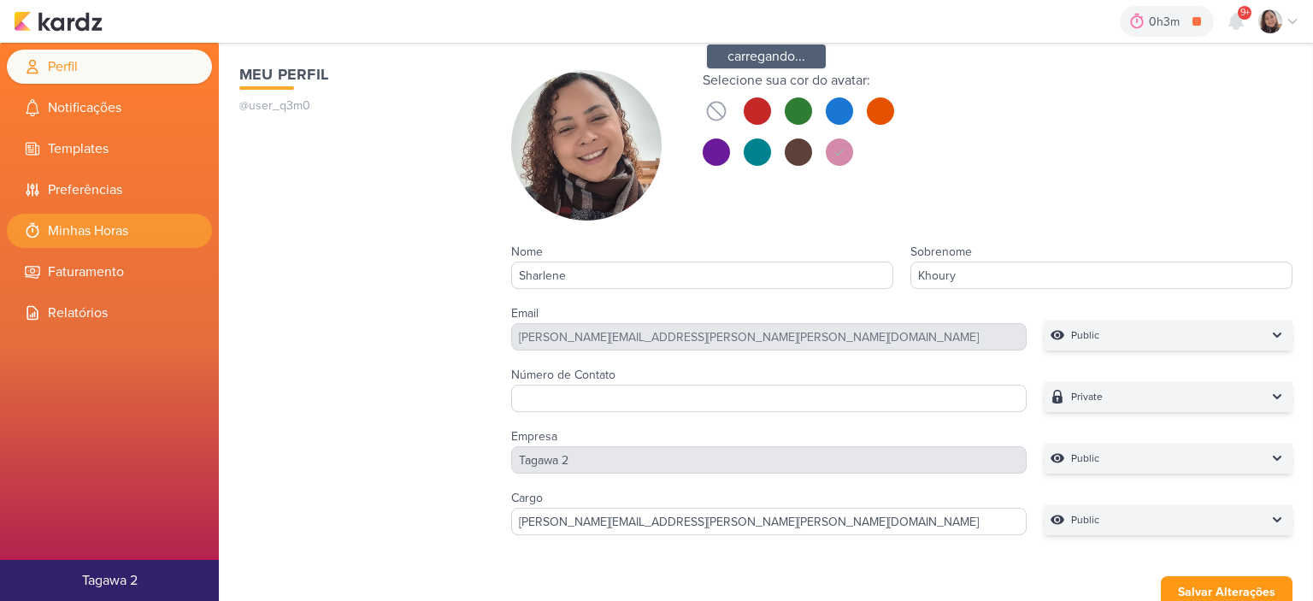
click at [117, 230] on li "Minhas Horas" at bounding box center [109, 231] width 205 height 34
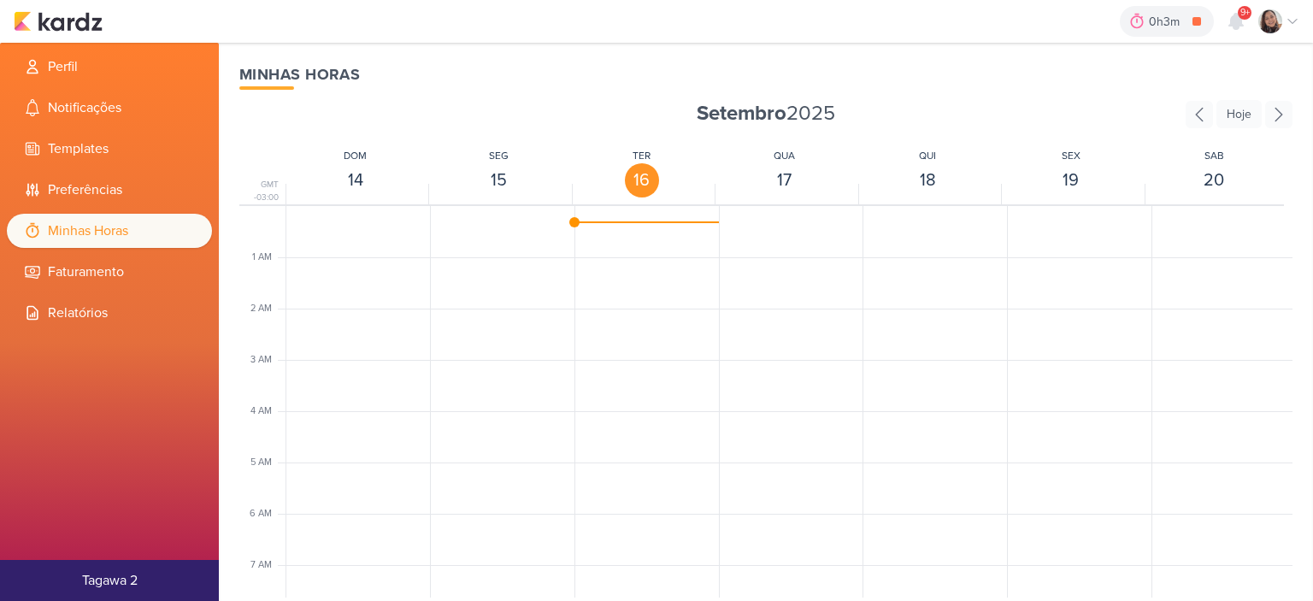
click at [640, 220] on div "SK1388 [SWISS] Fazer a régua de compradores (Com base no que foi apresentado pe…" at bounding box center [645, 222] width 140 height 4
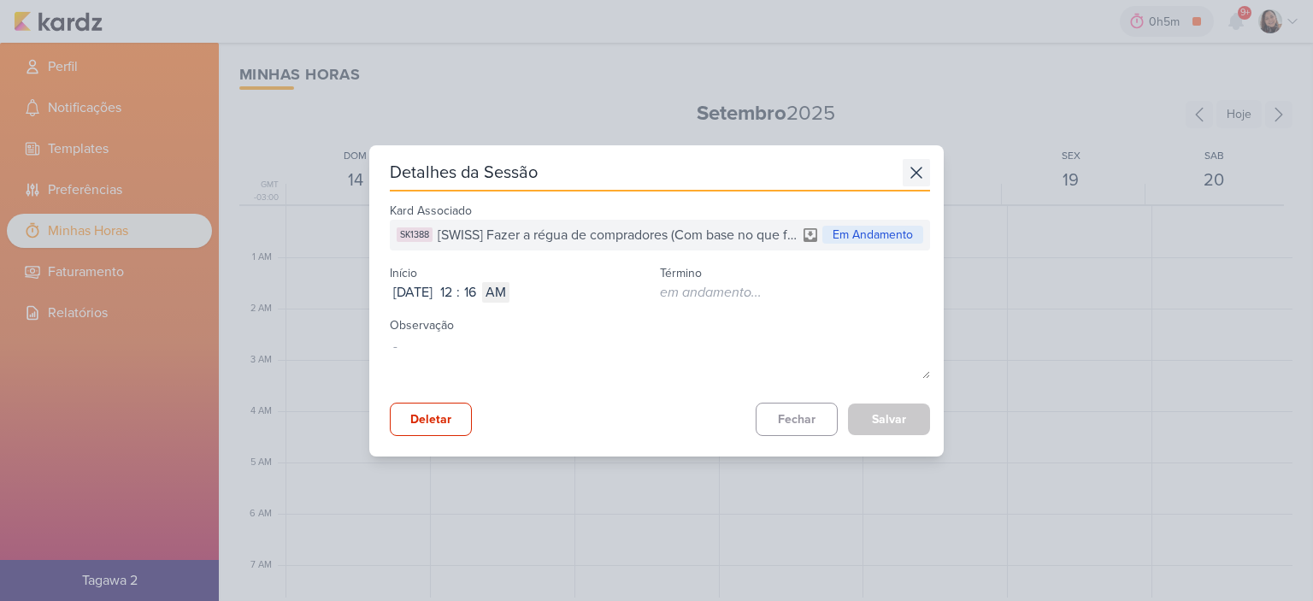
click at [913, 174] on icon at bounding box center [915, 172] width 27 height 27
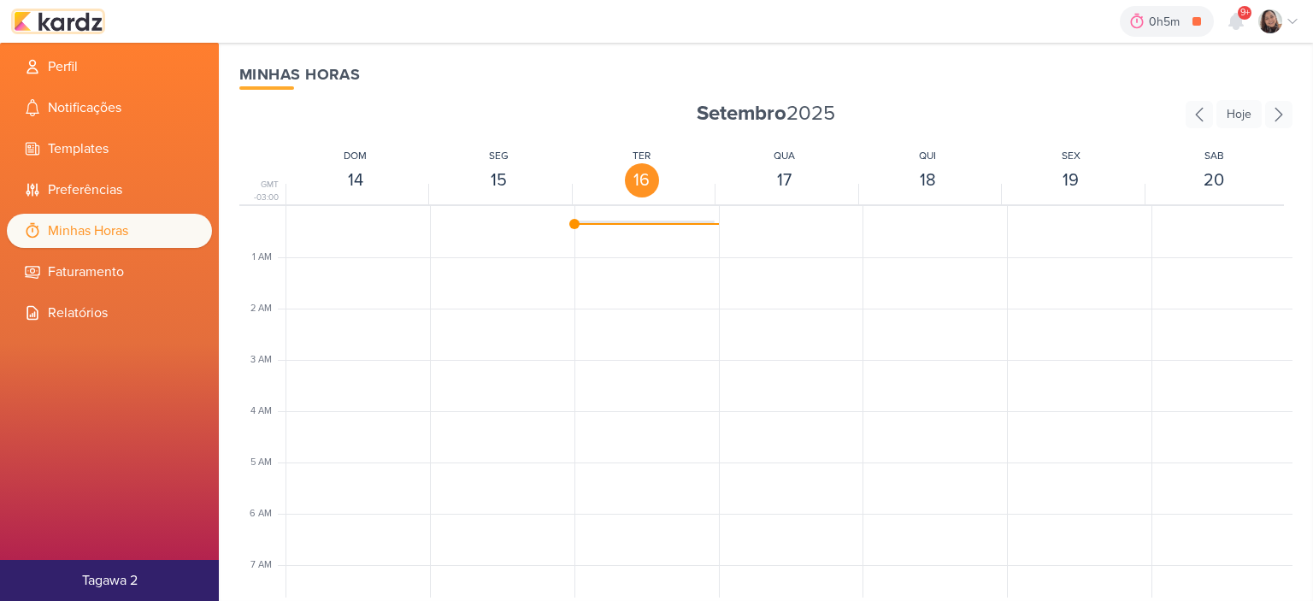
click at [58, 23] on img at bounding box center [58, 21] width 89 height 21
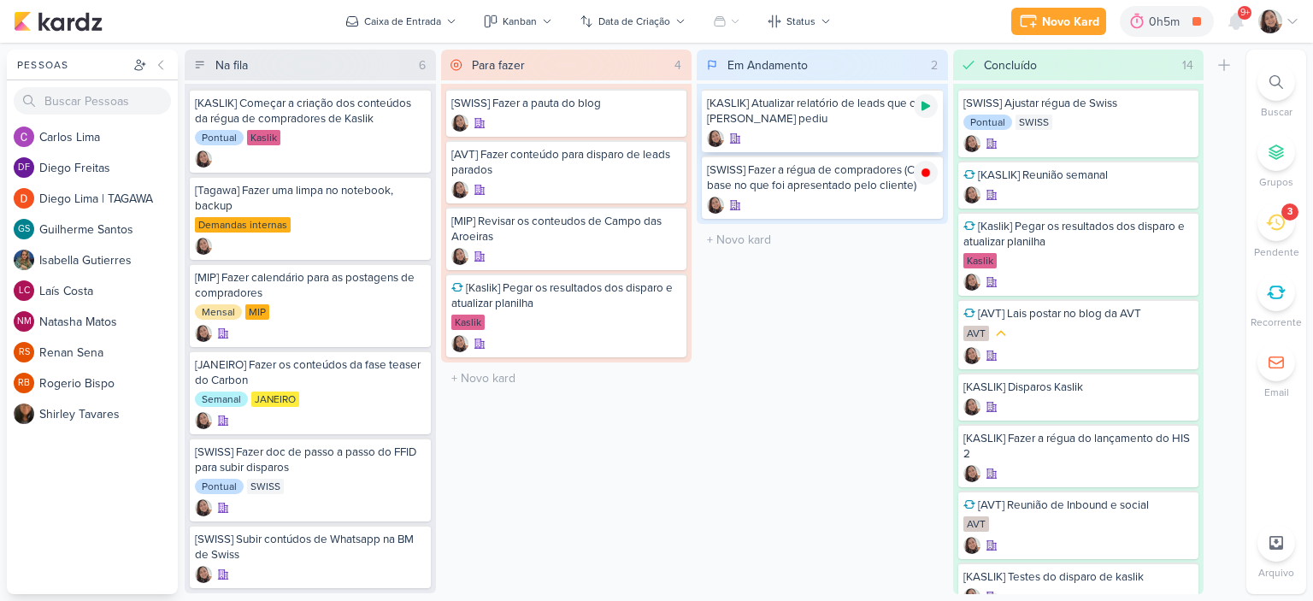
click at [921, 97] on div at bounding box center [926, 106] width 24 height 24
click at [1289, 20] on icon at bounding box center [1292, 22] width 9 height 4
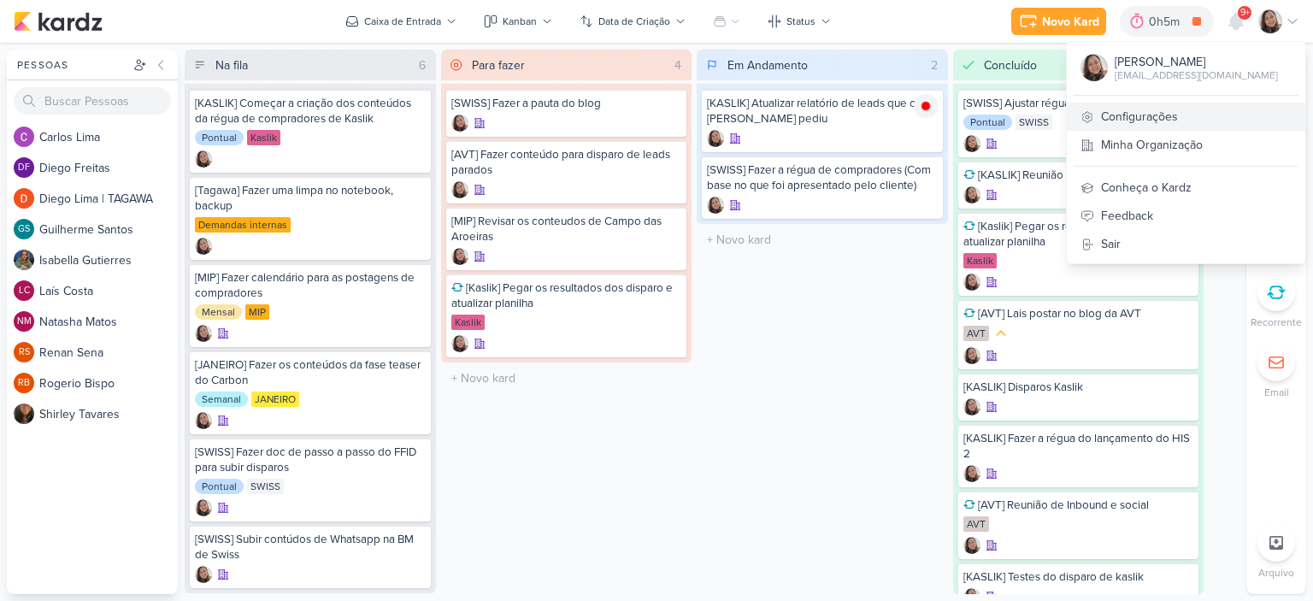
click at [1149, 115] on link "Configurações" at bounding box center [1186, 117] width 238 height 28
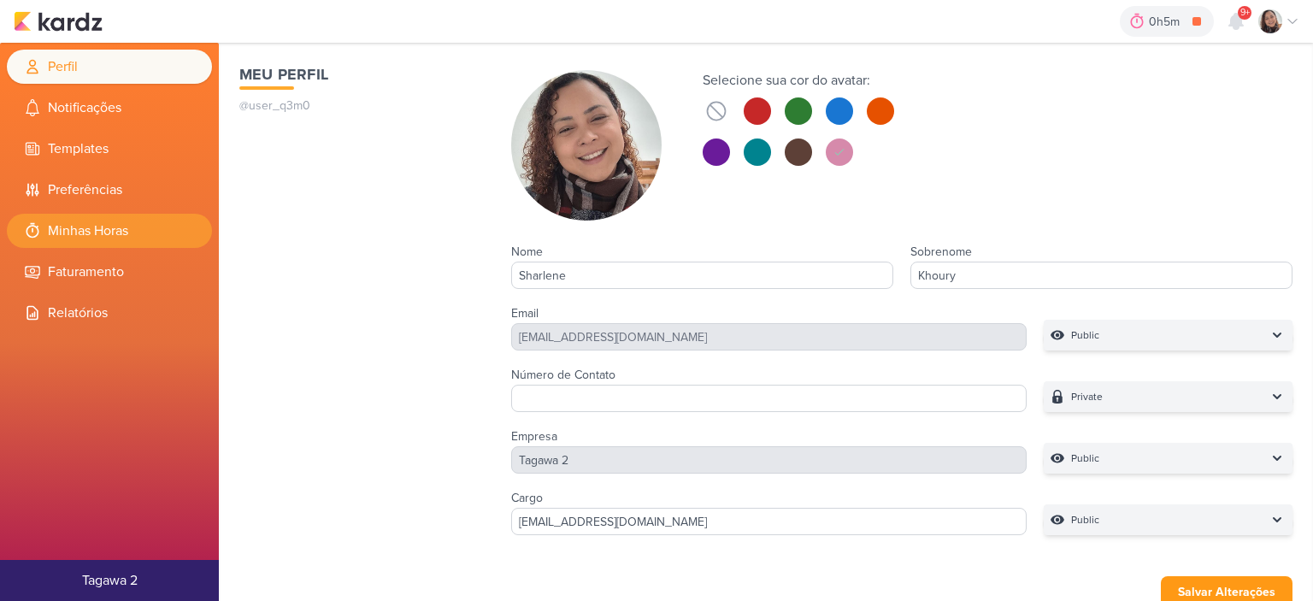
click at [131, 232] on li "Minhas Horas" at bounding box center [109, 231] width 205 height 34
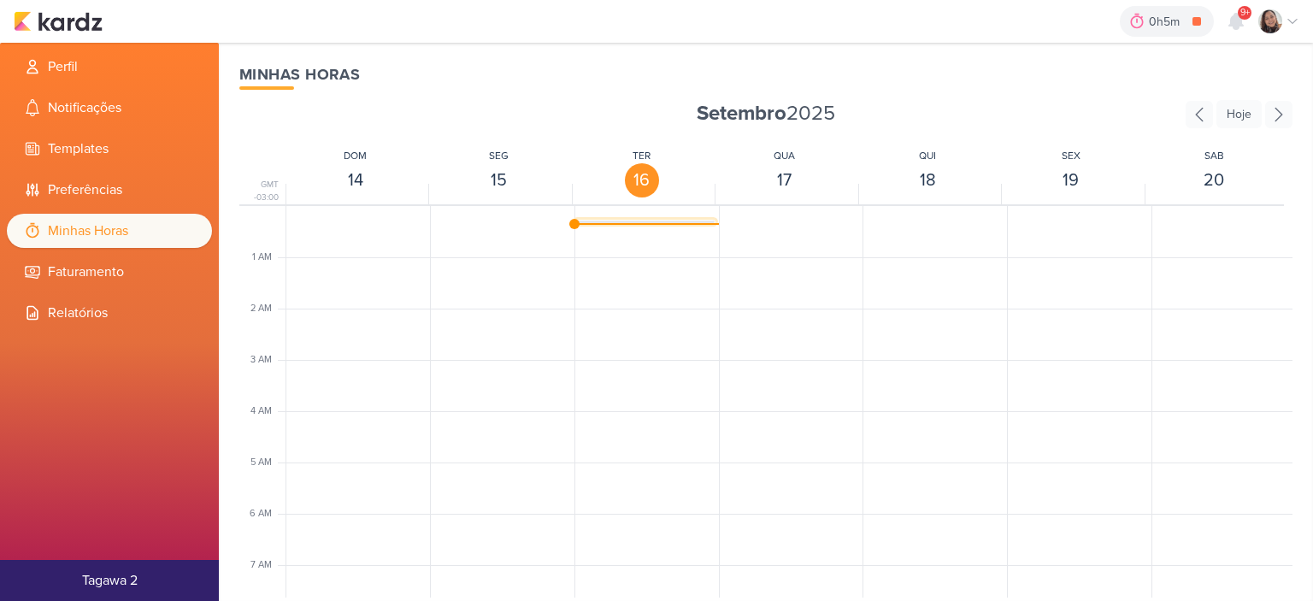
click at [655, 220] on div "SK1388 [SWISS] Fazer a régua de compradores (Com base no que foi apresentado pe…" at bounding box center [645, 236] width 138 height 32
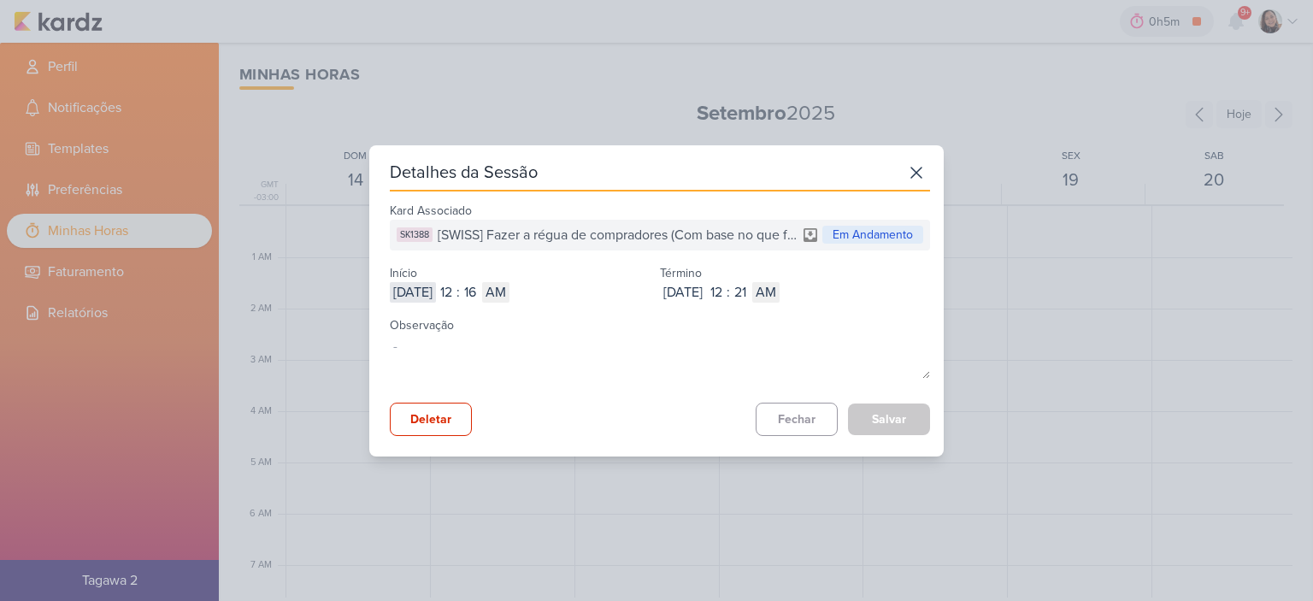
click at [436, 292] on input "2025-09-16" at bounding box center [413, 292] width 46 height 21
type input "2025-09-15"
click at [456, 294] on input "12" at bounding box center [446, 292] width 21 height 21
click at [456, 293] on input "12" at bounding box center [446, 292] width 21 height 21
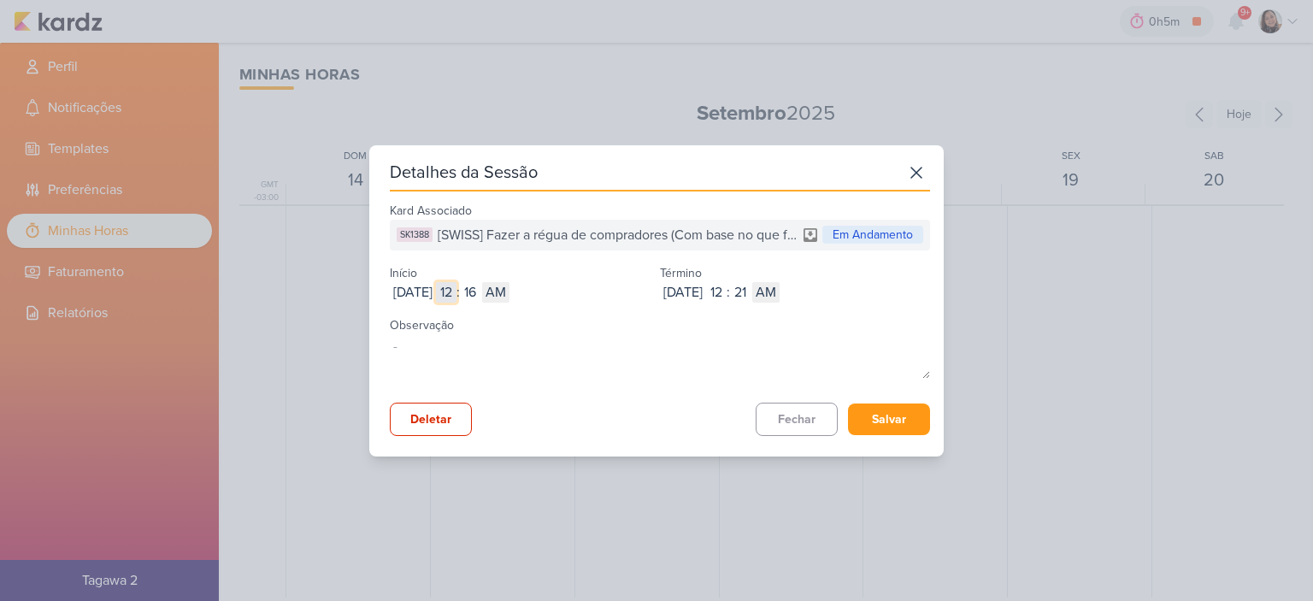
type input "6"
click at [480, 293] on input "16" at bounding box center [470, 292] width 21 height 21
type input "47"
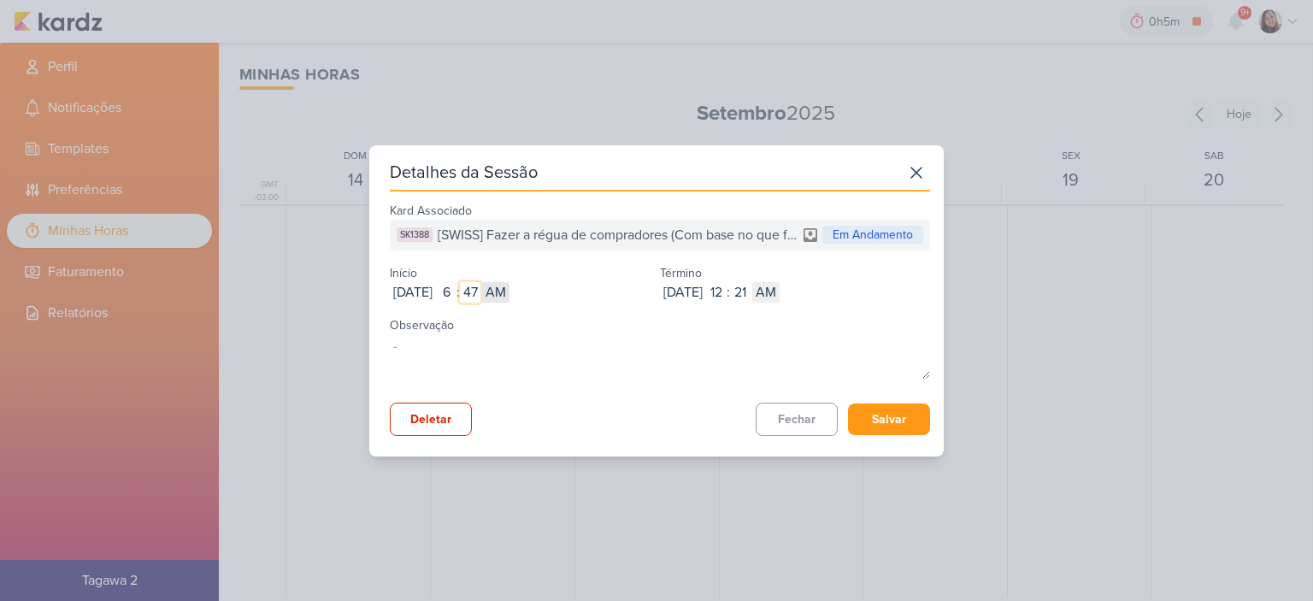
type input "47"
click at [509, 291] on select "AM PM" at bounding box center [495, 292] width 27 height 21
select select "pm"
click at [509, 282] on select "AM PM" at bounding box center [495, 292] width 27 height 21
click at [697, 290] on input "2025-09-16" at bounding box center [683, 292] width 46 height 21
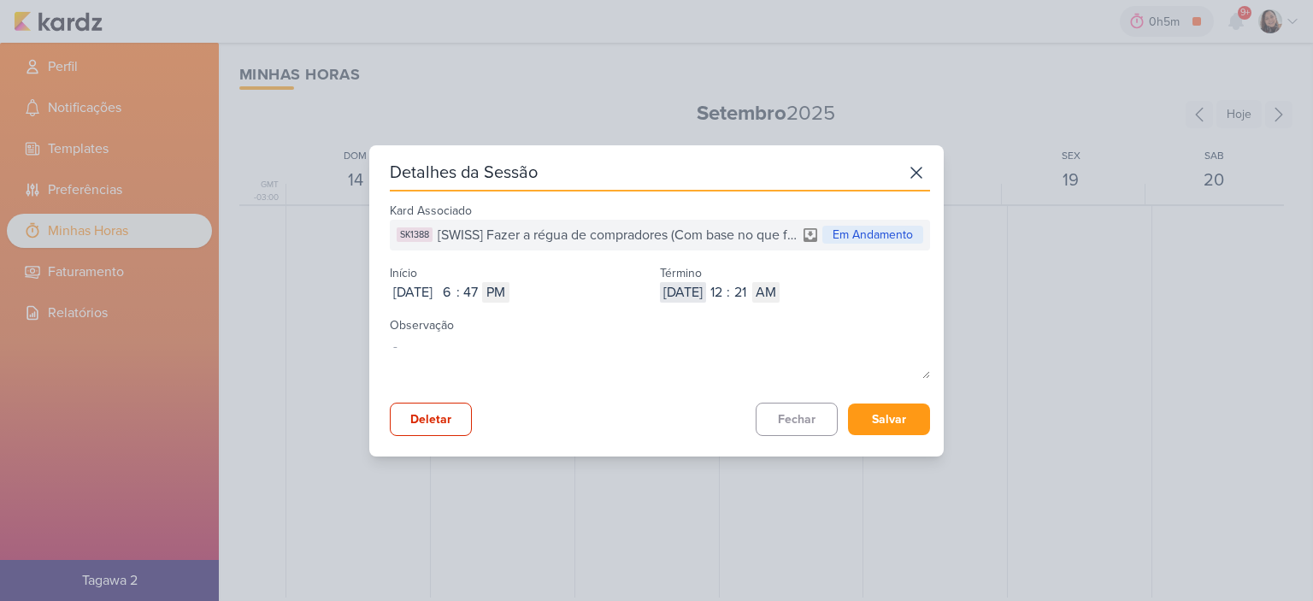
type input "2025-09-15"
click at [726, 293] on input "12" at bounding box center [716, 292] width 21 height 21
type input "8"
select select "pm"
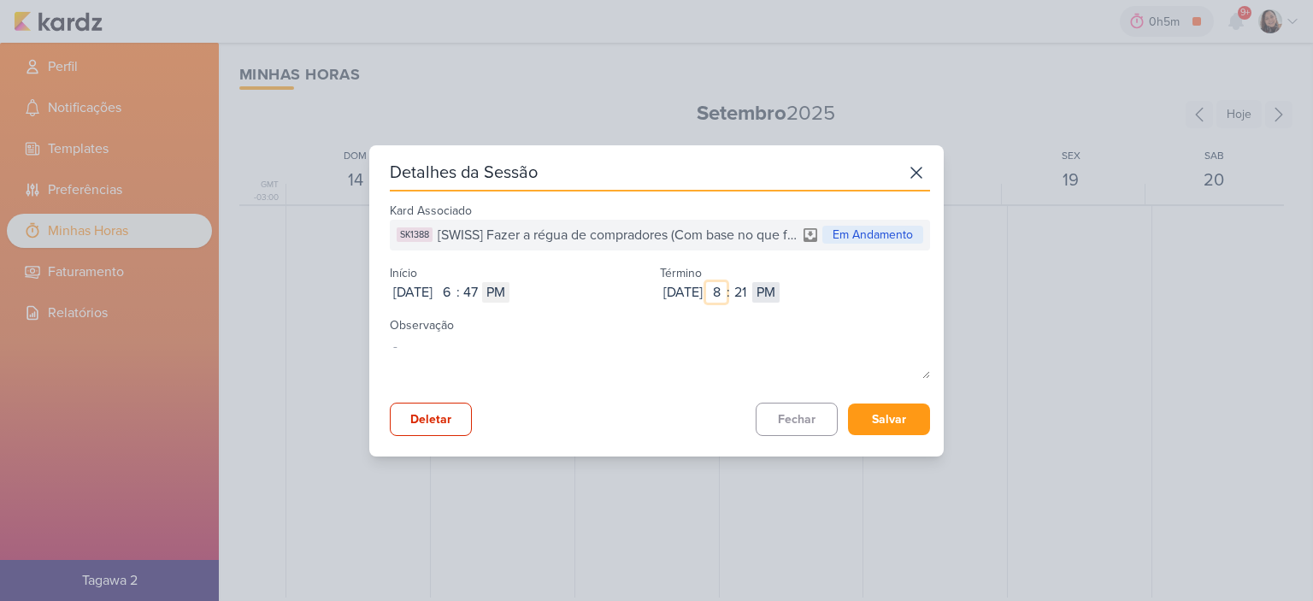
type input "8"
drag, startPoint x: 791, startPoint y: 291, endPoint x: 782, endPoint y: 288, distance: 9.7
click at [779, 290] on select "AM PM" at bounding box center [765, 292] width 27 height 21
click at [750, 288] on input "21" at bounding box center [740, 292] width 21 height 21
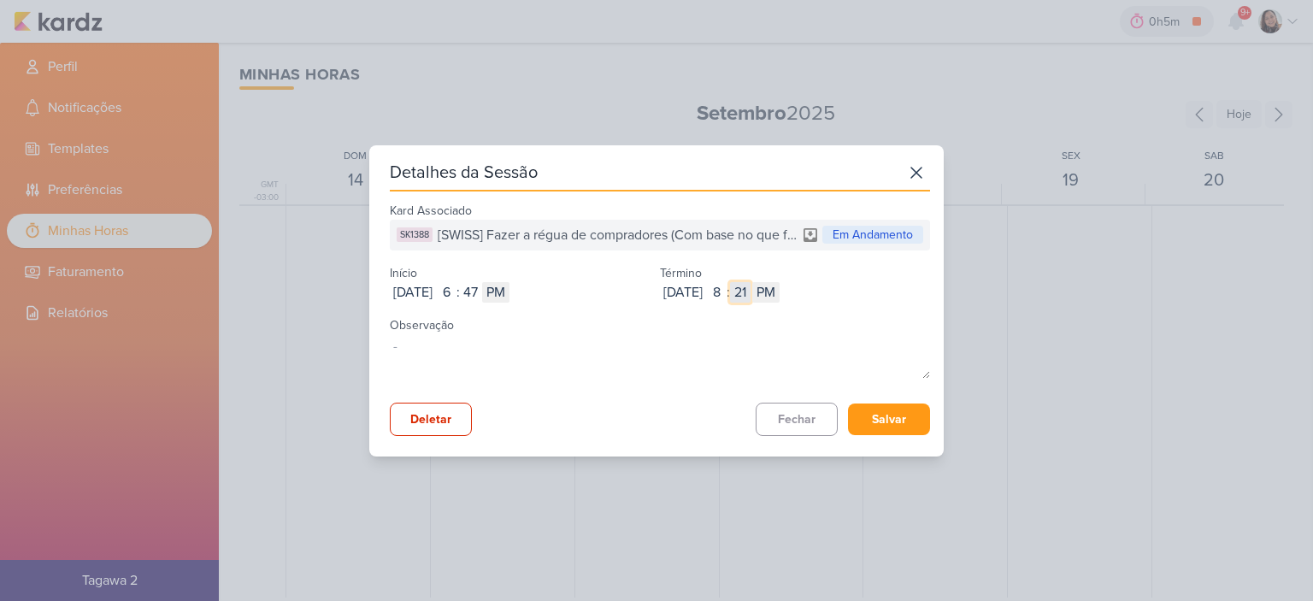
click at [750, 288] on input "21" at bounding box center [740, 292] width 21 height 21
type input "25"
click at [876, 416] on button "Salvar" at bounding box center [889, 419] width 82 height 32
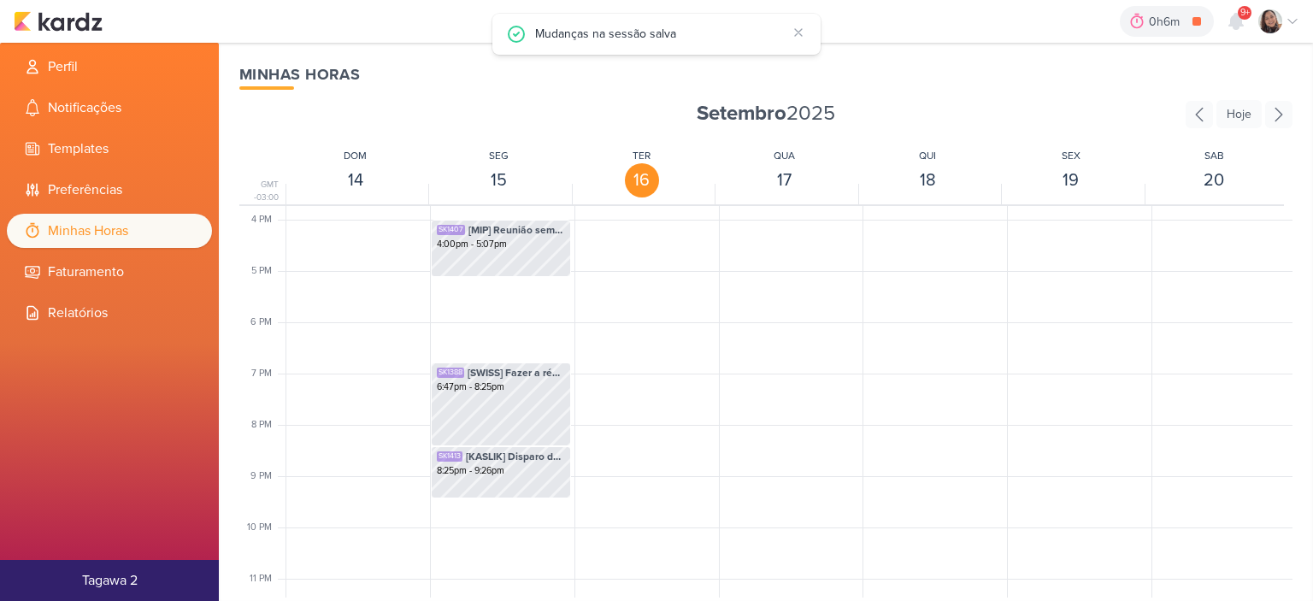
scroll to position [838, 0]
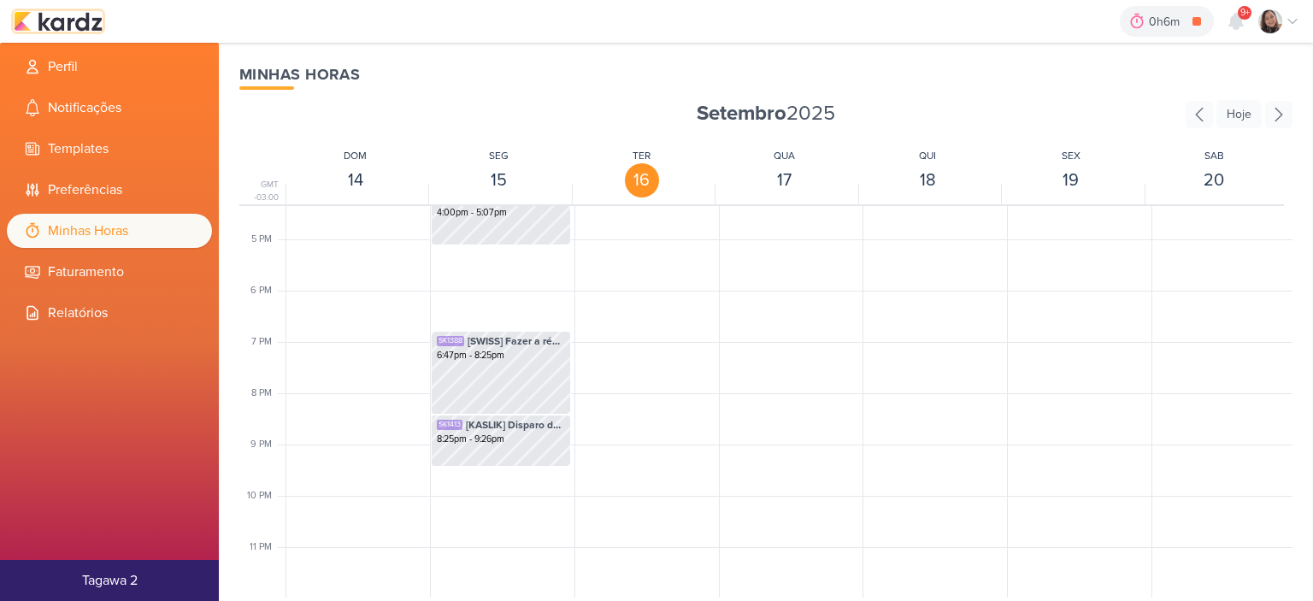
click at [93, 21] on img at bounding box center [58, 21] width 89 height 21
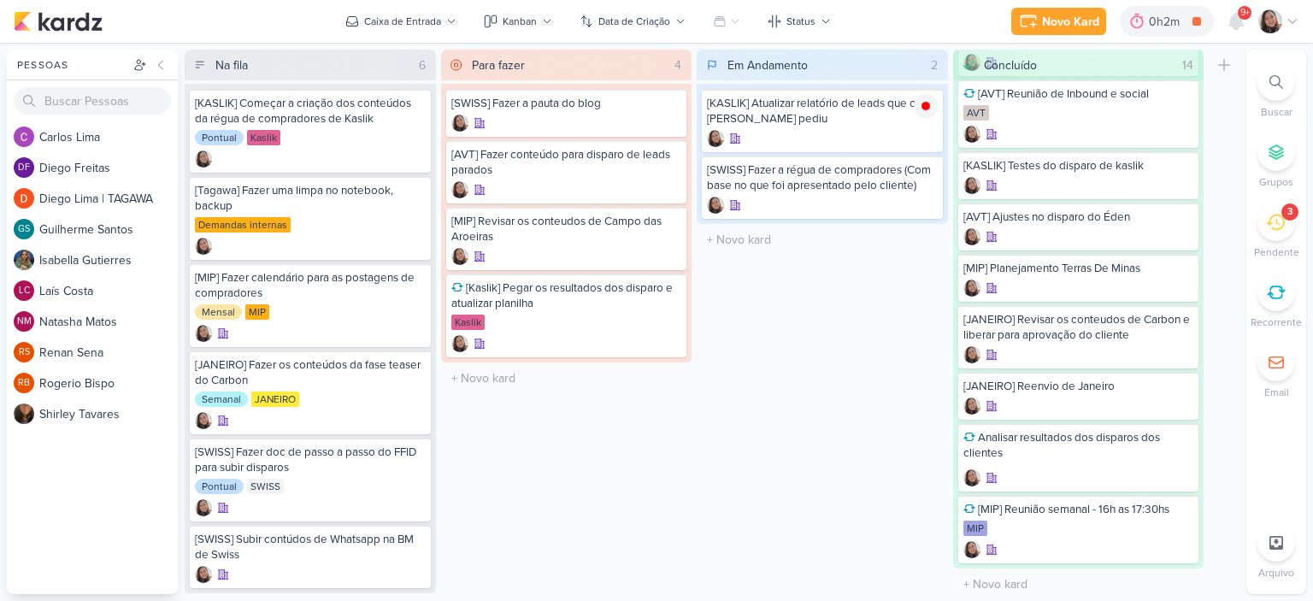
click at [1293, 21] on icon at bounding box center [1292, 22] width 14 height 14
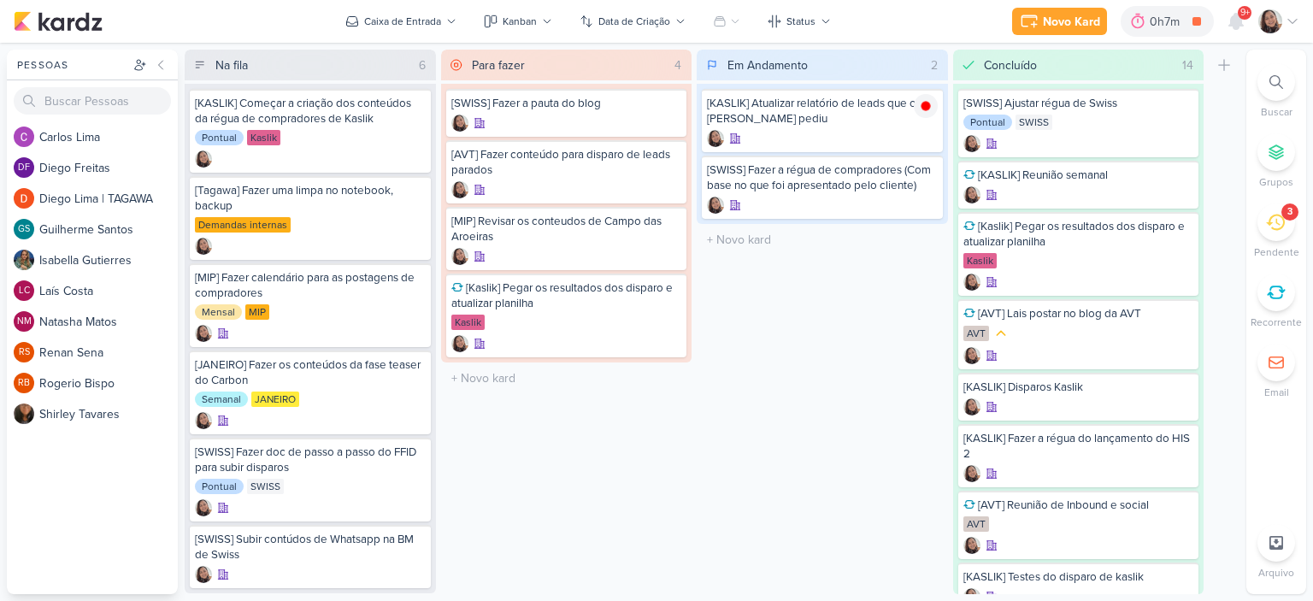
click at [1296, 20] on icon at bounding box center [1292, 22] width 9 height 4
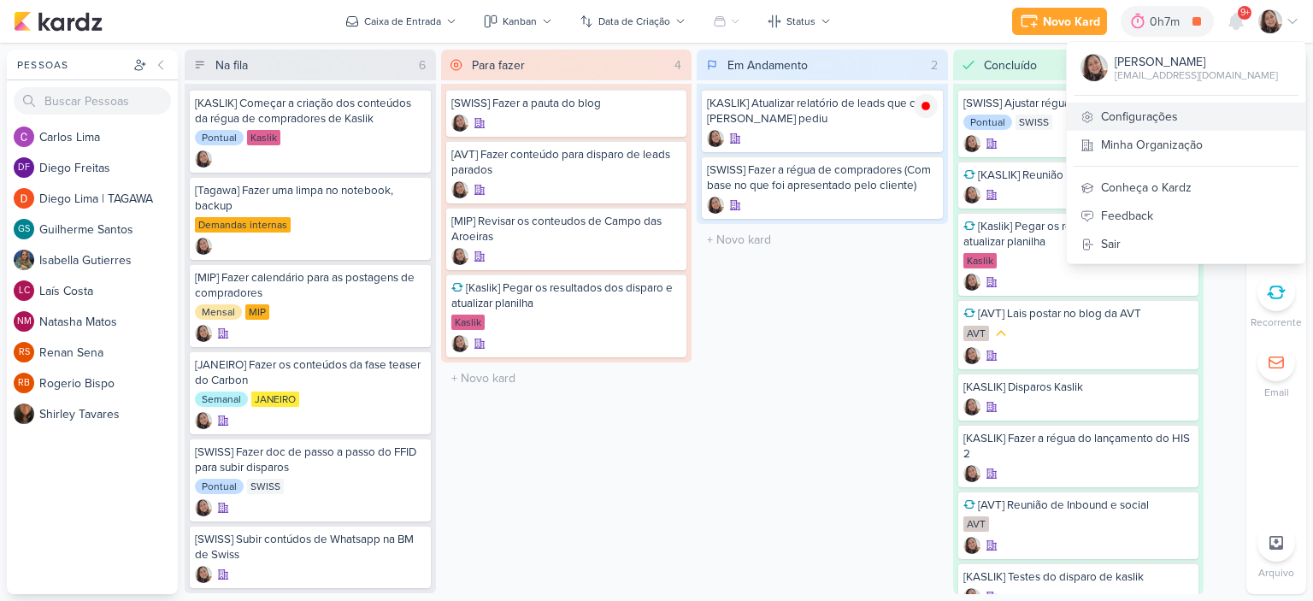
click at [1155, 115] on link "Configurações" at bounding box center [1186, 117] width 238 height 28
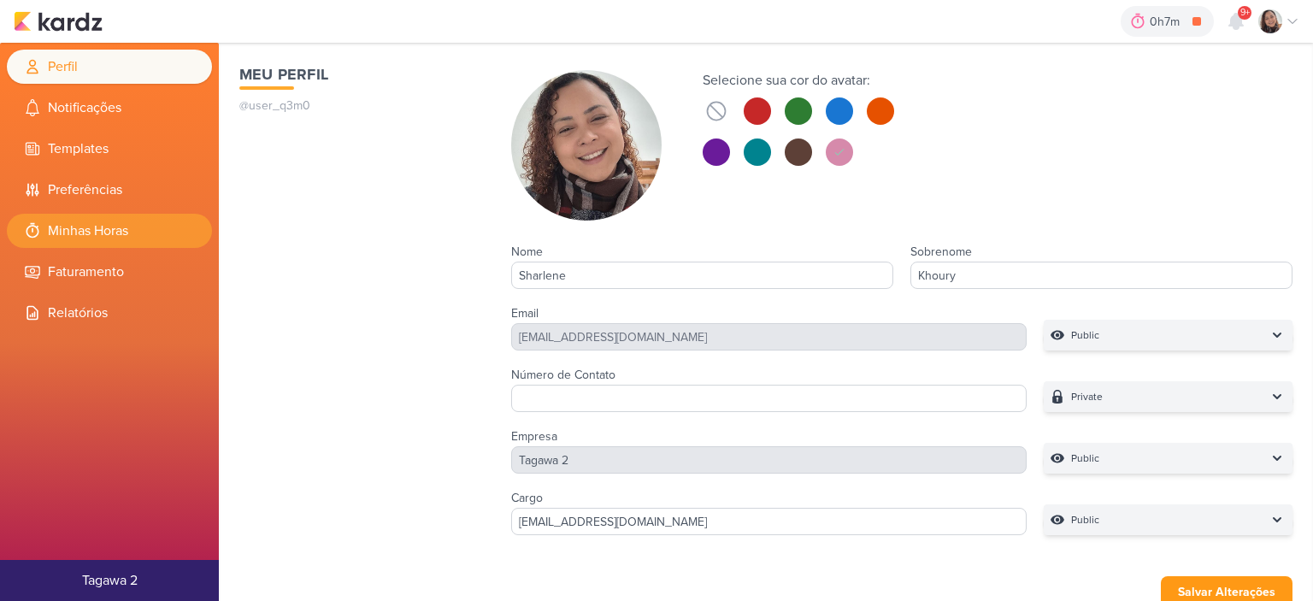
click at [120, 220] on li "Minhas Horas" at bounding box center [109, 231] width 205 height 34
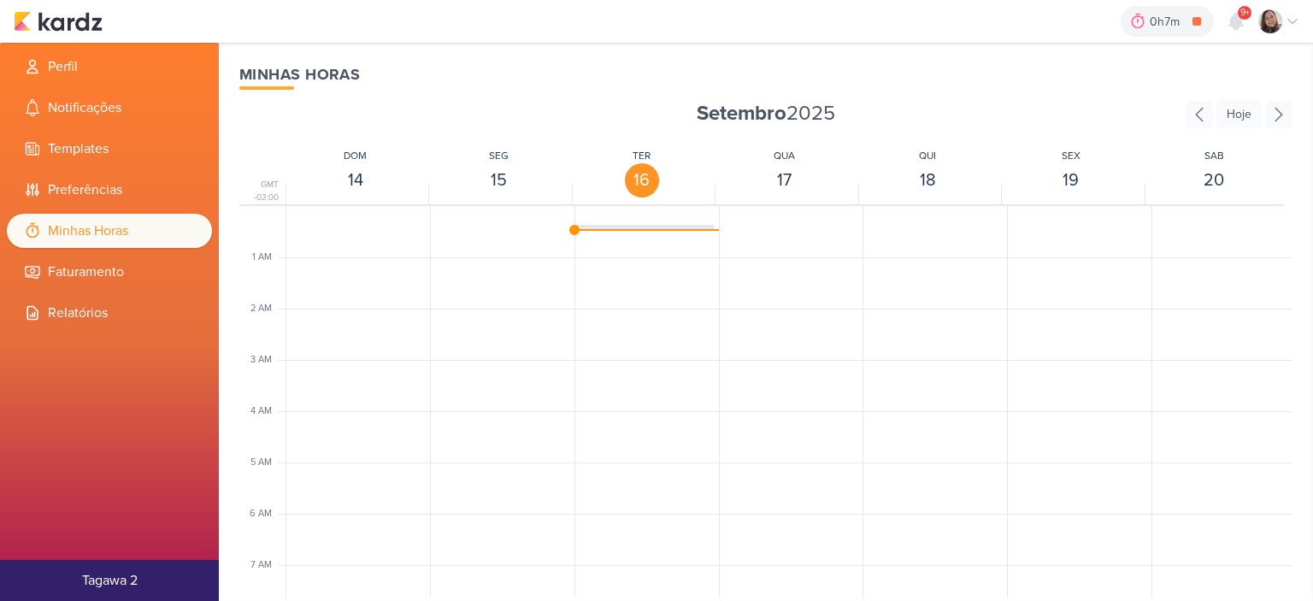
click at [82, 9] on div "0h7m [KASLIK] Atualizar relatório de leads que o [PERSON_NAME] pediu 0h0m Hoje …" at bounding box center [656, 21] width 1285 height 43
click at [89, 14] on img at bounding box center [58, 21] width 89 height 21
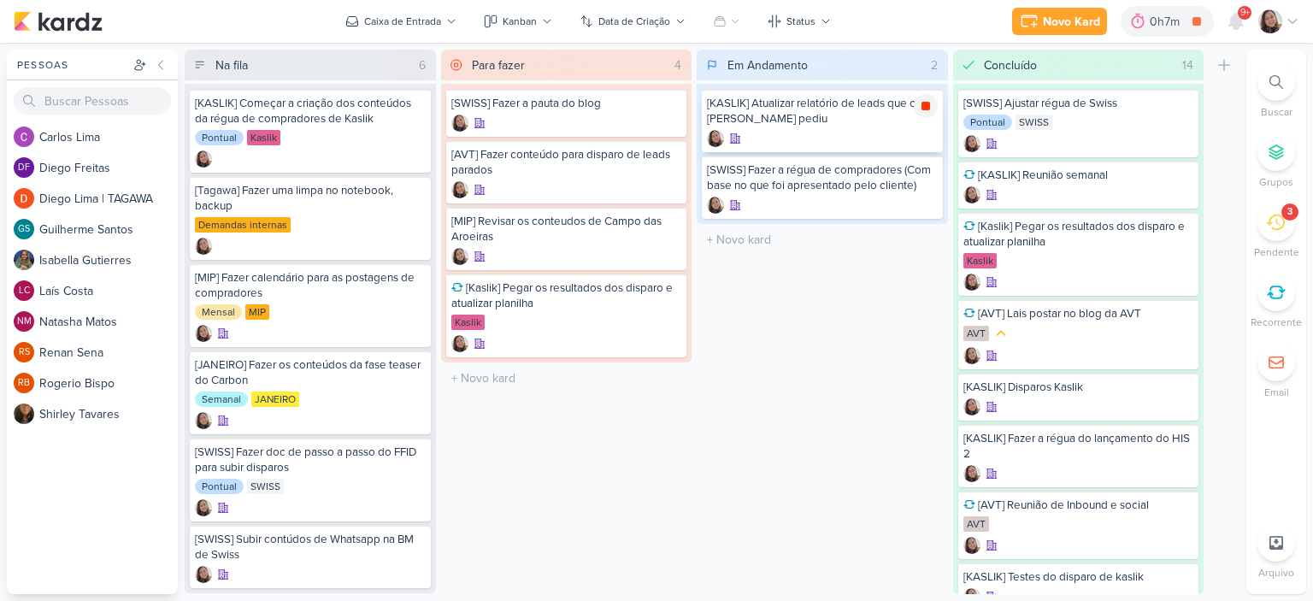
click at [924, 104] on icon at bounding box center [925, 106] width 9 height 9
click at [1292, 18] on icon at bounding box center [1292, 22] width 14 height 14
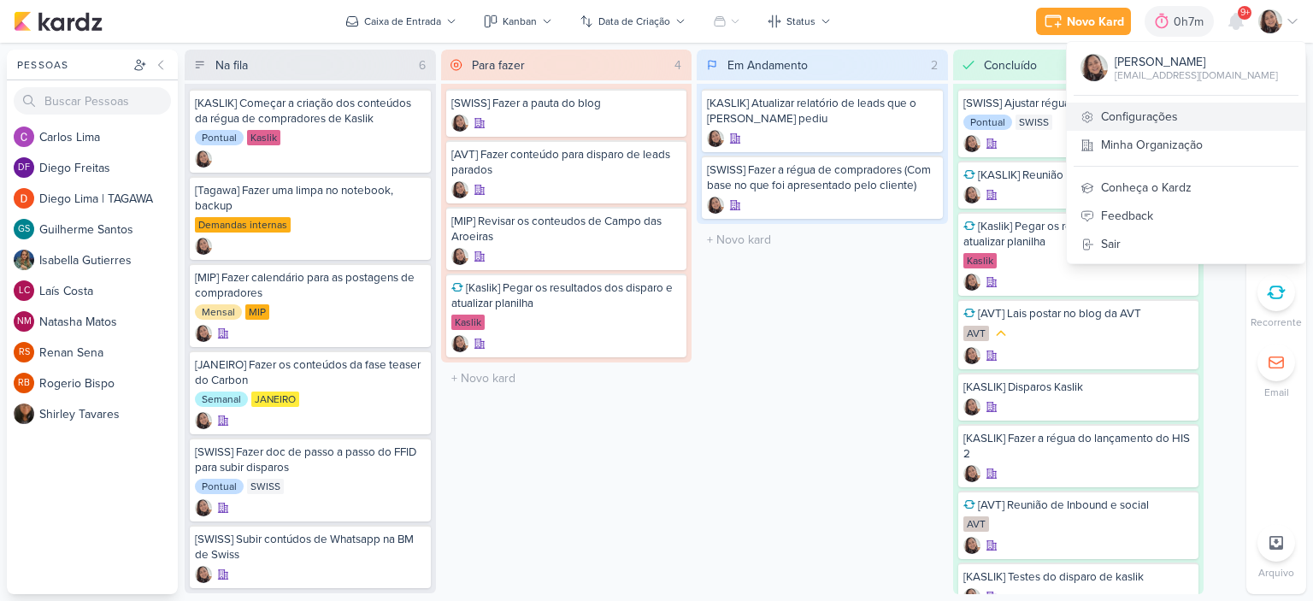
click at [1166, 115] on link "Configurações" at bounding box center [1186, 117] width 238 height 28
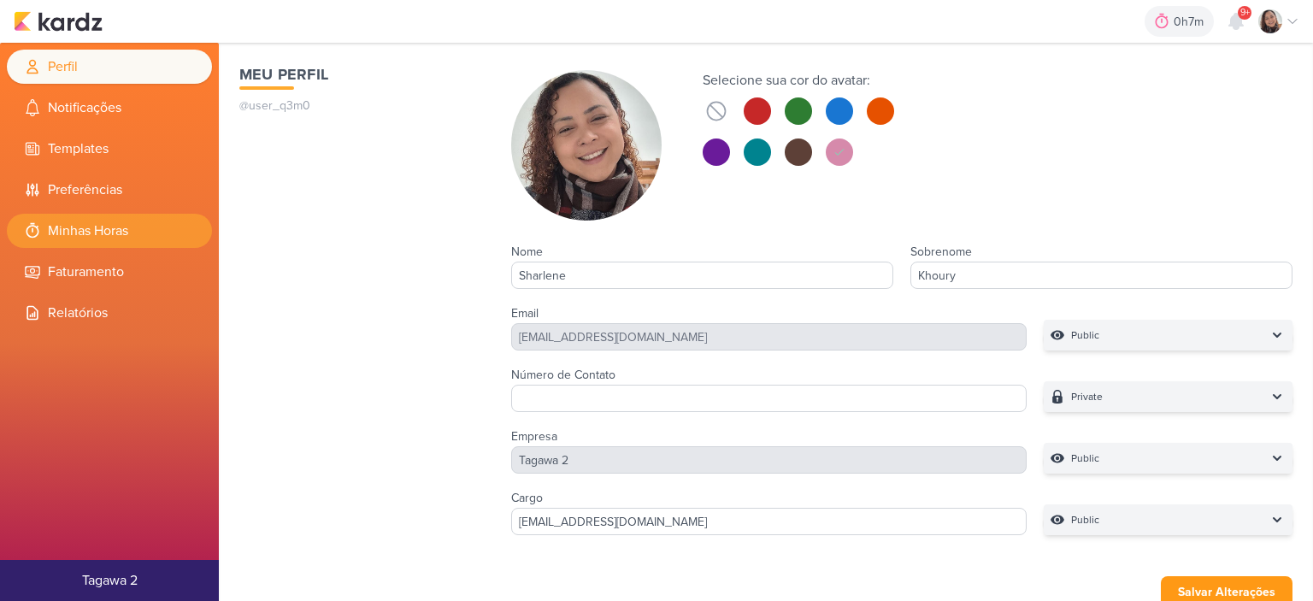
click at [123, 232] on li "Minhas Horas" at bounding box center [109, 231] width 205 height 34
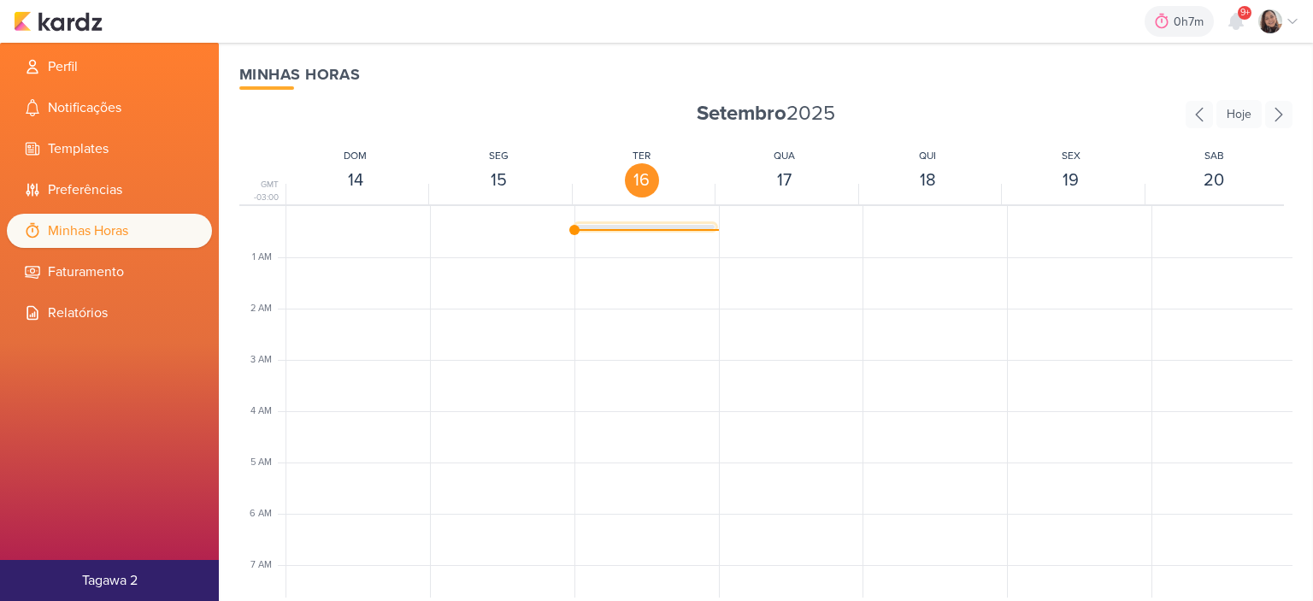
click at [660, 225] on div "SK1311 [KASLIK] Atualizar relatório de leads que o Otávio pediu 12:21am - 12:29…" at bounding box center [645, 241] width 138 height 32
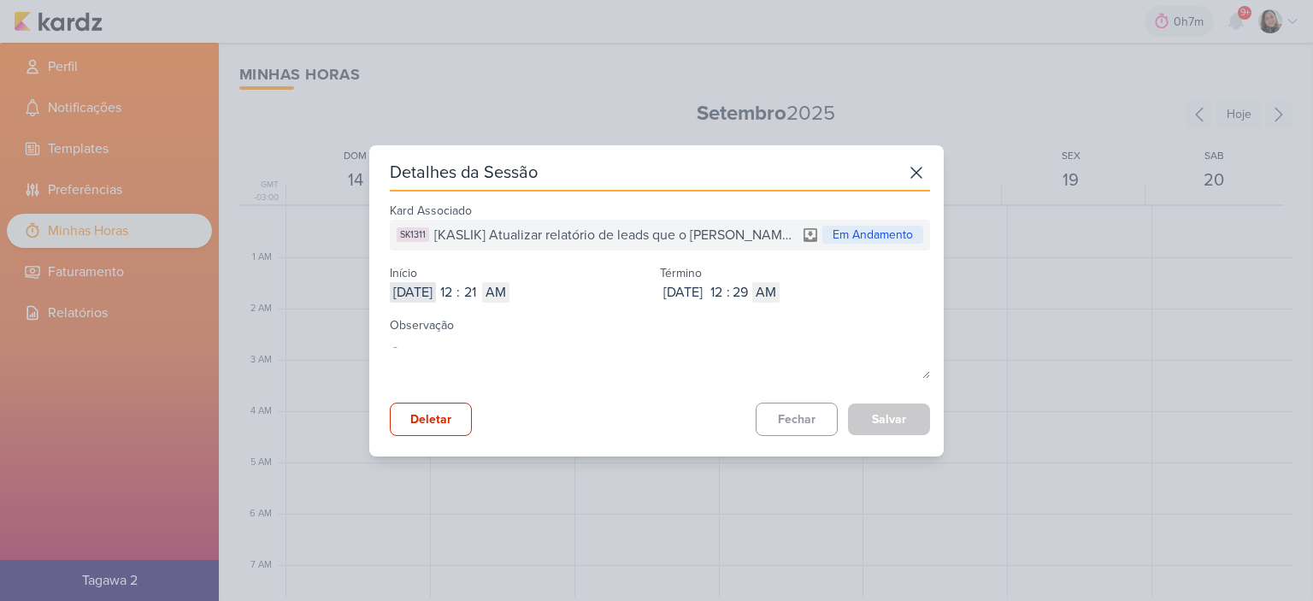
click at [436, 290] on input "2025-09-16" at bounding box center [413, 292] width 46 height 21
type input "2025-09-15"
click at [456, 291] on input "12" at bounding box center [446, 292] width 21 height 21
type input "5"
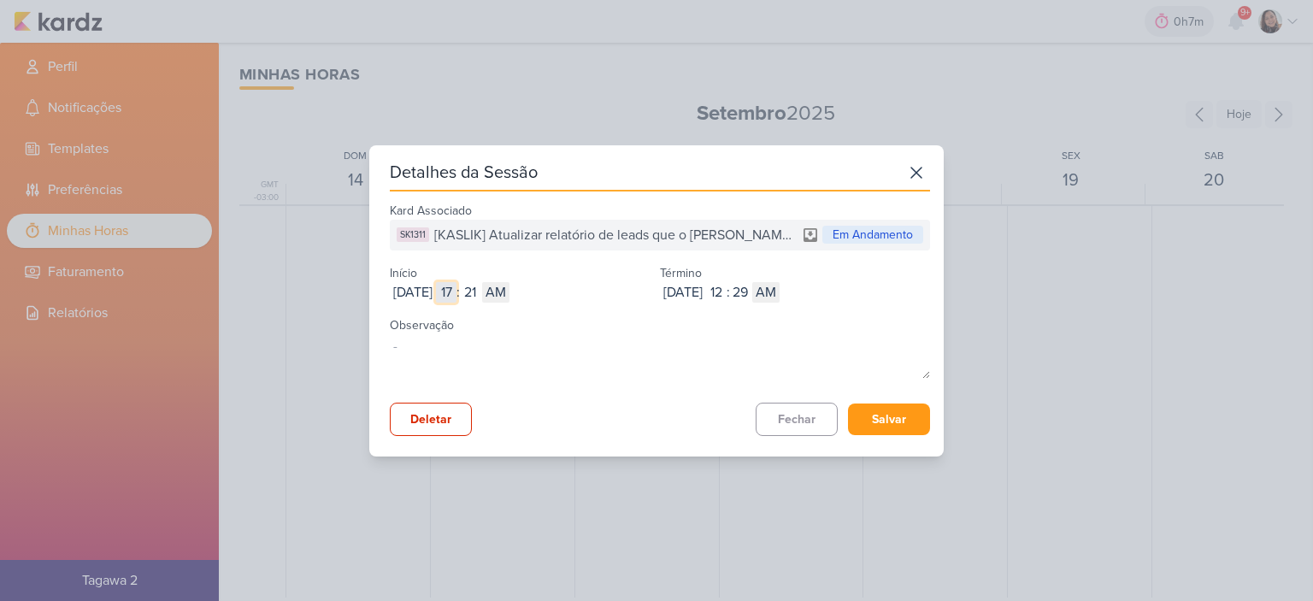
select select "pm"
type input "5"
click at [480, 286] on input "21" at bounding box center [470, 292] width 21 height 21
type input "00"
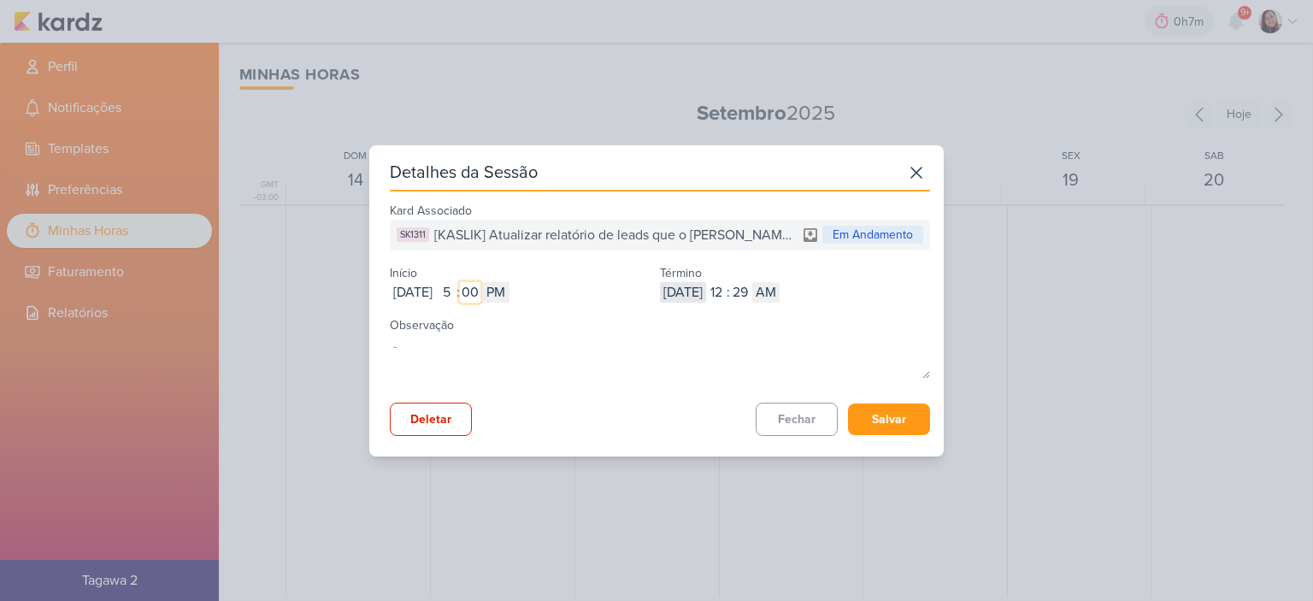
type input "00"
click at [697, 295] on input "2025-09-16" at bounding box center [683, 292] width 46 height 21
type input "2025-09-15"
click at [726, 290] on input "12" at bounding box center [716, 292] width 21 height 21
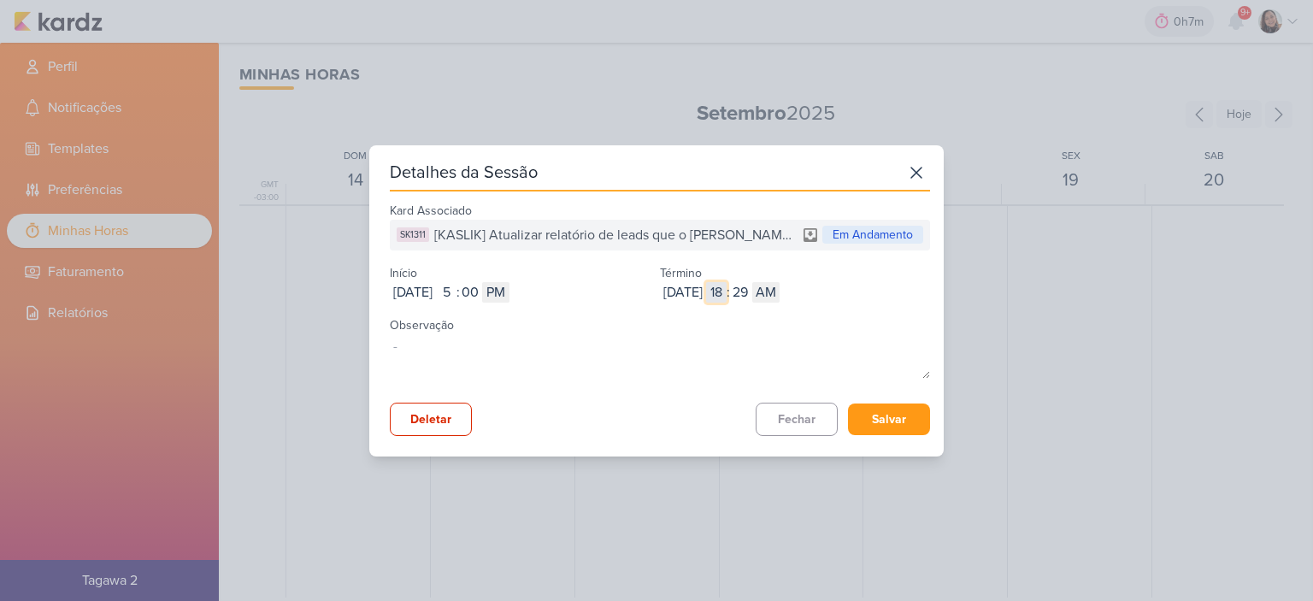
type input "6"
select select "pm"
type input "6"
click at [750, 291] on input "29" at bounding box center [740, 292] width 21 height 21
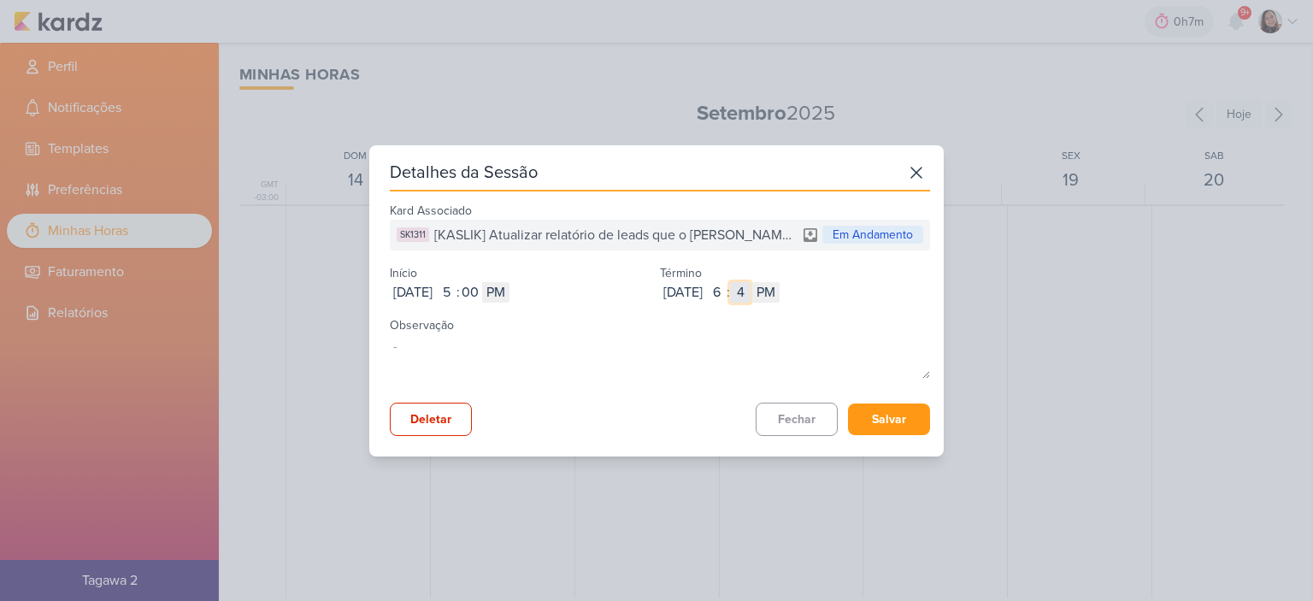
type input "47"
click at [872, 412] on button "Salvar" at bounding box center [889, 419] width 82 height 32
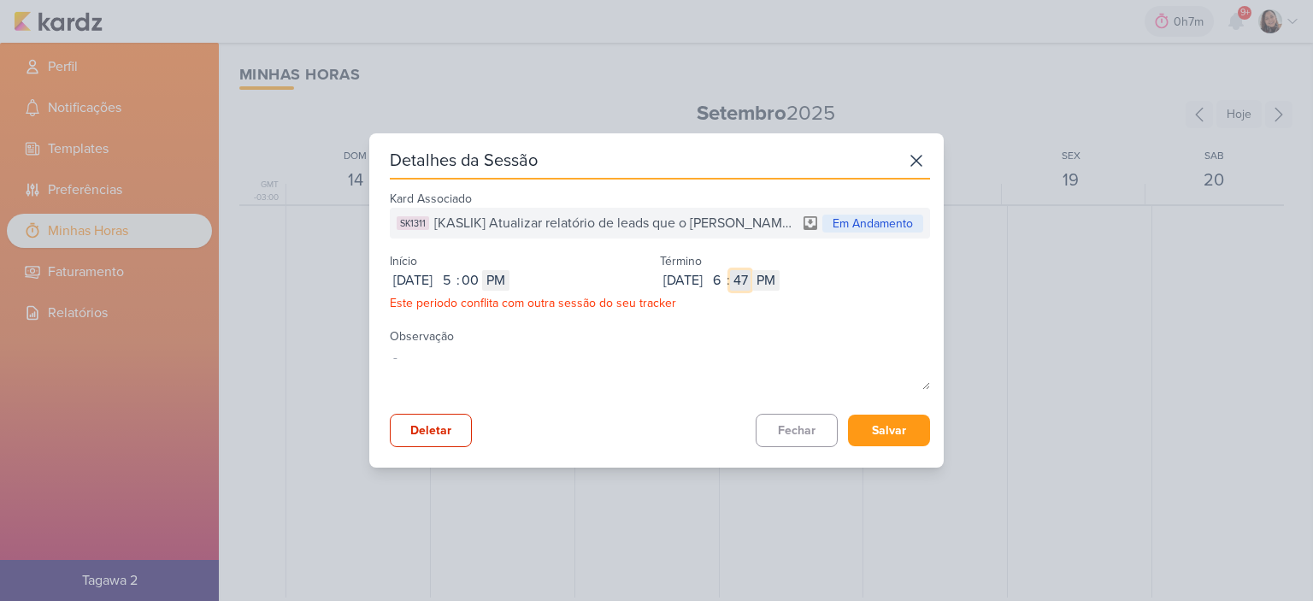
click at [750, 279] on input "47" at bounding box center [740, 280] width 21 height 21
type input "46"
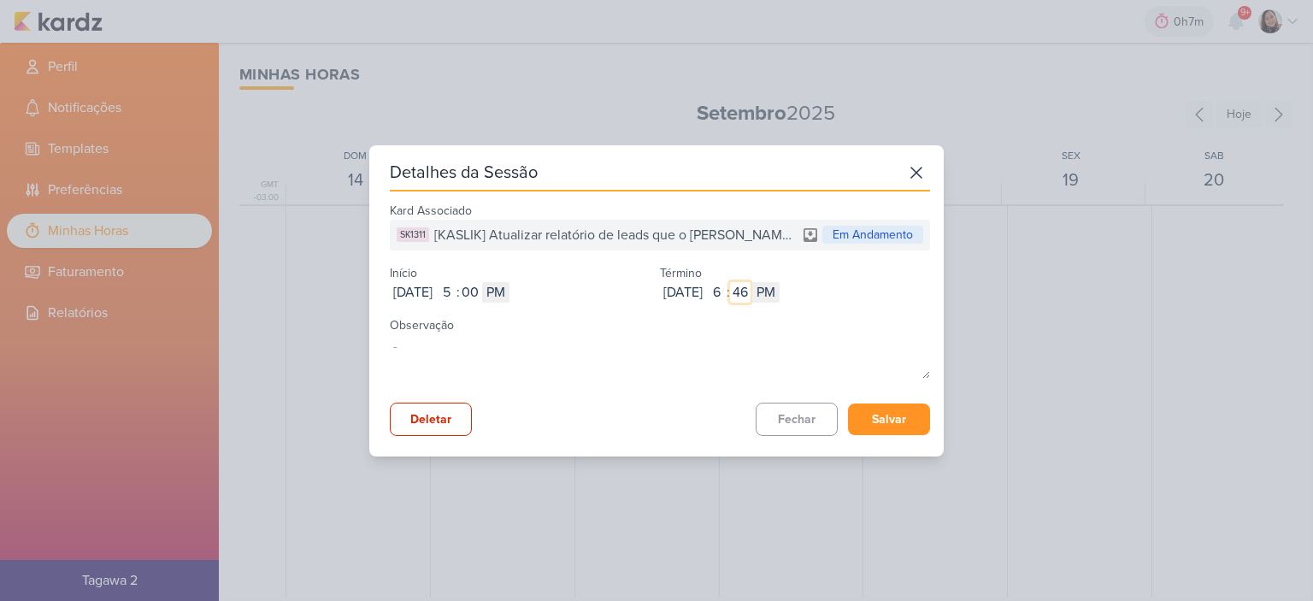
type input "46"
click at [858, 416] on button "Salvar" at bounding box center [889, 419] width 82 height 32
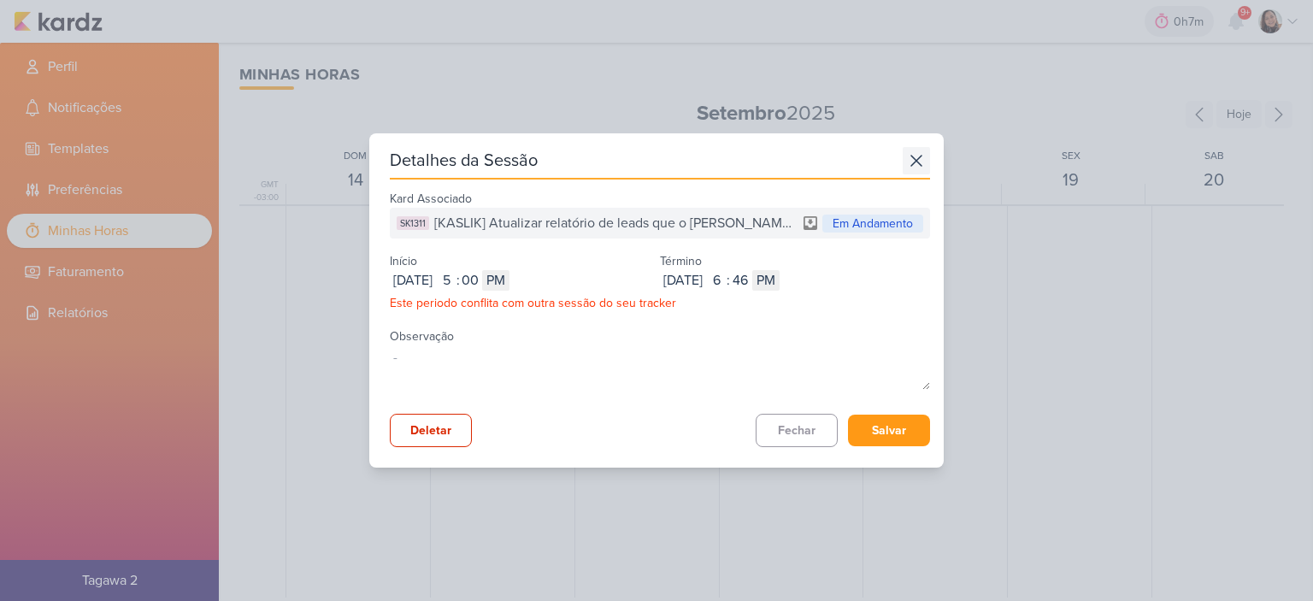
click at [912, 162] on icon at bounding box center [915, 160] width 27 height 27
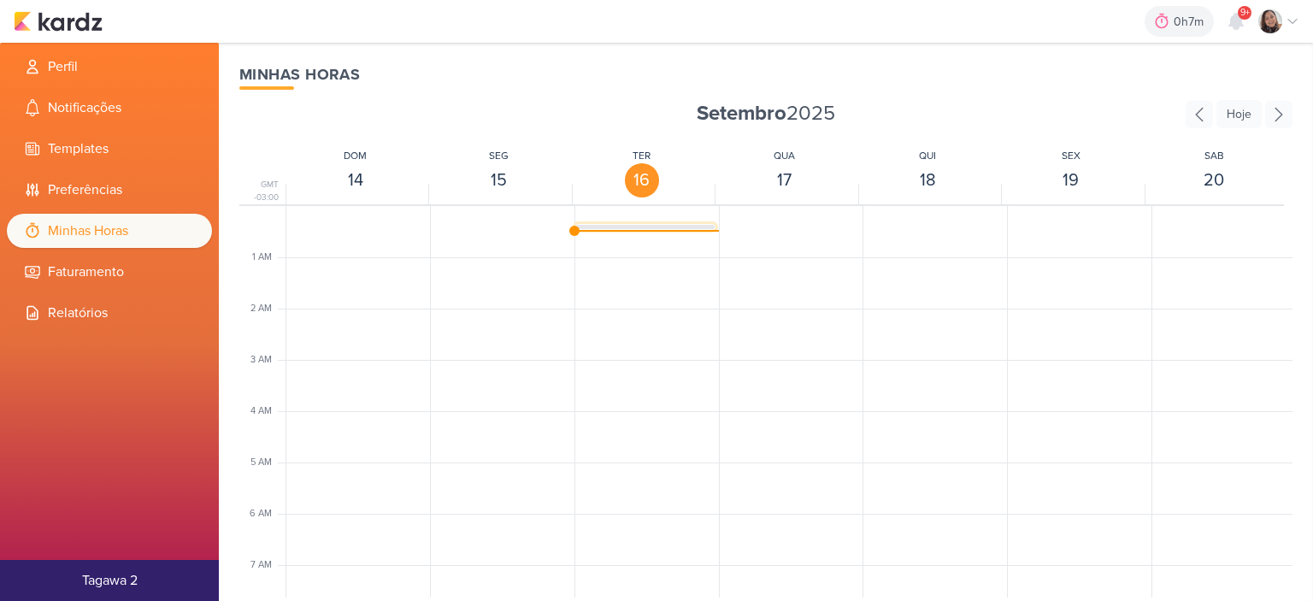
click at [685, 226] on span "[KASLIK] Atualizar relatório de leads que o [PERSON_NAME] pediu" at bounding box center [658, 233] width 101 height 15
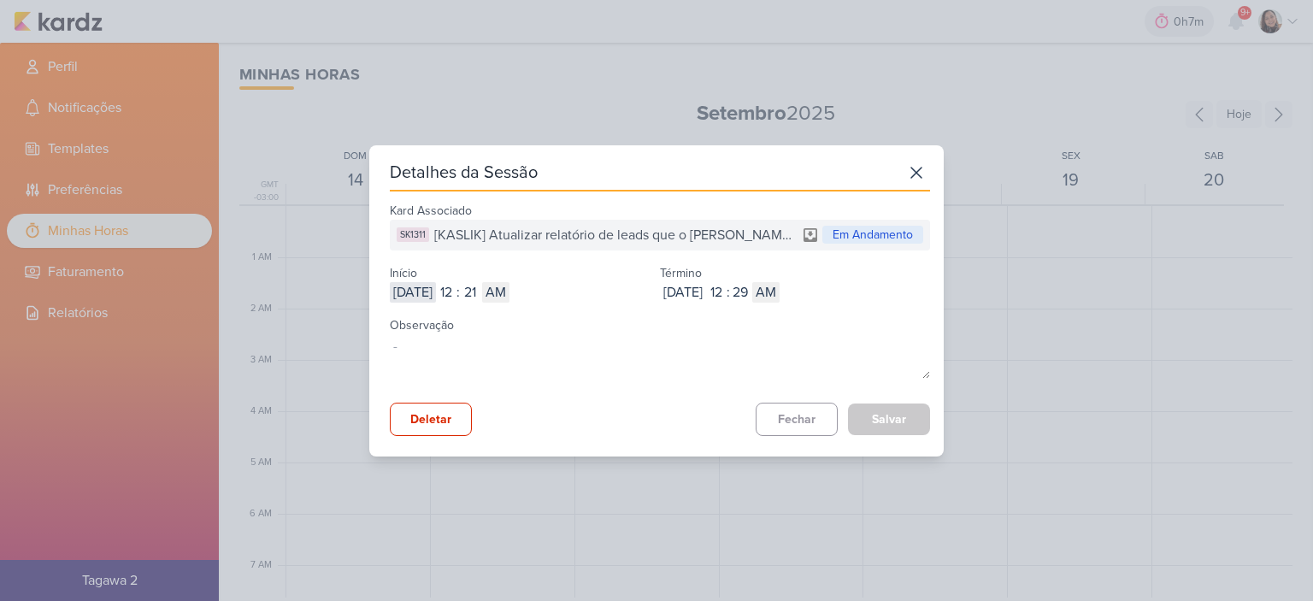
click at [427, 293] on input "2025-09-16" at bounding box center [413, 292] width 46 height 21
type input "2025-09-22"
click at [432, 276] on div "Início Sep 22, 2025 2025-09-22 12 : 21 AM PM" at bounding box center [525, 282] width 270 height 42
click at [428, 282] on input "2025-09-22" at bounding box center [413, 292] width 46 height 21
type input "2025-09-15"
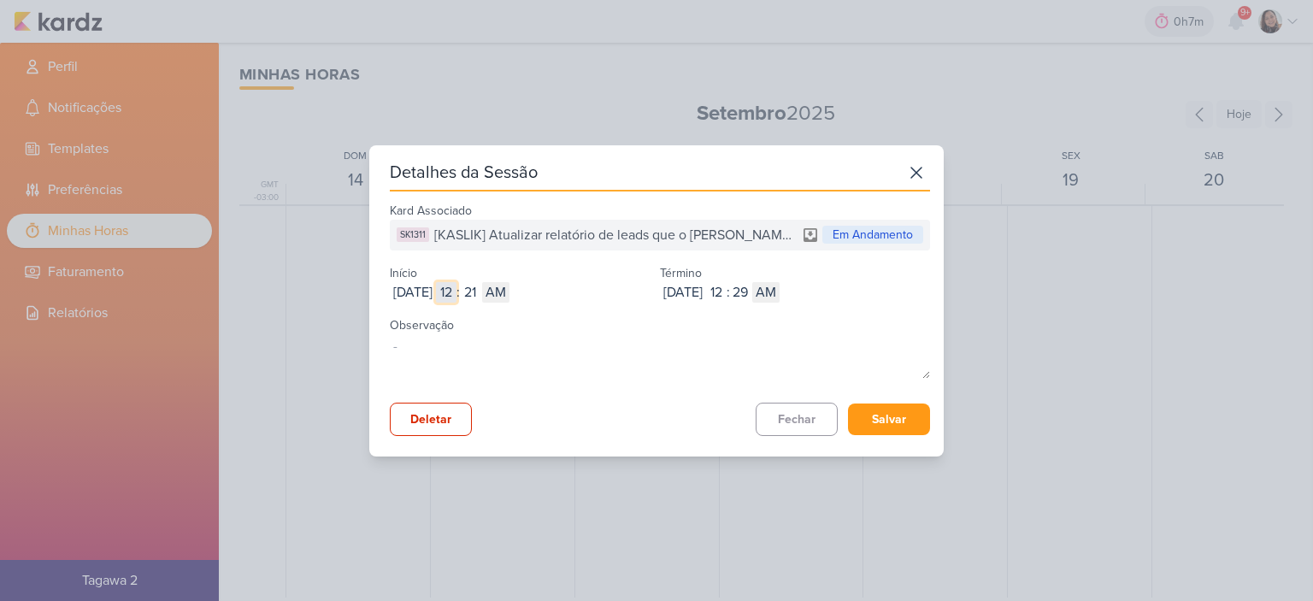
click at [456, 294] on input "12" at bounding box center [446, 292] width 21 height 21
type input "5"
select select "pm"
type input "5"
click at [480, 291] on input "21" at bounding box center [470, 292] width 21 height 21
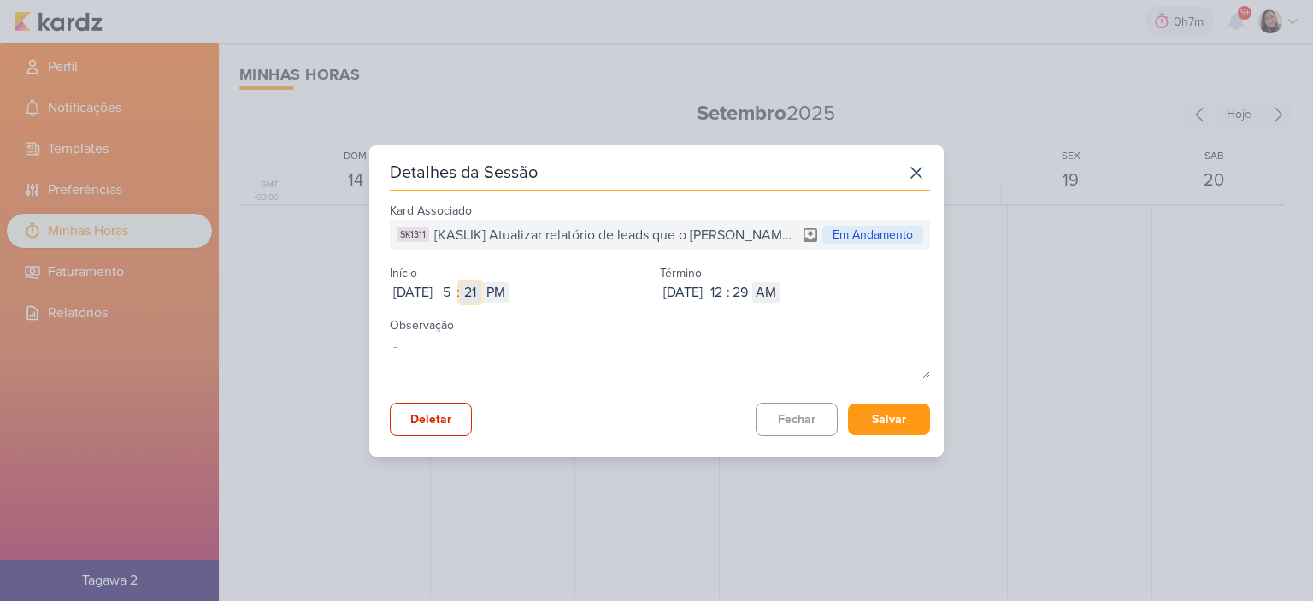
click at [480, 291] on input "21" at bounding box center [470, 292] width 21 height 21
type input "07"
click at [704, 287] on input "2025-09-16" at bounding box center [683, 292] width 46 height 21
type input "2025-09-15"
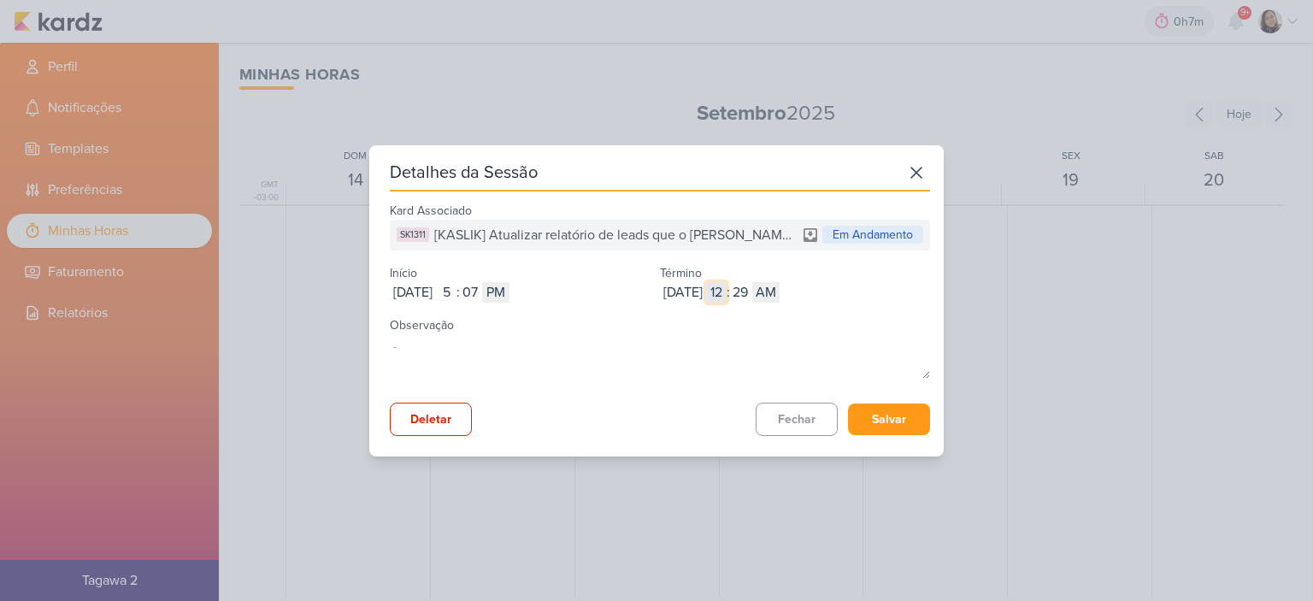
click at [726, 299] on input "12" at bounding box center [716, 292] width 21 height 21
type input "6"
select select "pm"
type input "6"
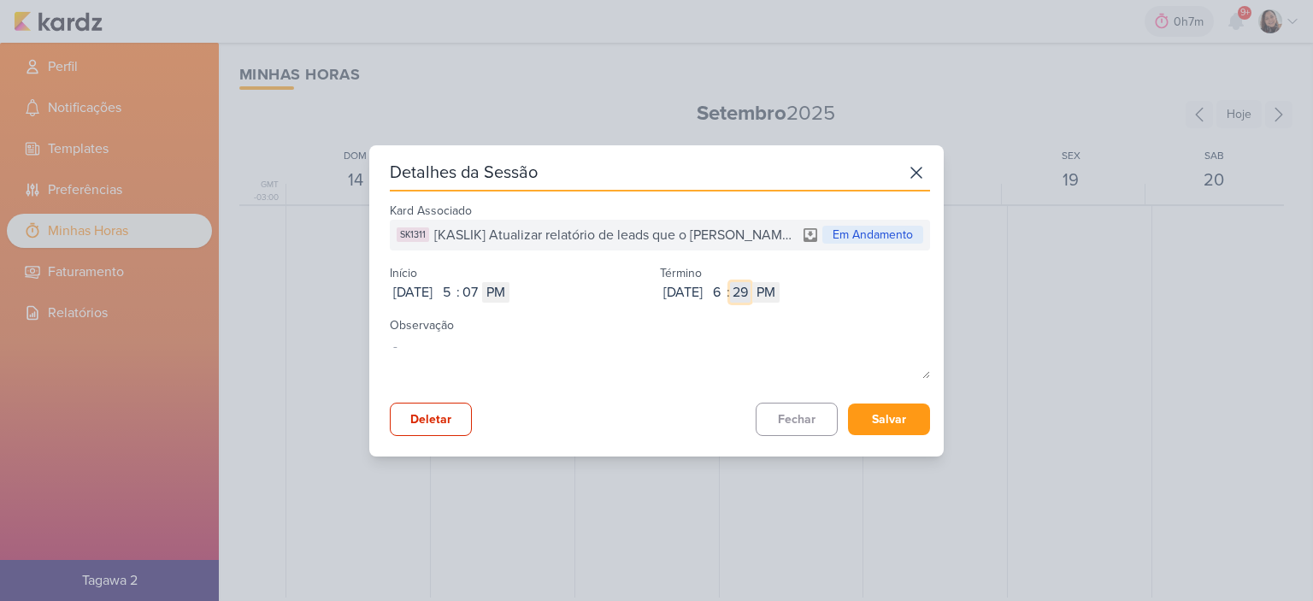
click at [750, 297] on input "29" at bounding box center [740, 292] width 21 height 21
type input "47"
click at [889, 414] on button "Salvar" at bounding box center [889, 419] width 82 height 32
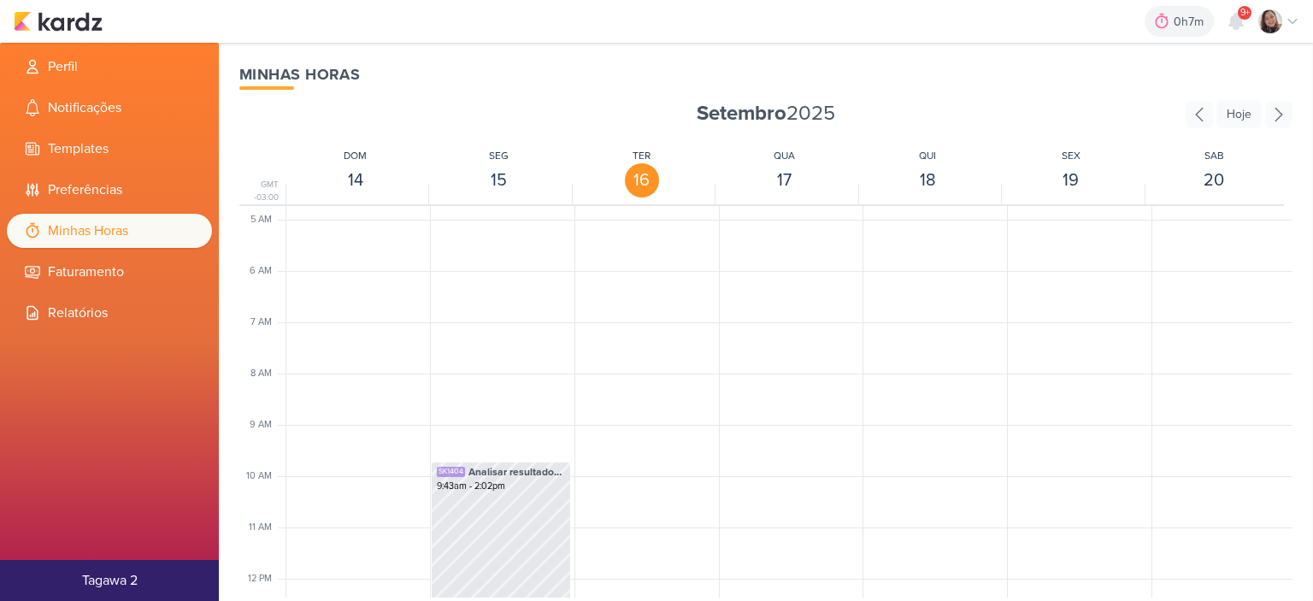
scroll to position [240, 0]
click at [65, 14] on img at bounding box center [58, 21] width 89 height 21
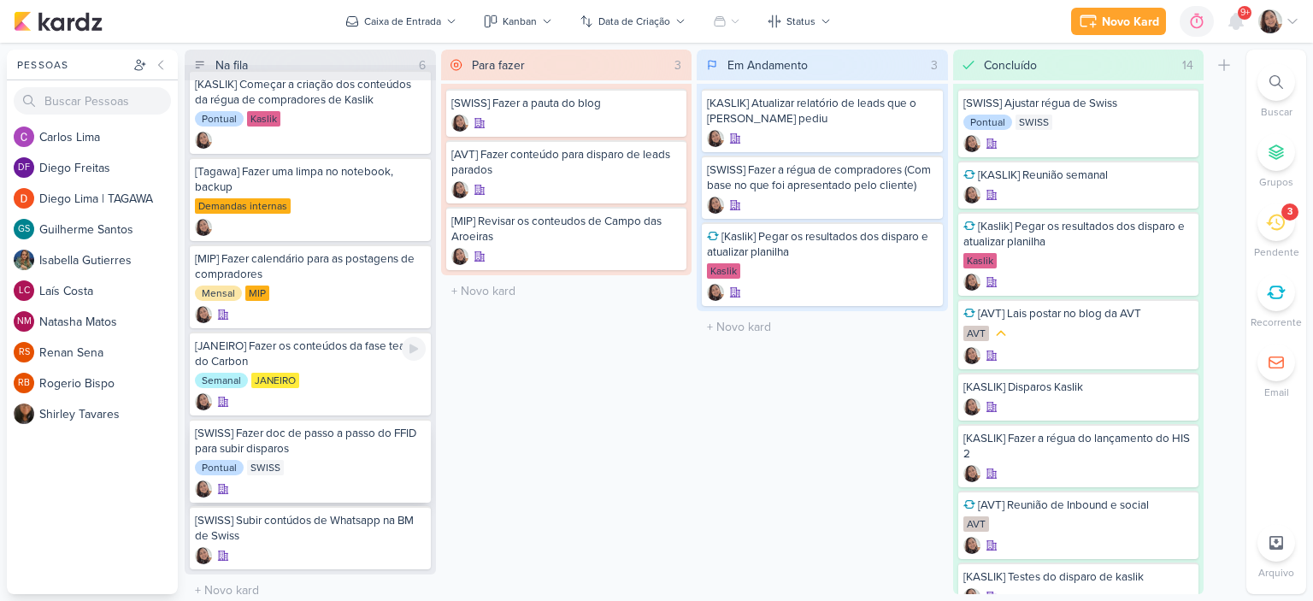
scroll to position [27, 0]
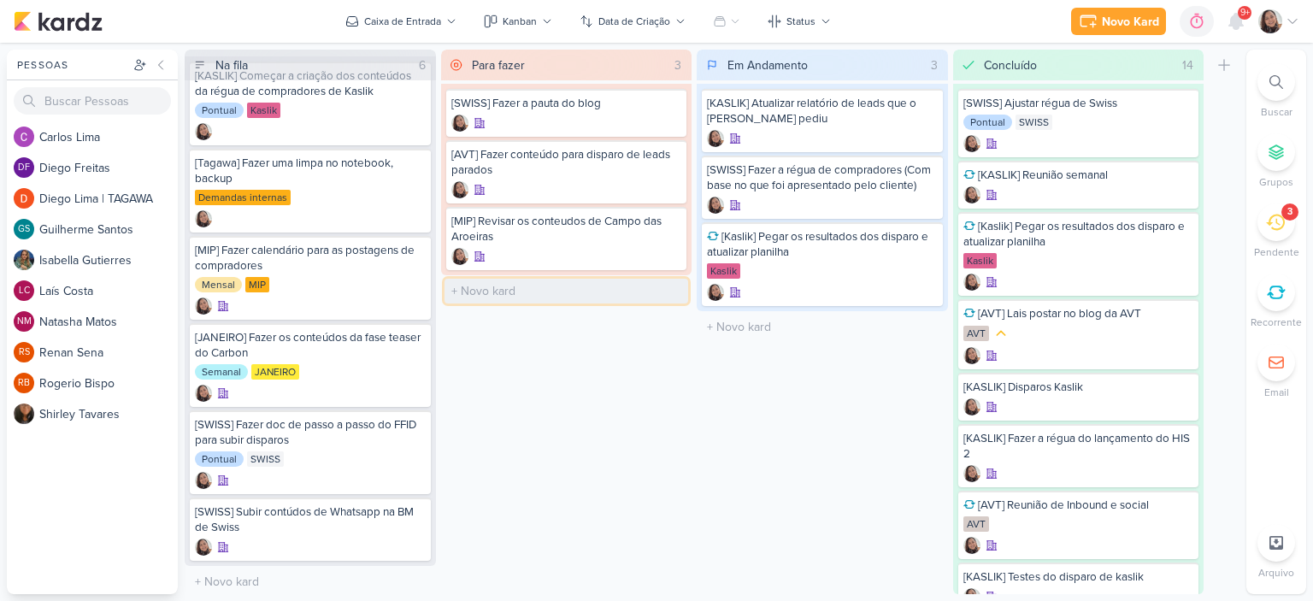
click at [522, 285] on input "text" at bounding box center [566, 291] width 244 height 25
type input "[EZTEC] Fazer pauta de Eztec"
